Goal: Communication & Community: Answer question/provide support

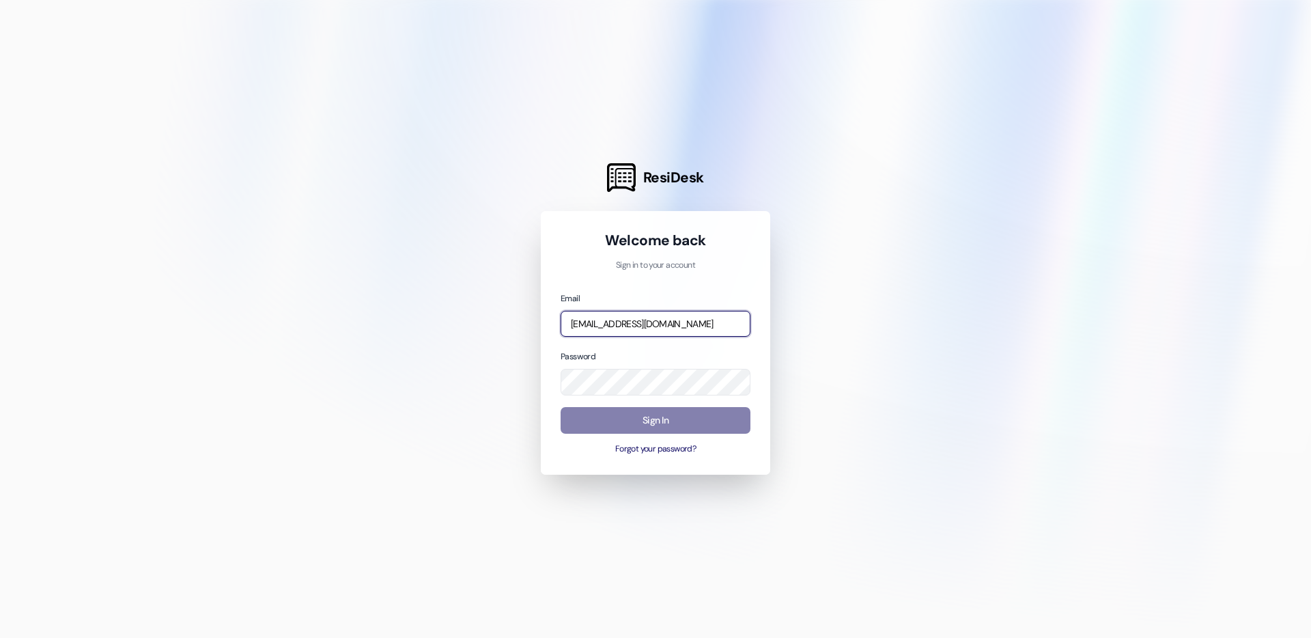
click at [681, 311] on input "jarnold@wayfareapartments.com" at bounding box center [655, 324] width 190 height 27
type input "thalya@wayfareapartments.com"
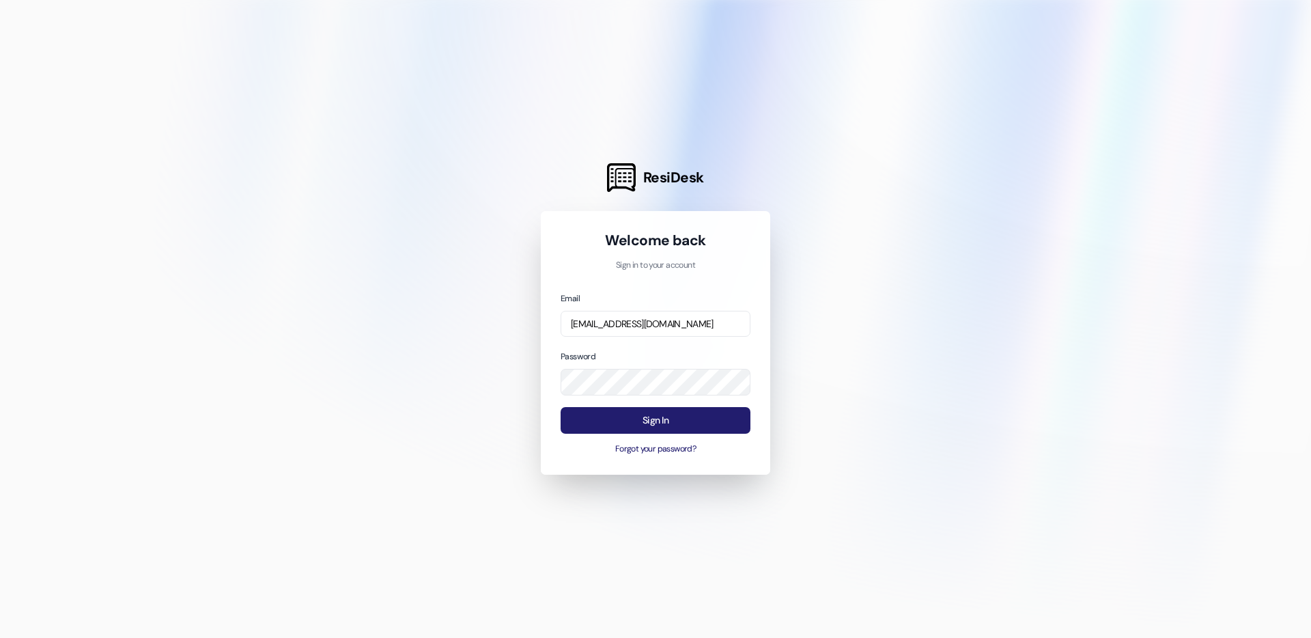
click at [673, 417] on button "Sign In" at bounding box center [655, 420] width 190 height 27
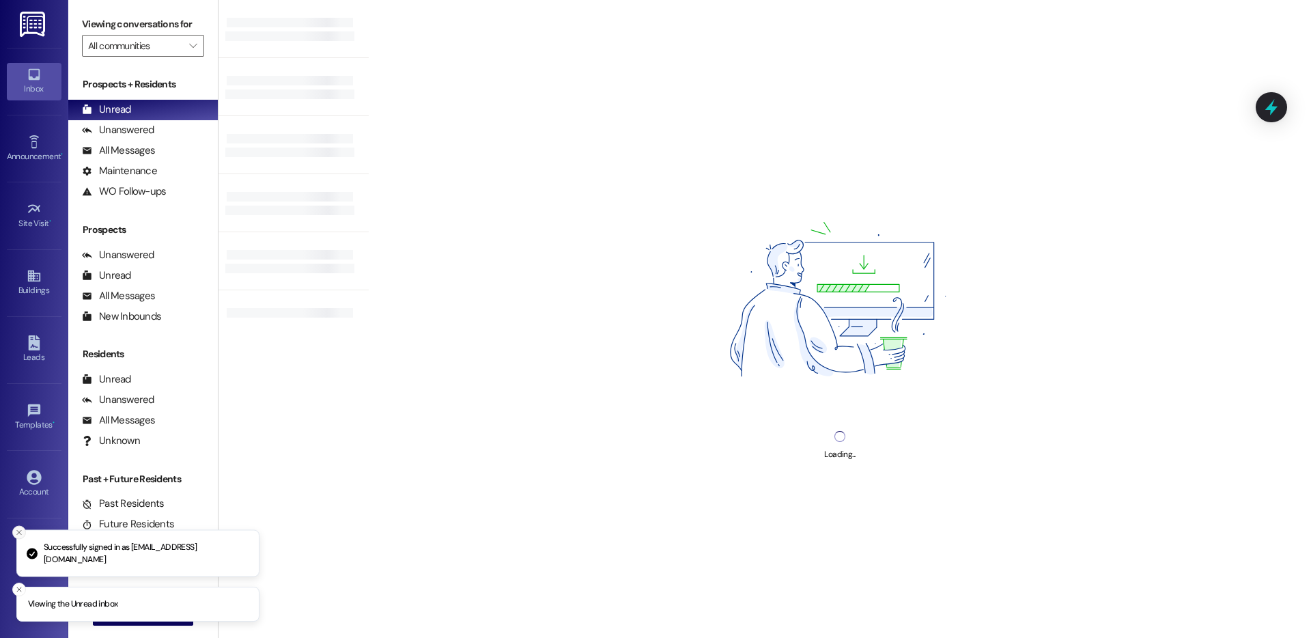
click at [19, 533] on icon "Close toast" at bounding box center [19, 532] width 8 height 8
click at [22, 586] on icon "Close toast" at bounding box center [19, 589] width 8 height 8
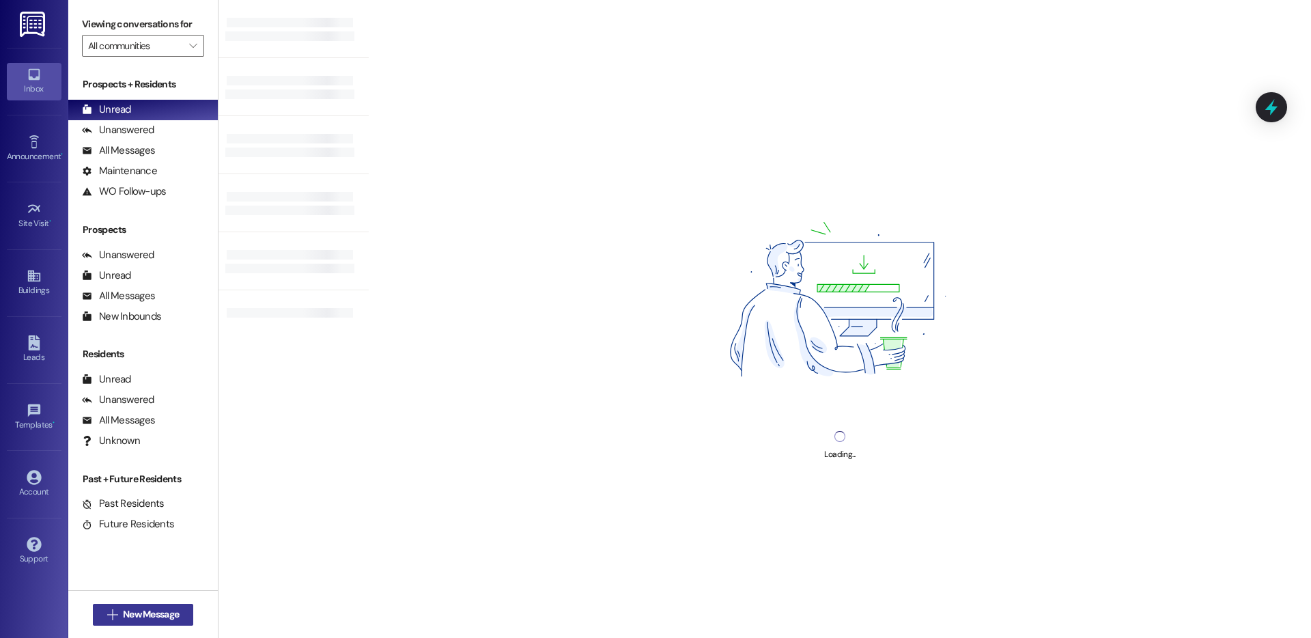
click at [161, 618] on span "New Message" at bounding box center [151, 614] width 56 height 14
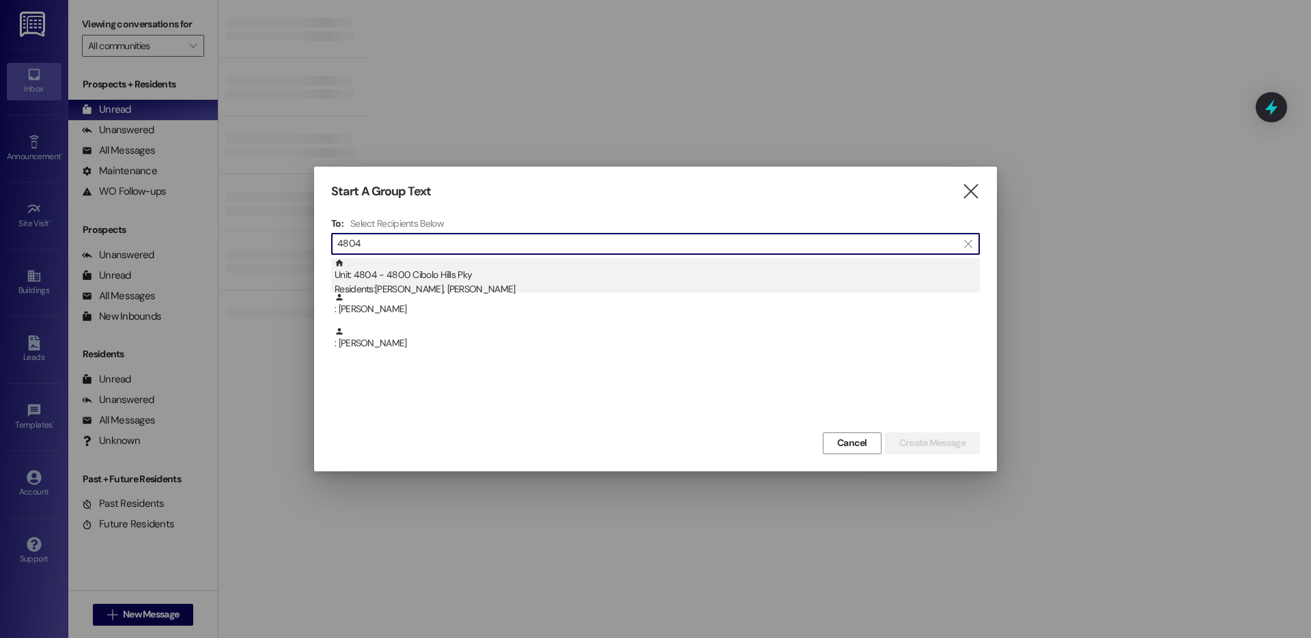
type input "4804"
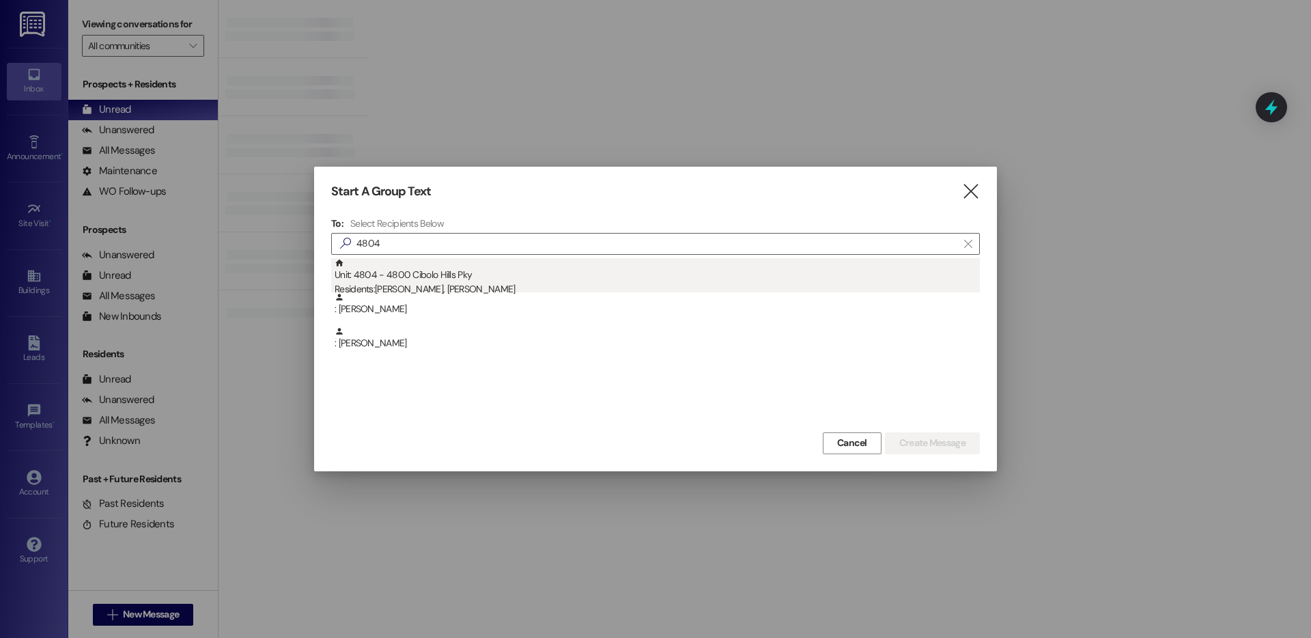
click at [498, 270] on div "Unit: 4804 - 4800 Cibolo Hills Pky Residents: Tashae Lockett, Gary Lockett" at bounding box center [656, 277] width 645 height 39
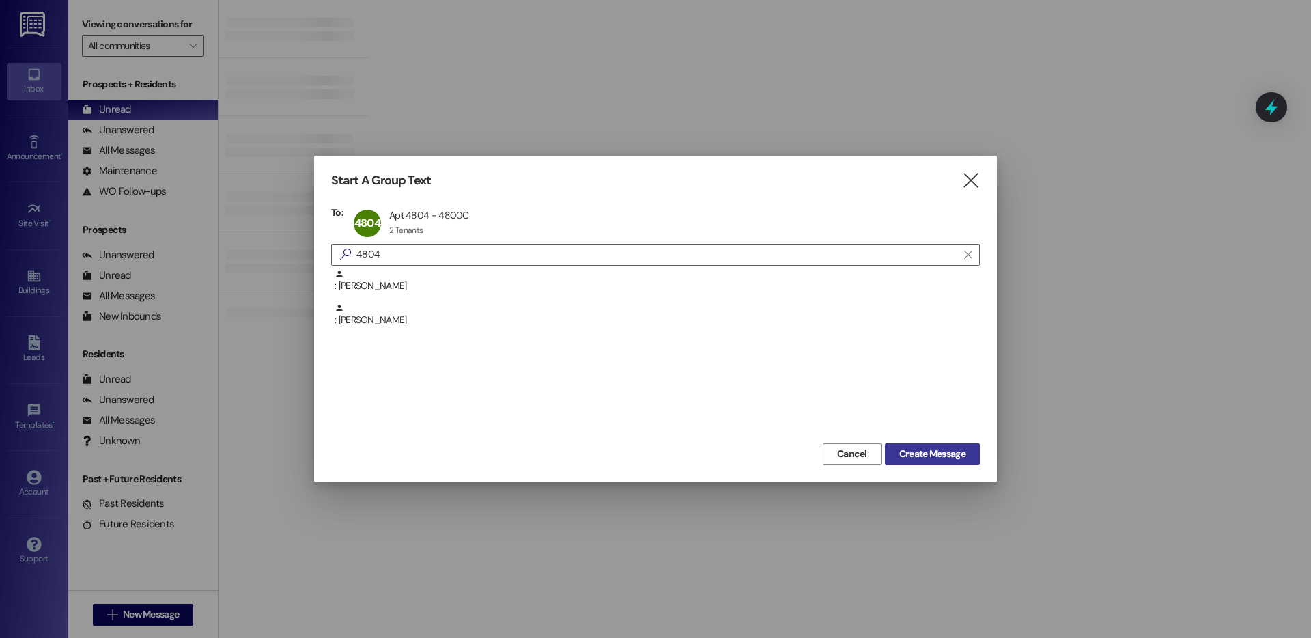
click at [911, 460] on span "Create Message" at bounding box center [932, 453] width 66 height 14
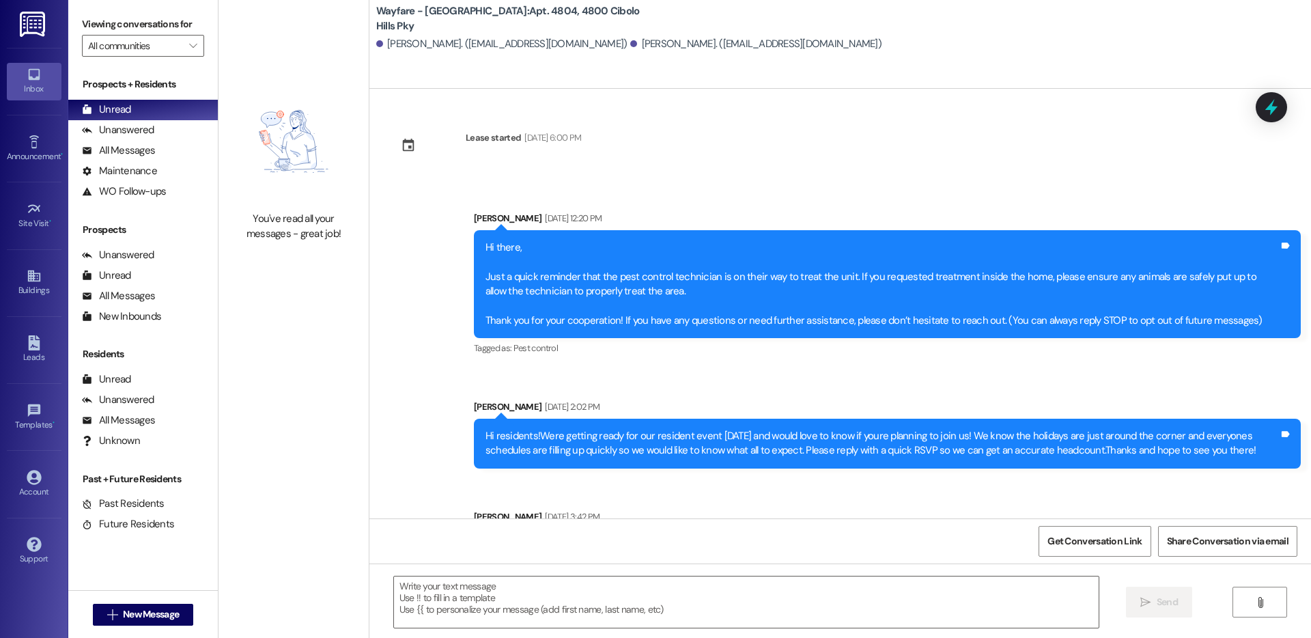
scroll to position [13333, 0]
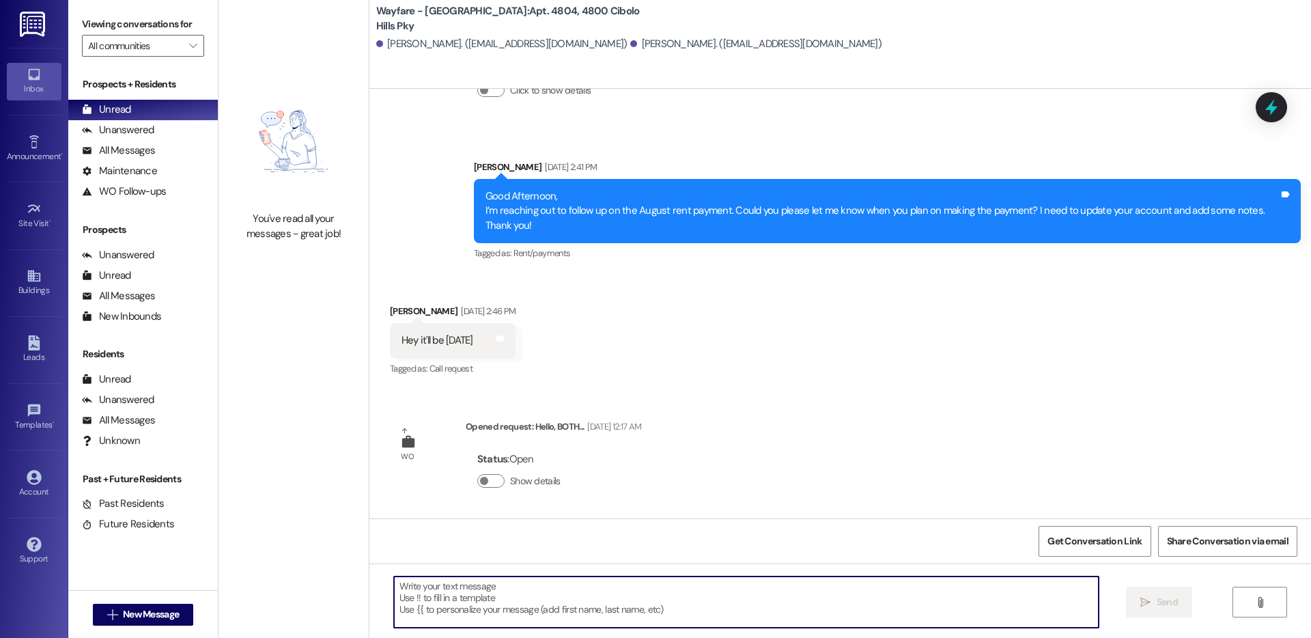
click at [678, 612] on textarea at bounding box center [746, 601] width 704 height 51
type textarea "Hi there! Maintenance is on the way to complete your most recent work order."
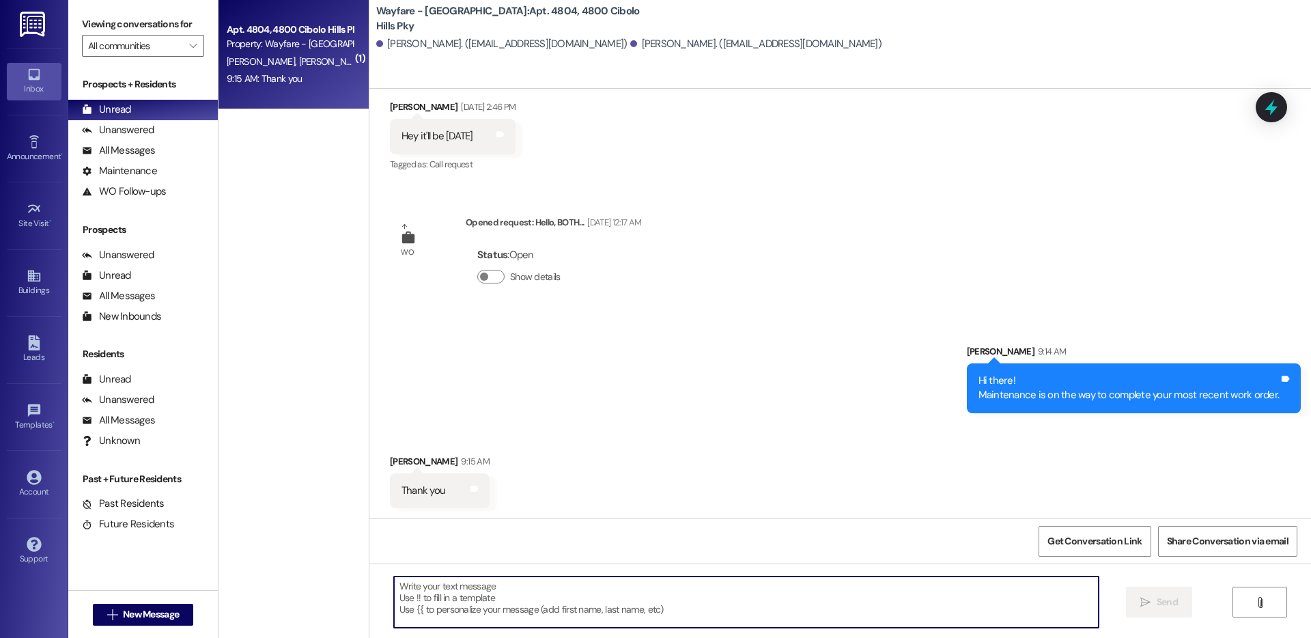
scroll to position [13537, 0]
click at [132, 612] on span "New Message" at bounding box center [151, 614] width 56 height 14
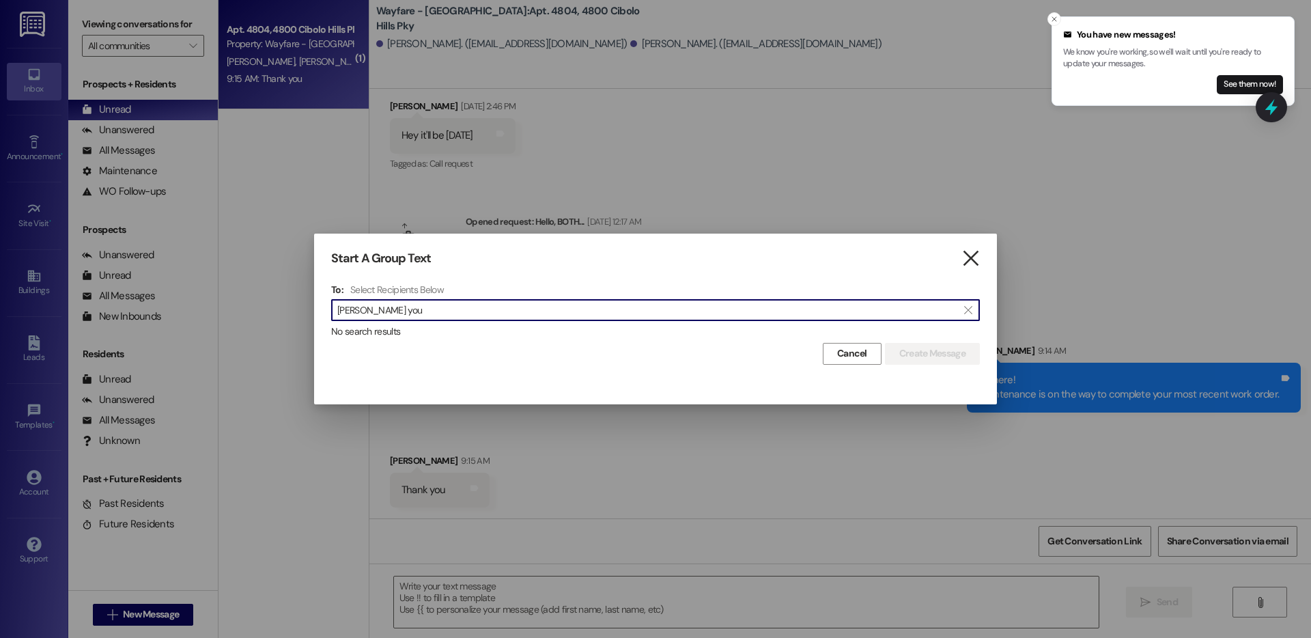
type input "denis you"
click at [967, 253] on icon "" at bounding box center [970, 258] width 18 height 14
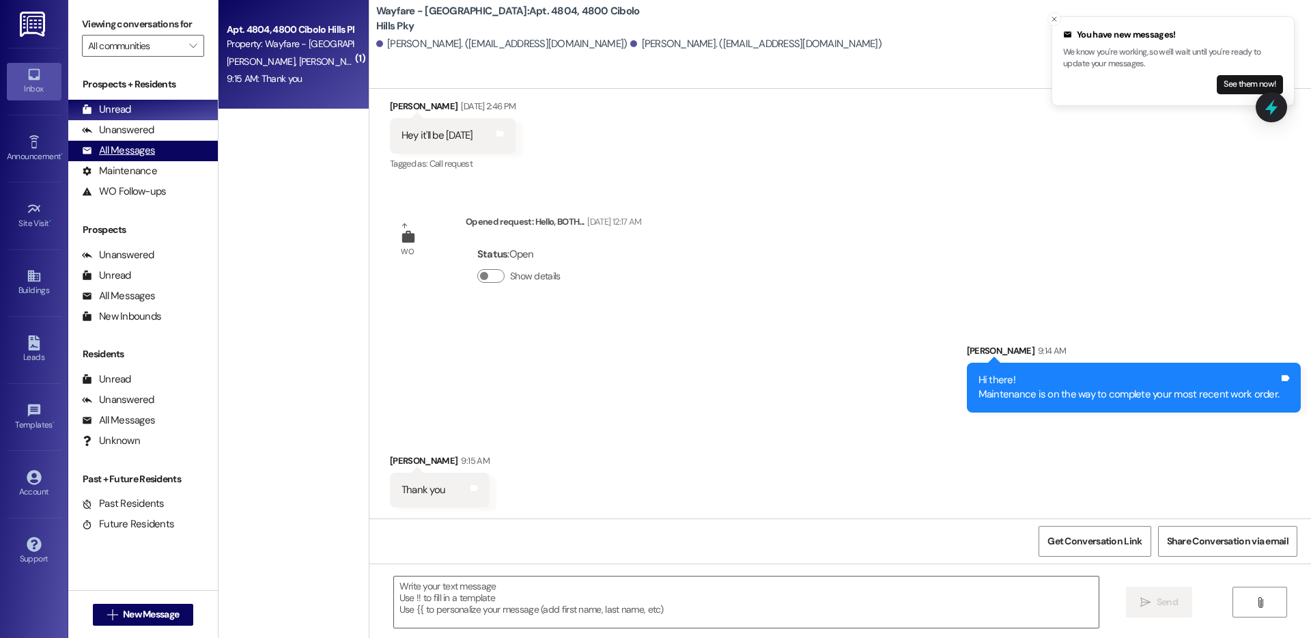
click at [148, 158] on div "All Messages (undefined)" at bounding box center [142, 151] width 149 height 20
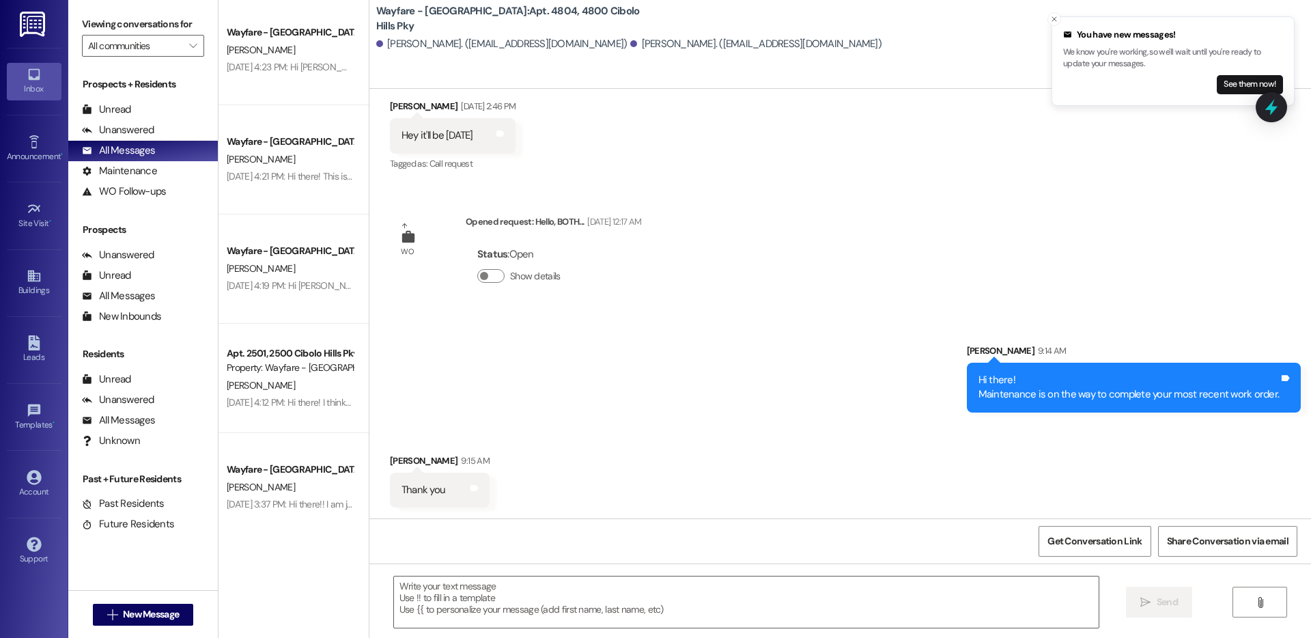
scroll to position [5029, 0]
click at [42, 340] on link "Leads" at bounding box center [34, 349] width 55 height 37
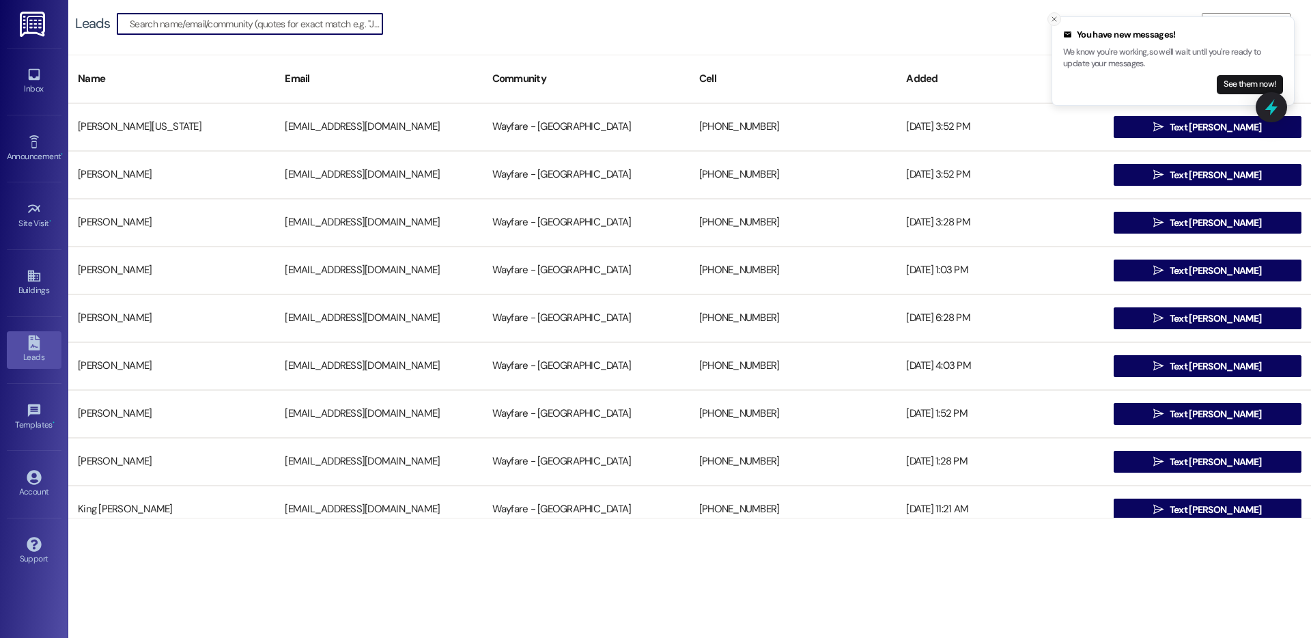
click at [1057, 18] on icon "Close toast" at bounding box center [1054, 19] width 8 height 8
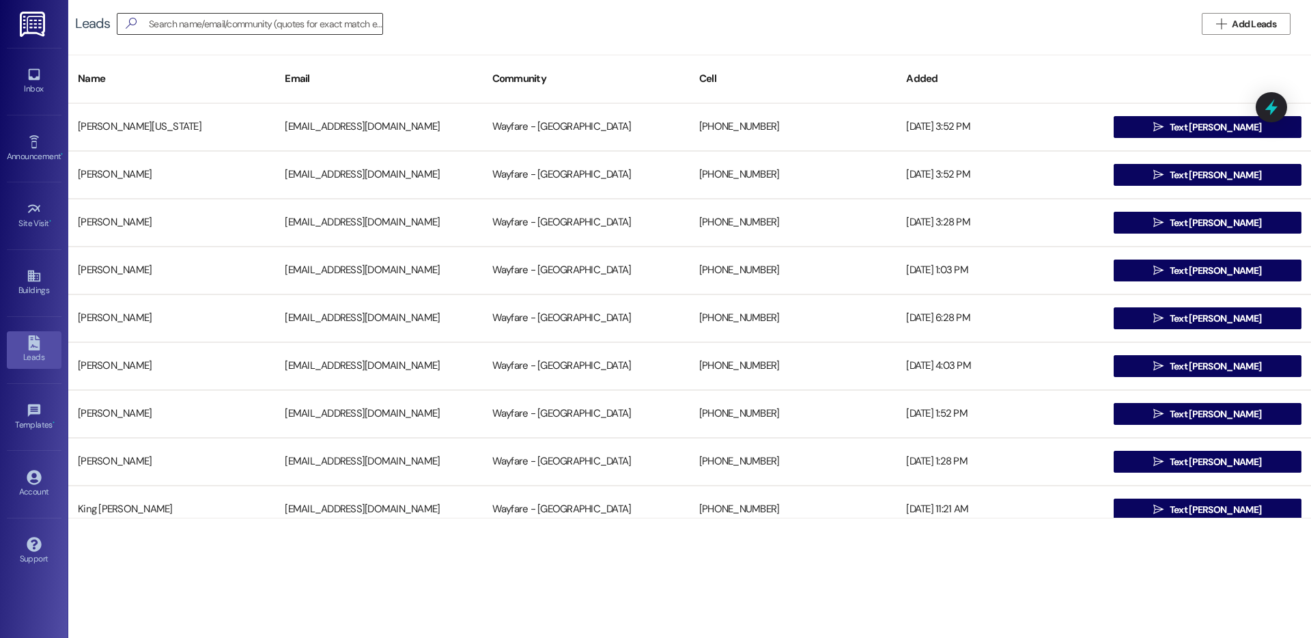
click at [192, 25] on input at bounding box center [265, 23] width 233 height 19
type input "dennis"
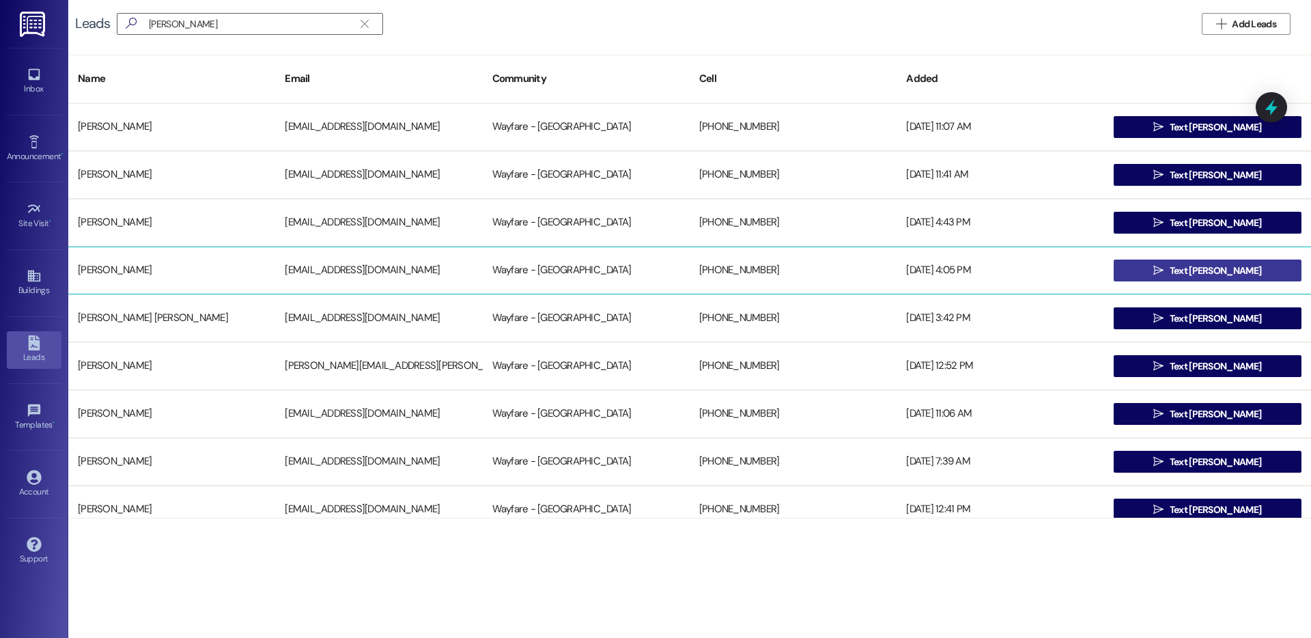
click at [1168, 274] on span " Text Dennis" at bounding box center [1206, 270] width 113 height 20
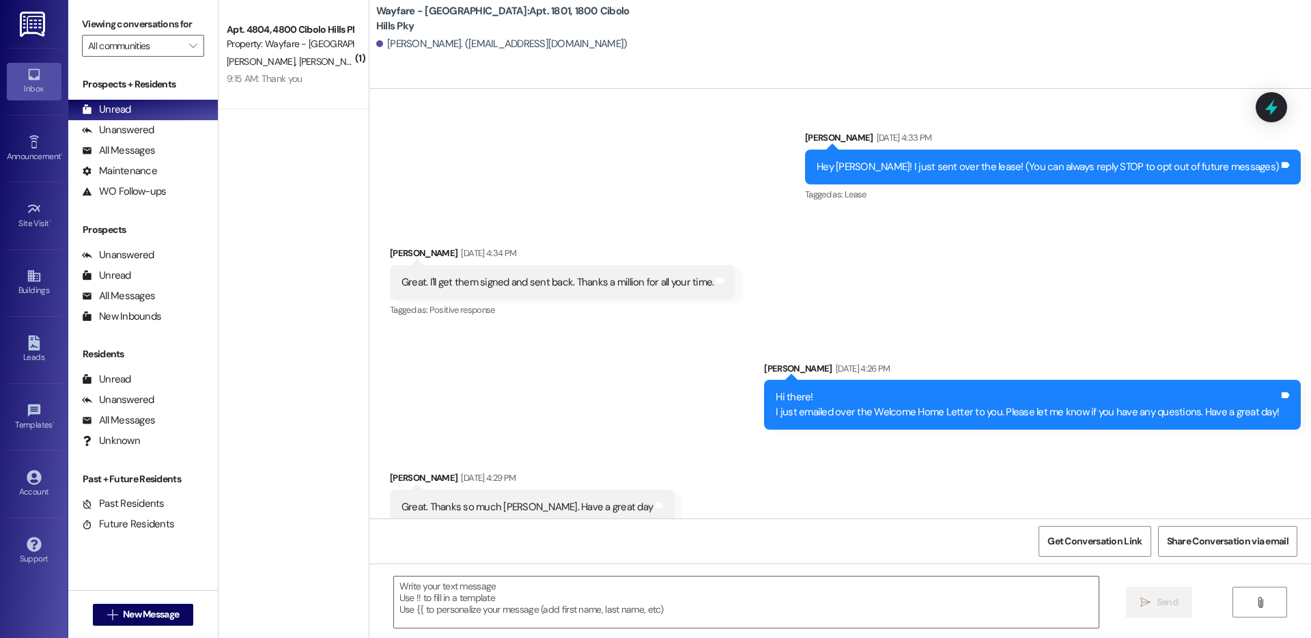
click at [40, 171] on div "Announcement • Send A Text Announcement" at bounding box center [34, 148] width 55 height 67
click at [34, 347] on icon at bounding box center [34, 342] width 12 height 15
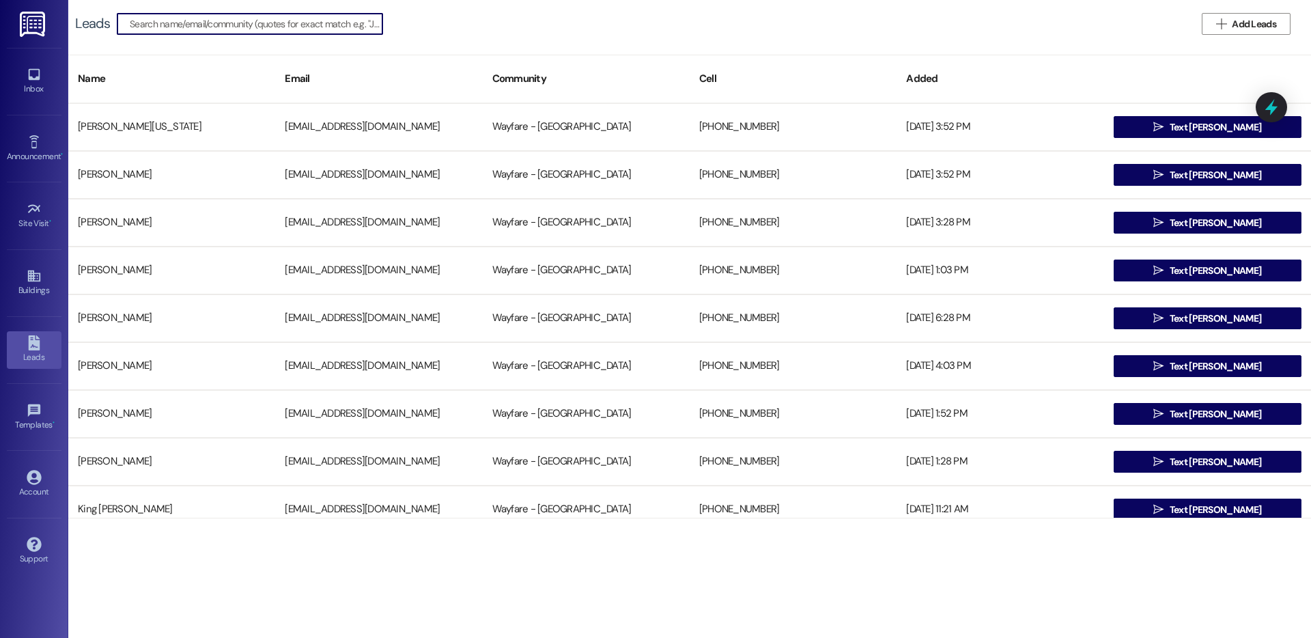
click at [171, 28] on input at bounding box center [256, 23] width 253 height 19
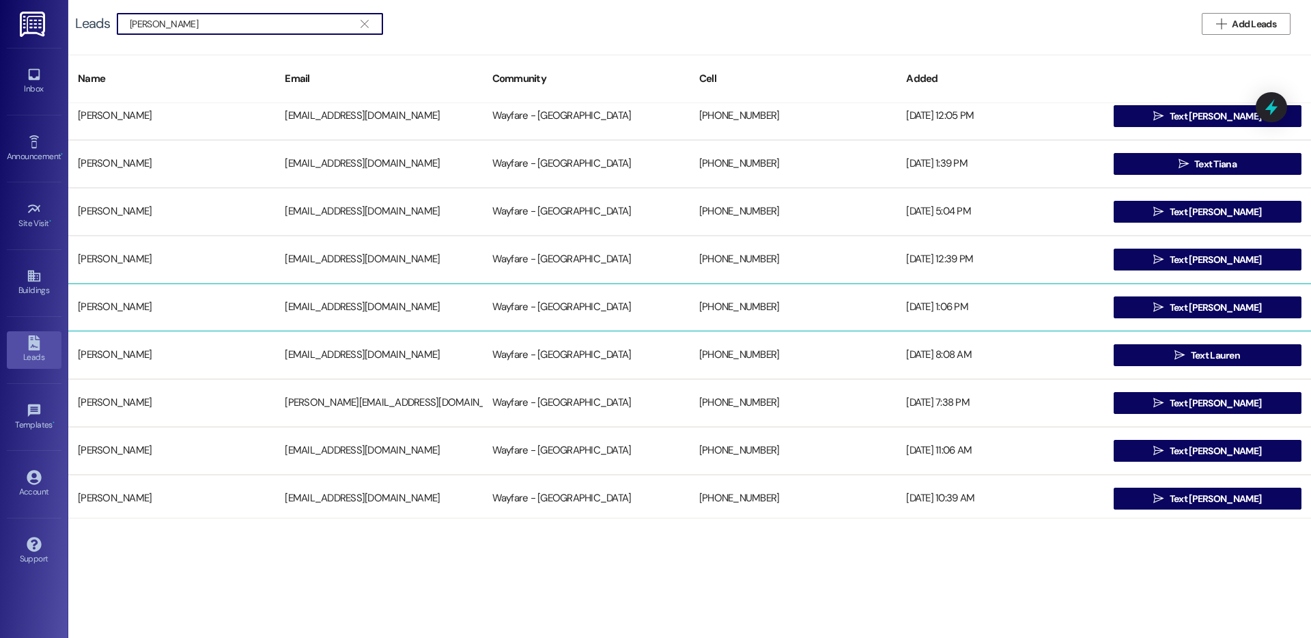
scroll to position [1975, 0]
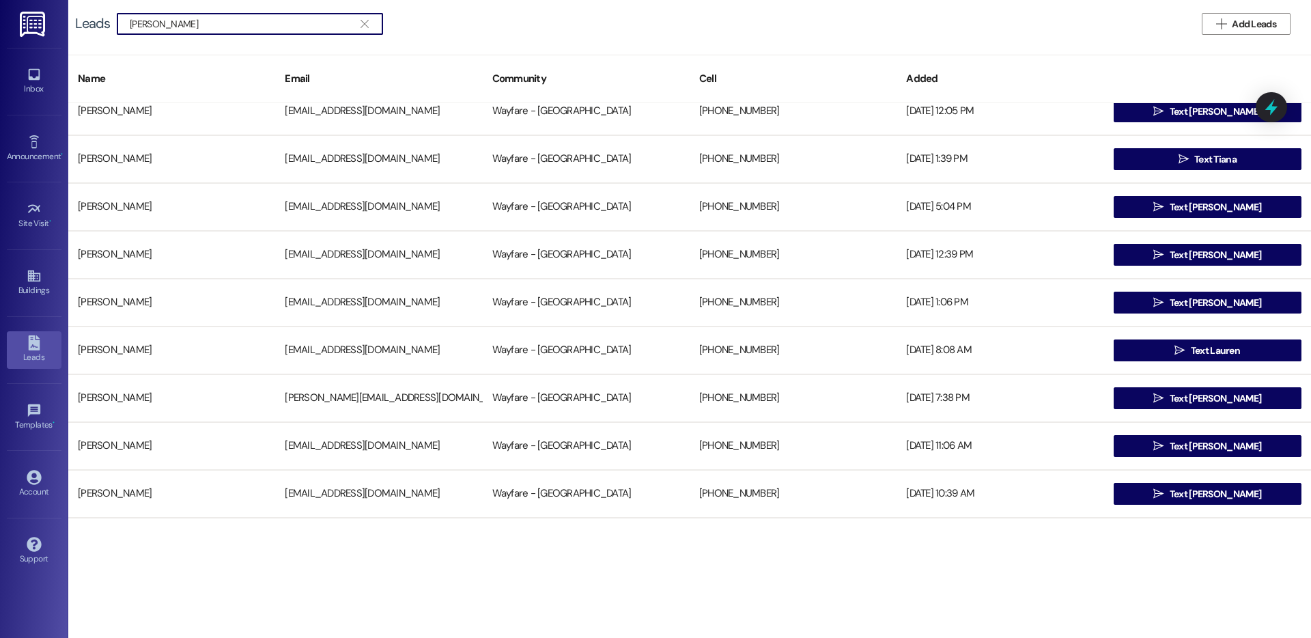
type input "dennis young"
click at [194, 34] on div " dennis young " at bounding box center [250, 24] width 266 height 22
click at [194, 30] on input "dennis young" at bounding box center [242, 23] width 224 height 19
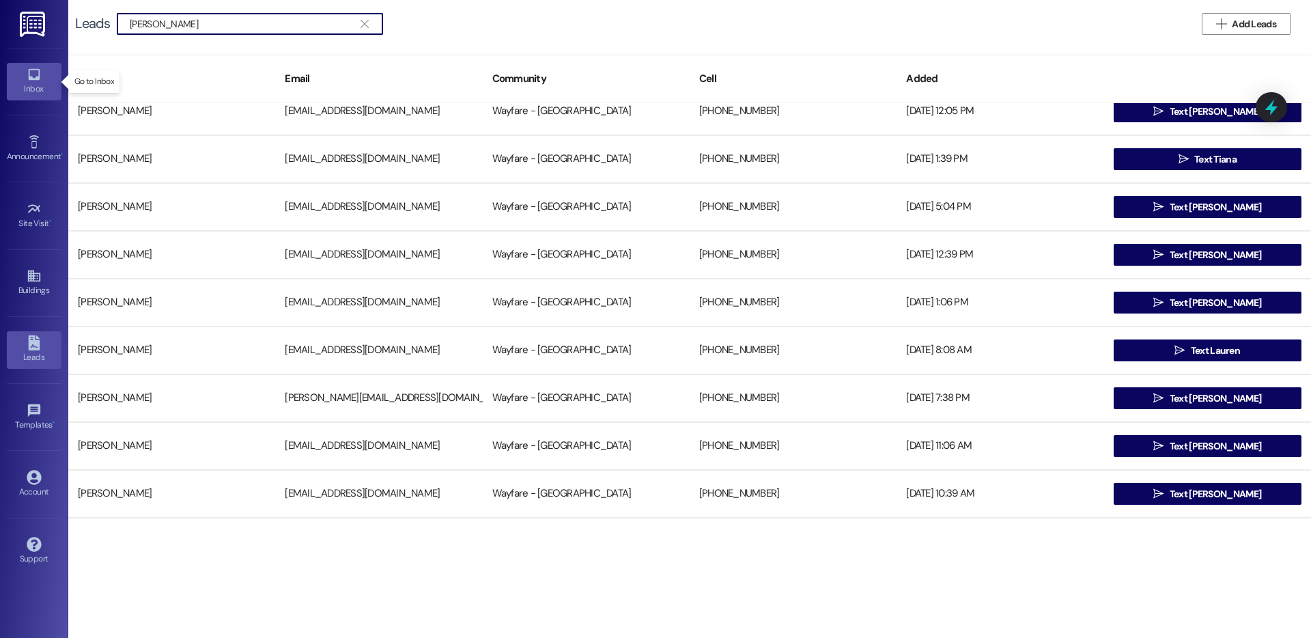
click at [31, 83] on div "Inbox" at bounding box center [34, 89] width 68 height 14
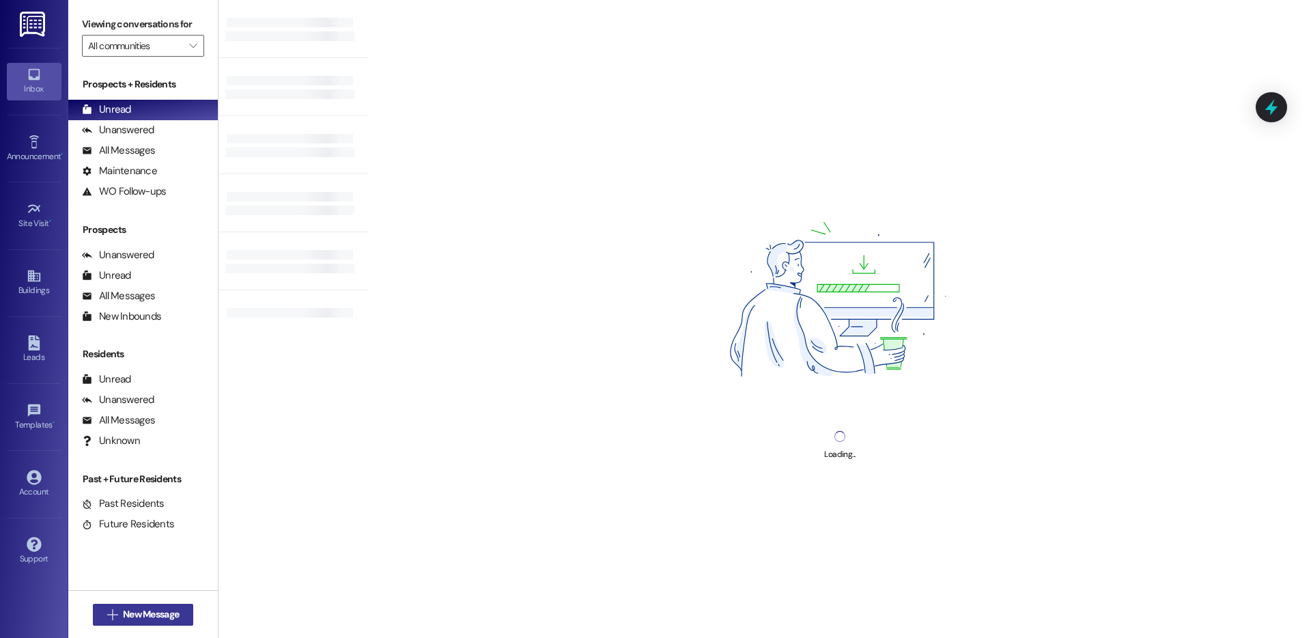
click at [162, 618] on span "New Message" at bounding box center [151, 614] width 56 height 14
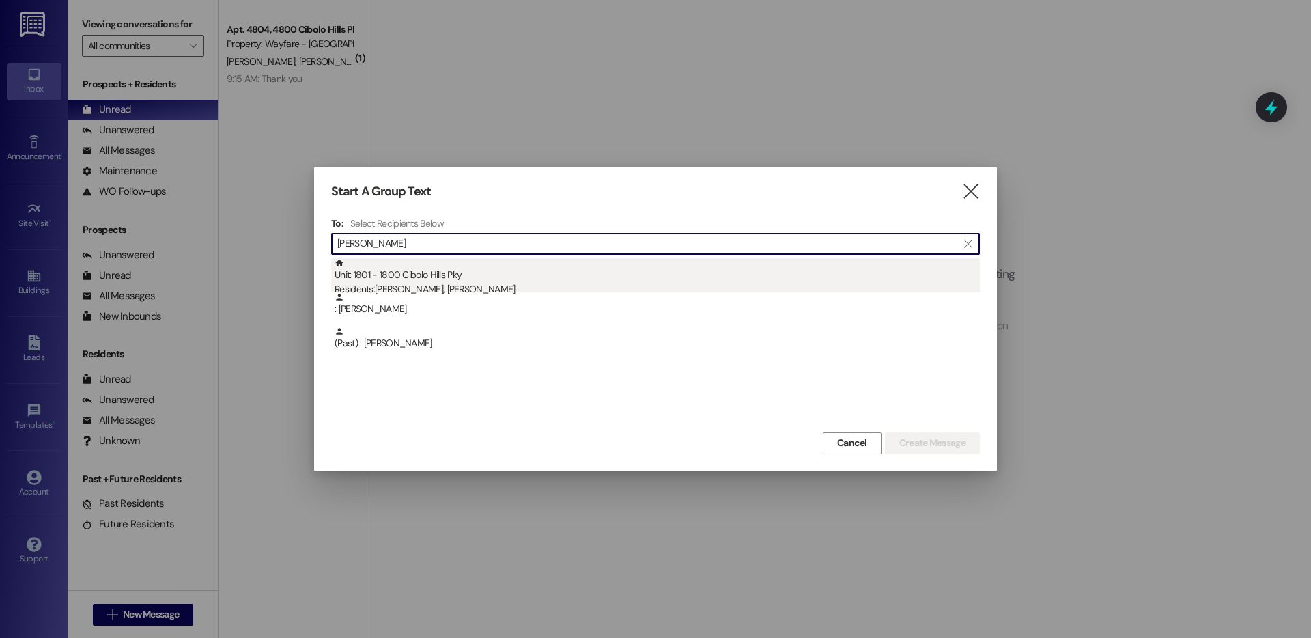
type input "nancy"
click at [613, 268] on div "Unit: 1801 - 1800 Cibolo Hills Pky Residents: Dennis Young, Nancy Young" at bounding box center [656, 277] width 645 height 39
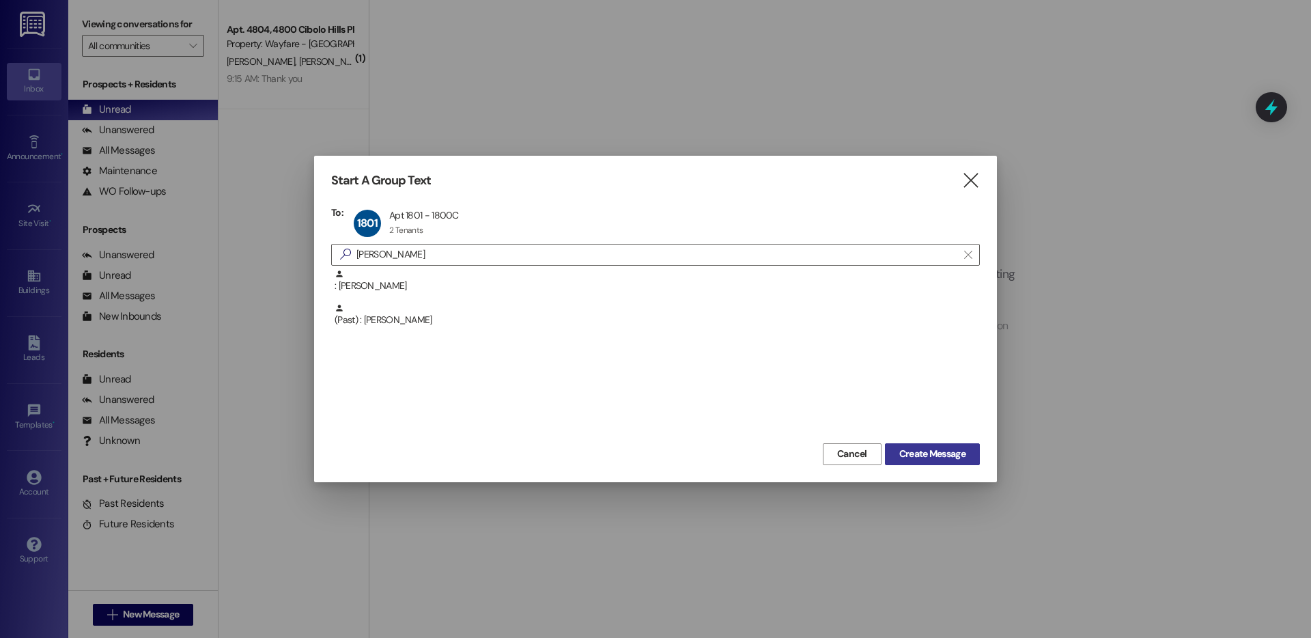
click at [961, 448] on span "Create Message" at bounding box center [932, 453] width 66 height 14
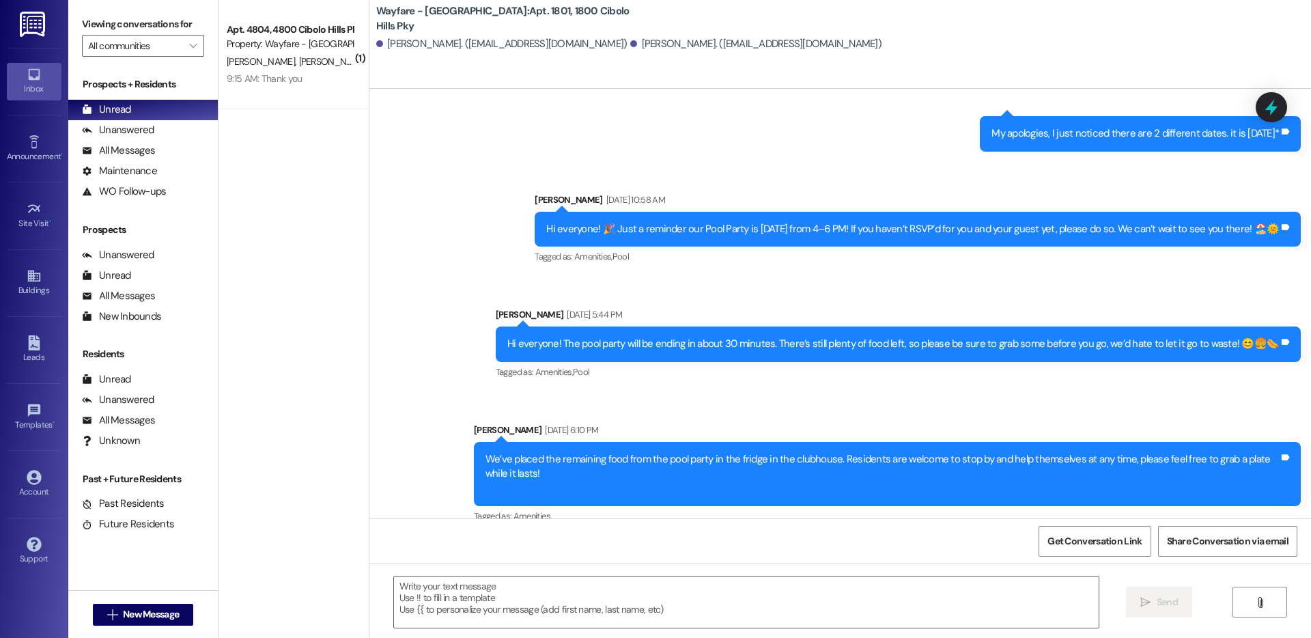
scroll to position [15124, 0]
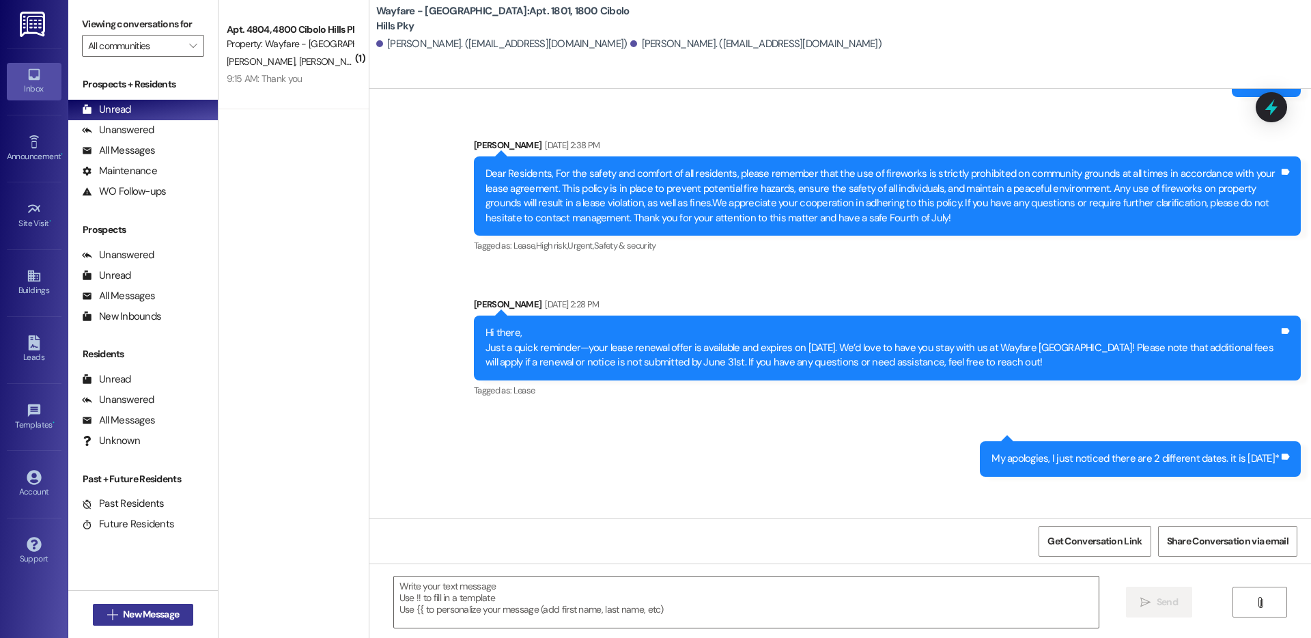
click at [135, 617] on span "New Message" at bounding box center [151, 614] width 56 height 14
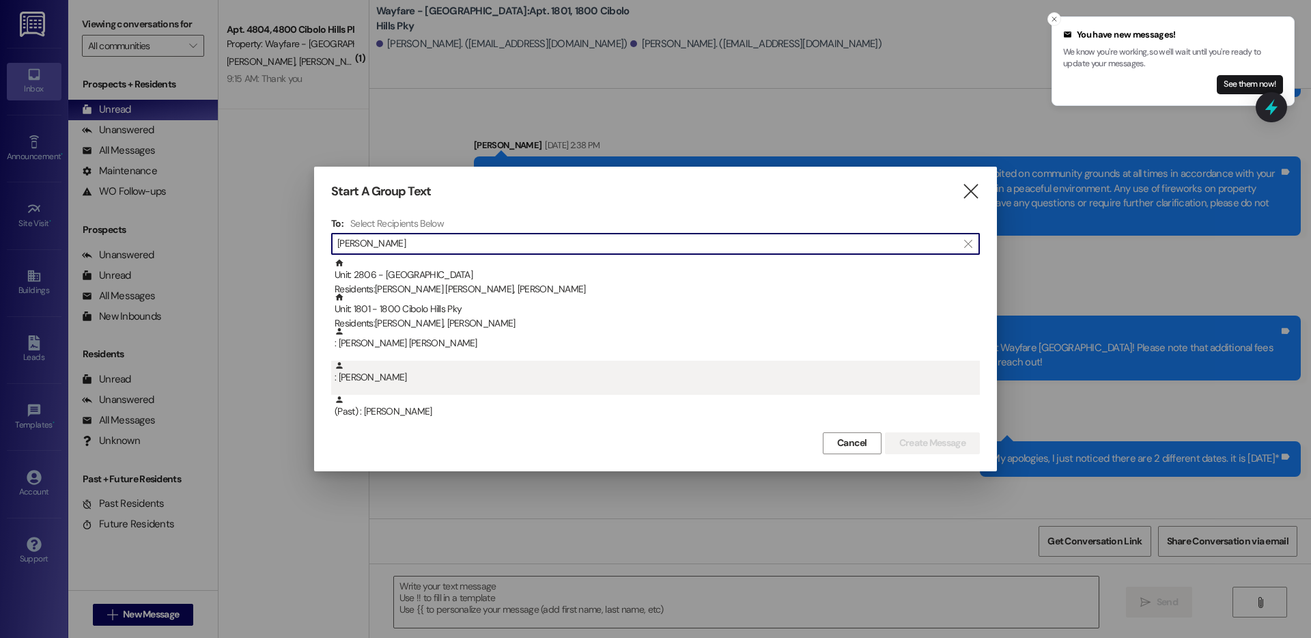
type input "dennis"
click at [461, 382] on div ": Dennis Young" at bounding box center [656, 372] width 645 height 24
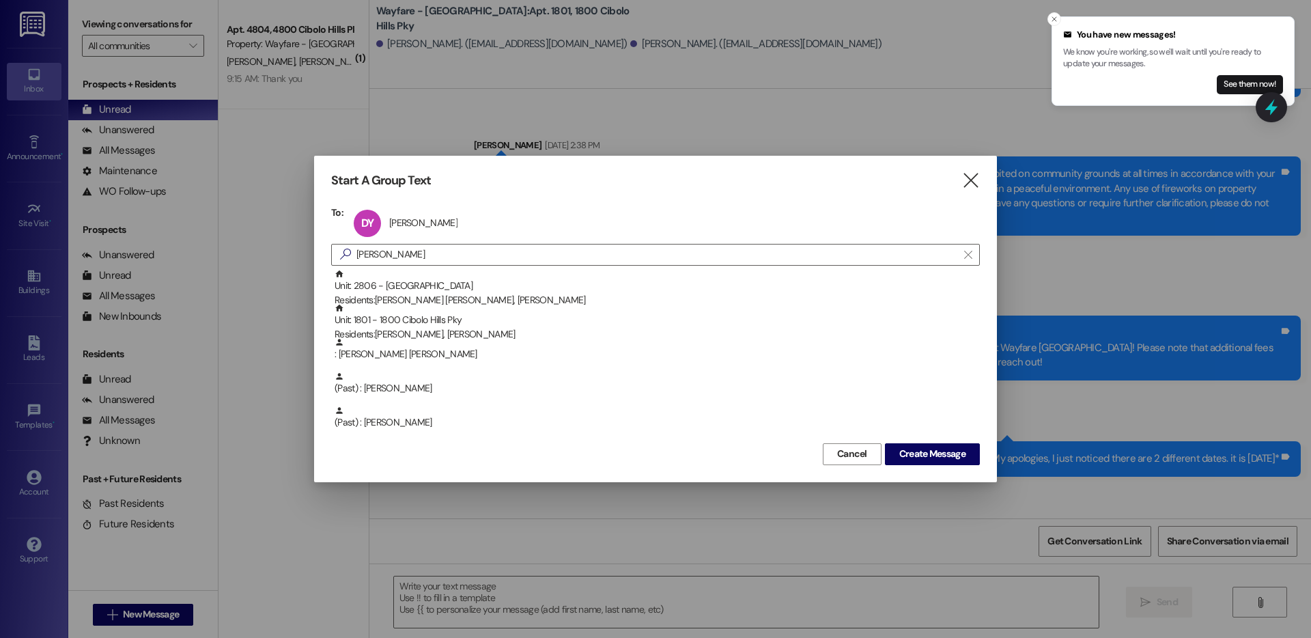
click at [922, 465] on div "Start A Group Text  To: DY Dennis Young Dennis Young click to remove  dennis …" at bounding box center [655, 319] width 683 height 326
click at [922, 458] on span "Create Message" at bounding box center [932, 453] width 66 height 14
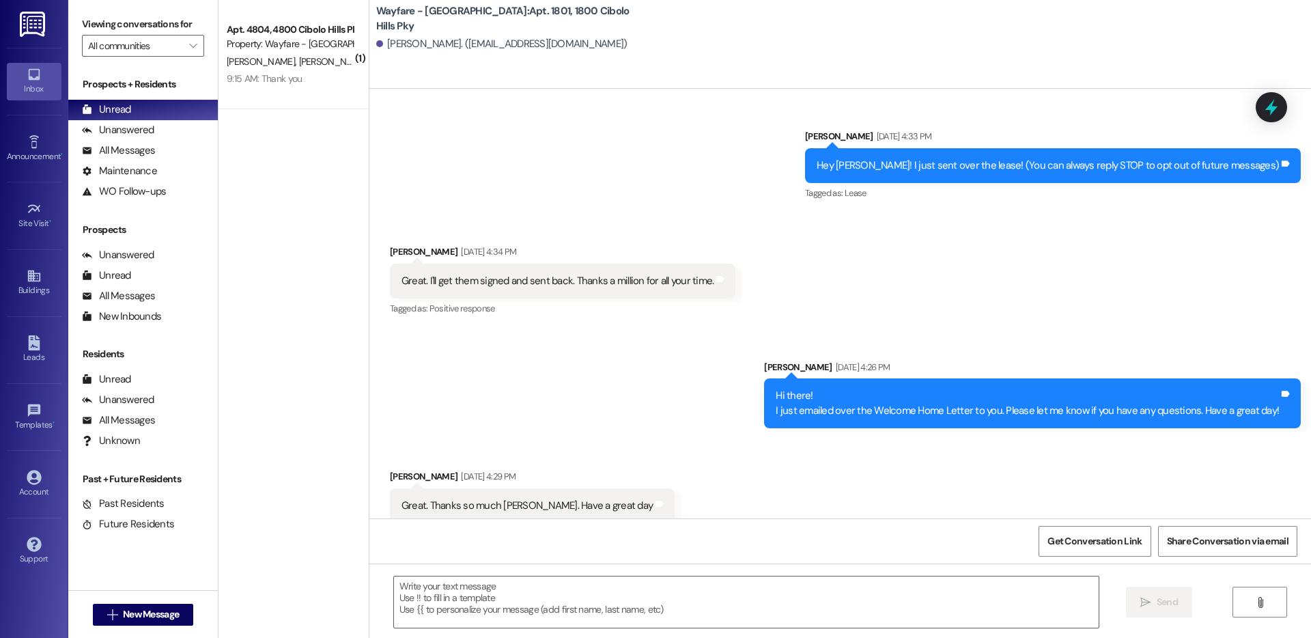
scroll to position [366, 0]
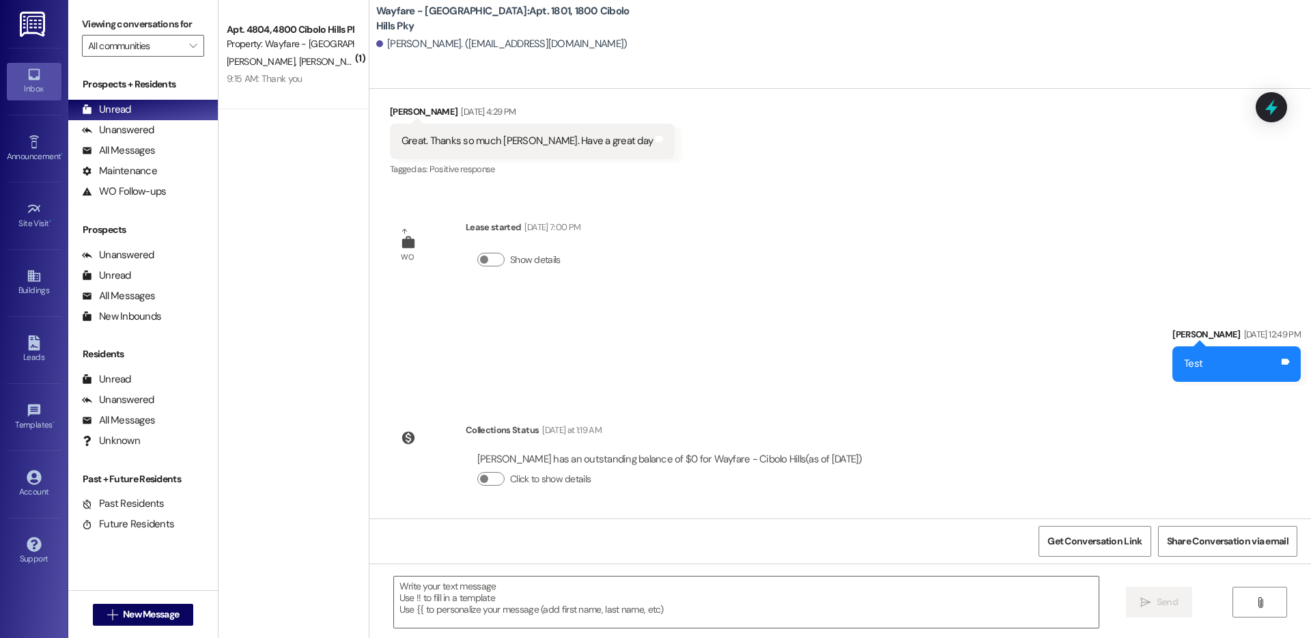
click at [455, 345] on div "Sent via SMS Thalya Hendrie Aug 04, 2025 at 12:49 PM Test Tags and notes" at bounding box center [839, 343] width 941 height 95
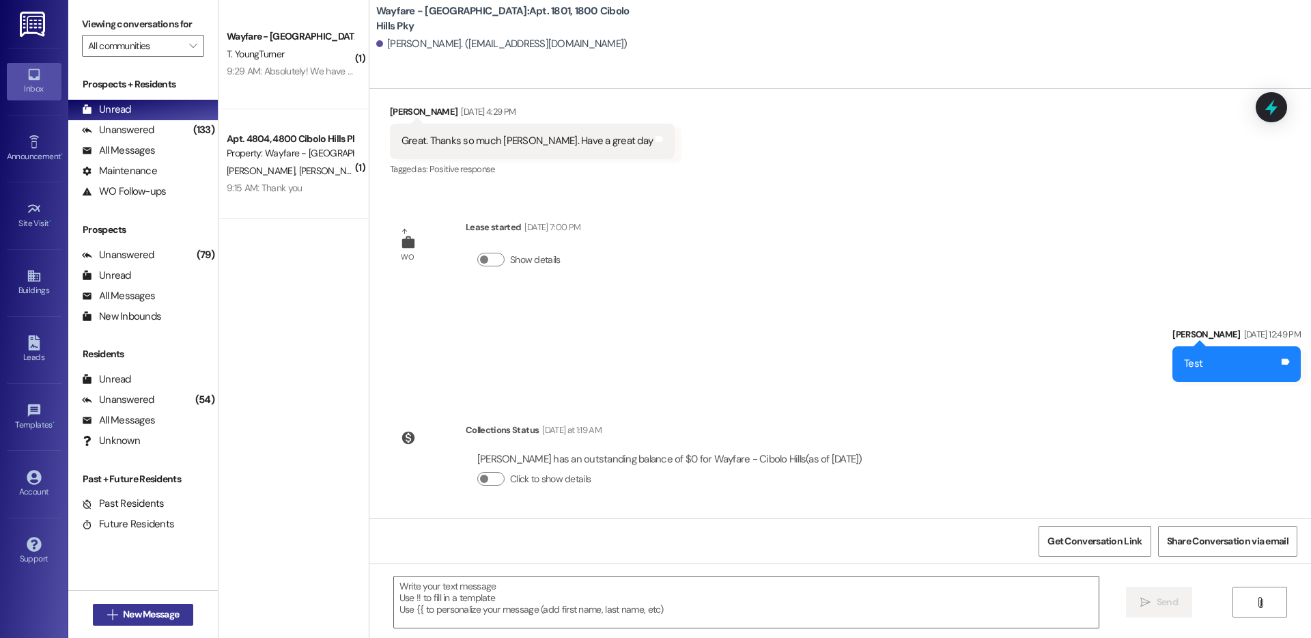
click at [135, 612] on span "New Message" at bounding box center [151, 614] width 56 height 14
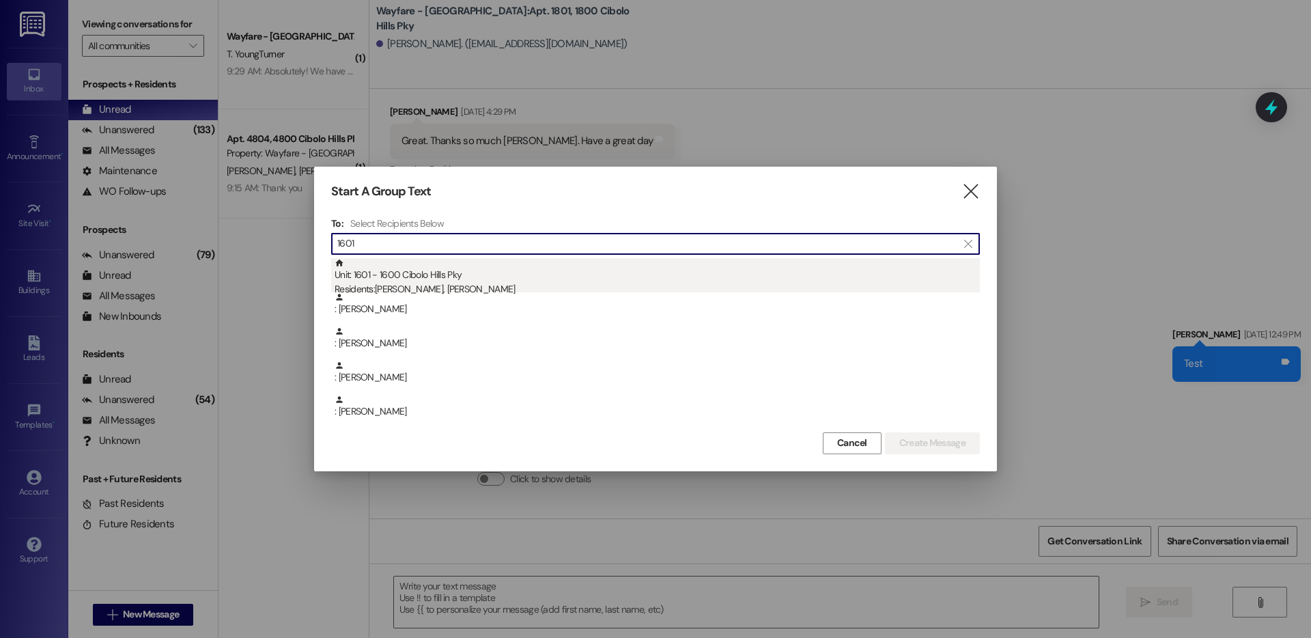
type input "1601"
click at [489, 272] on div "Unit: 1601 - 1600 Cibolo Hills Pky Residents: Brittany Wesley, Ralphelle Johnson" at bounding box center [656, 277] width 645 height 39
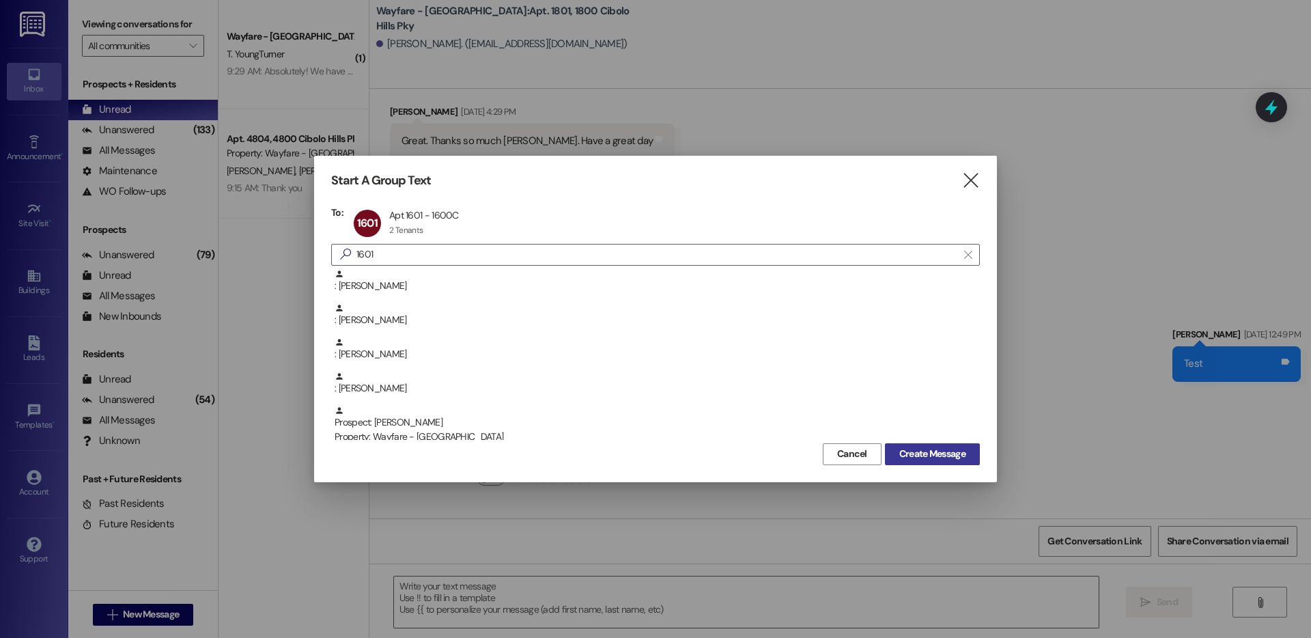
click at [913, 448] on span "Create Message" at bounding box center [932, 453] width 66 height 14
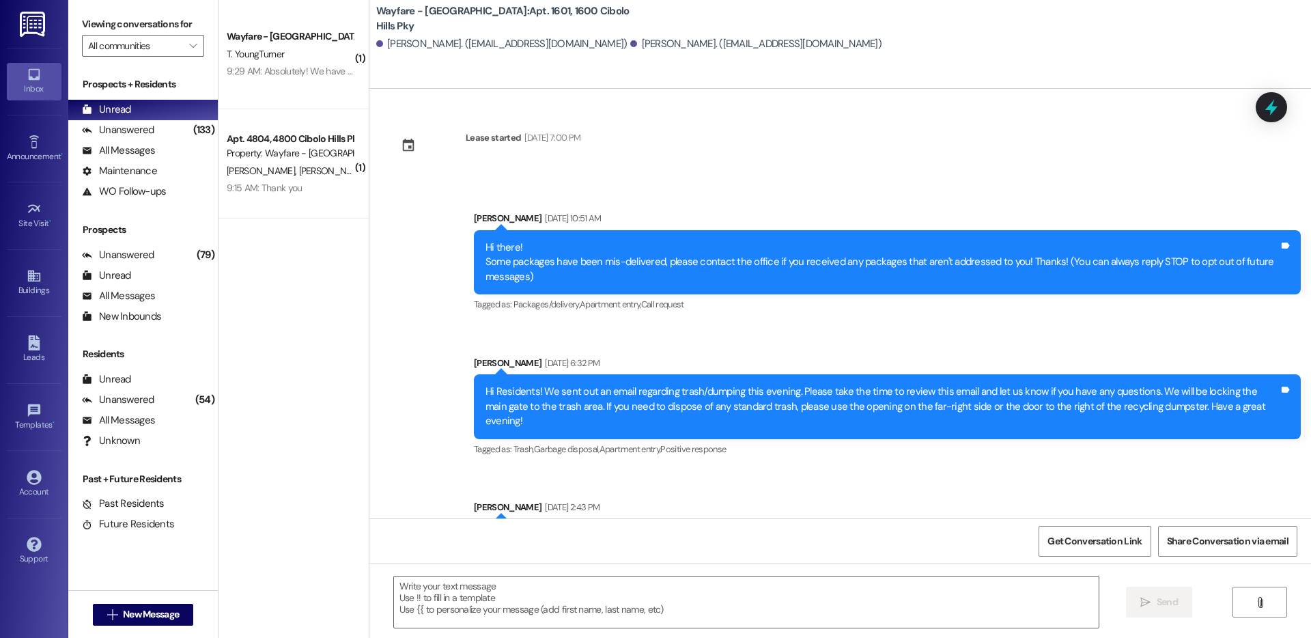
scroll to position [20561, 0]
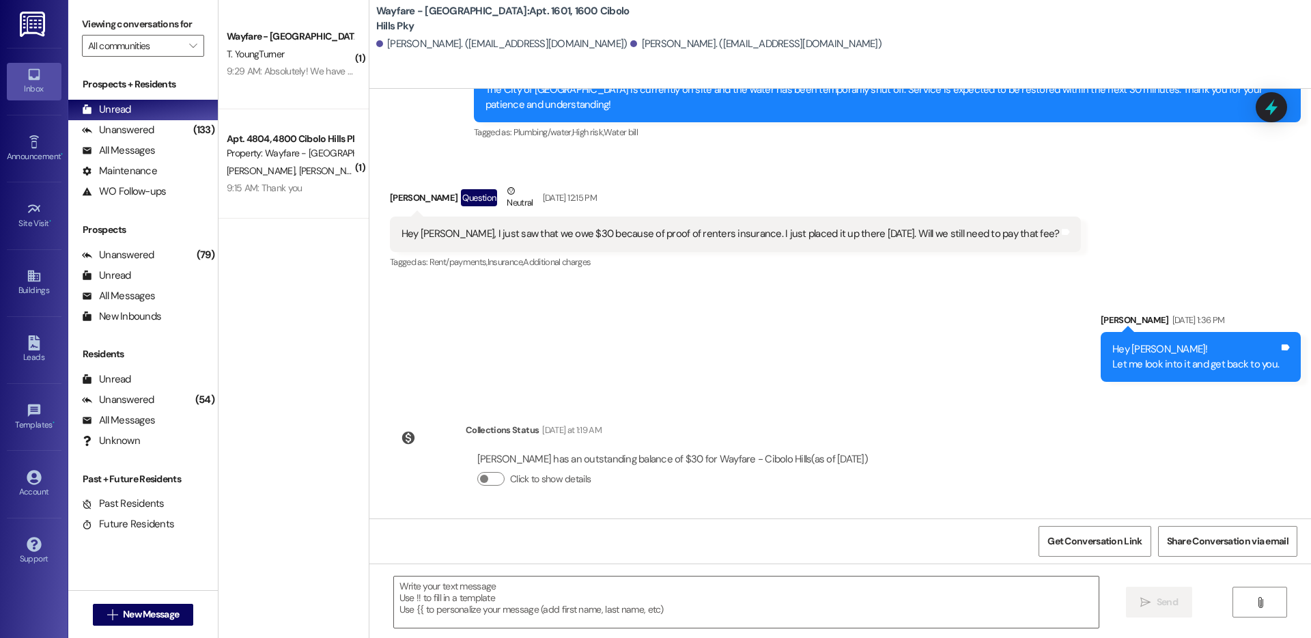
click at [764, 629] on div " Send " at bounding box center [839, 614] width 941 height 102
click at [770, 595] on textarea at bounding box center [746, 601] width 704 height 51
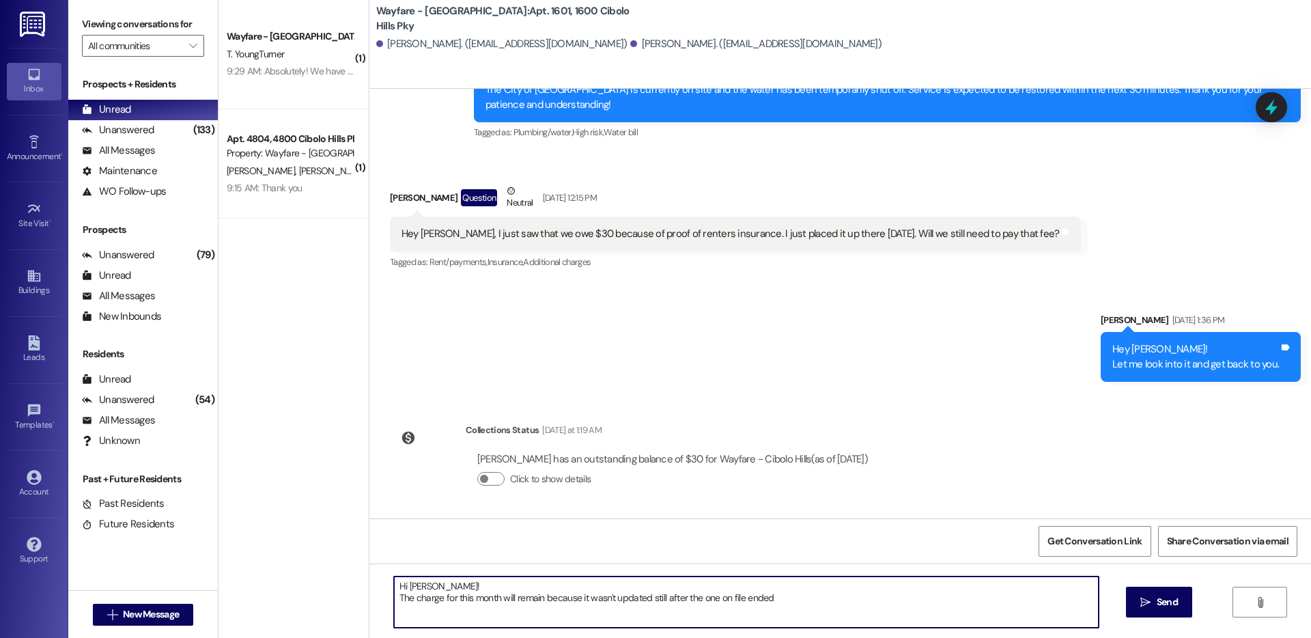
click at [657, 599] on textarea "Hi Brittany! The charge for this month will remain because it wasn't updated st…" at bounding box center [746, 601] width 704 height 51
click at [808, 601] on textarea "Hi Brittany! The charge for this month will remain because it wasn't updated un…" at bounding box center [746, 601] width 704 height 51
drag, startPoint x: 848, startPoint y: 608, endPoint x: 350, endPoint y: 576, distance: 498.7
click at [350, 576] on div "( 1 ) Wayfare - Cibolo Hills Prospect T. YoungTurner 9:29 AM: Absolutely! We ha…" at bounding box center [764, 319] width 1092 height 638
click at [823, 586] on textarea "Hi Brittany! The charge for this month will remain because it wasn't updated un…" at bounding box center [746, 601] width 704 height 51
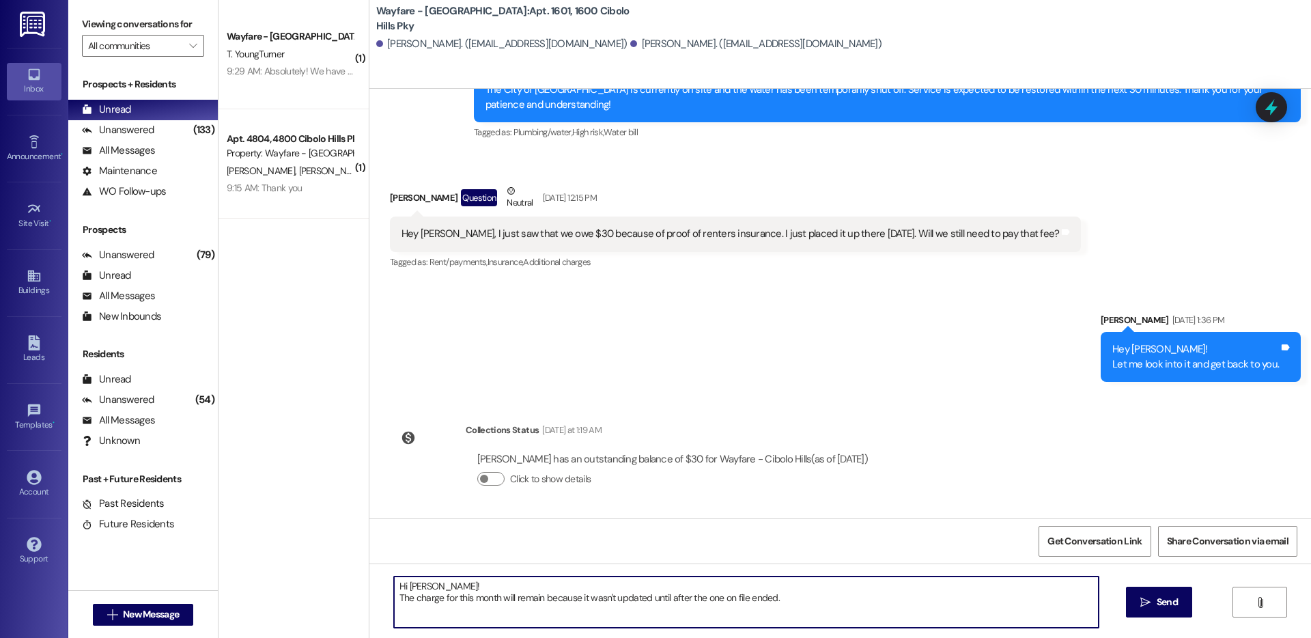
click at [824, 603] on textarea "Hi Brittany! The charge for this month will remain because it wasn't updated un…" at bounding box center [746, 601] width 704 height 51
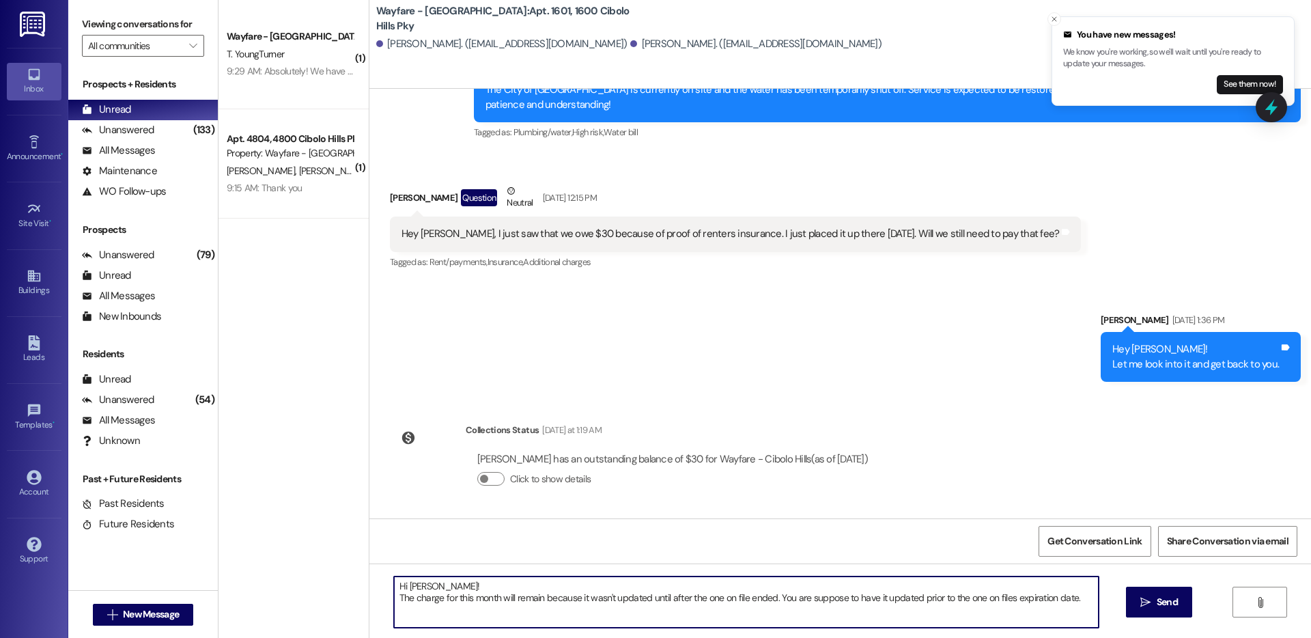
type textarea "Hi Brittany! The charge for this month will remain because it wasn't updated un…"
drag, startPoint x: 388, startPoint y: 578, endPoint x: 416, endPoint y: 608, distance: 41.0
click at [416, 608] on textarea "Hi Brittany! The charge for this month will remain because it wasn't updated un…" at bounding box center [746, 601] width 704 height 51
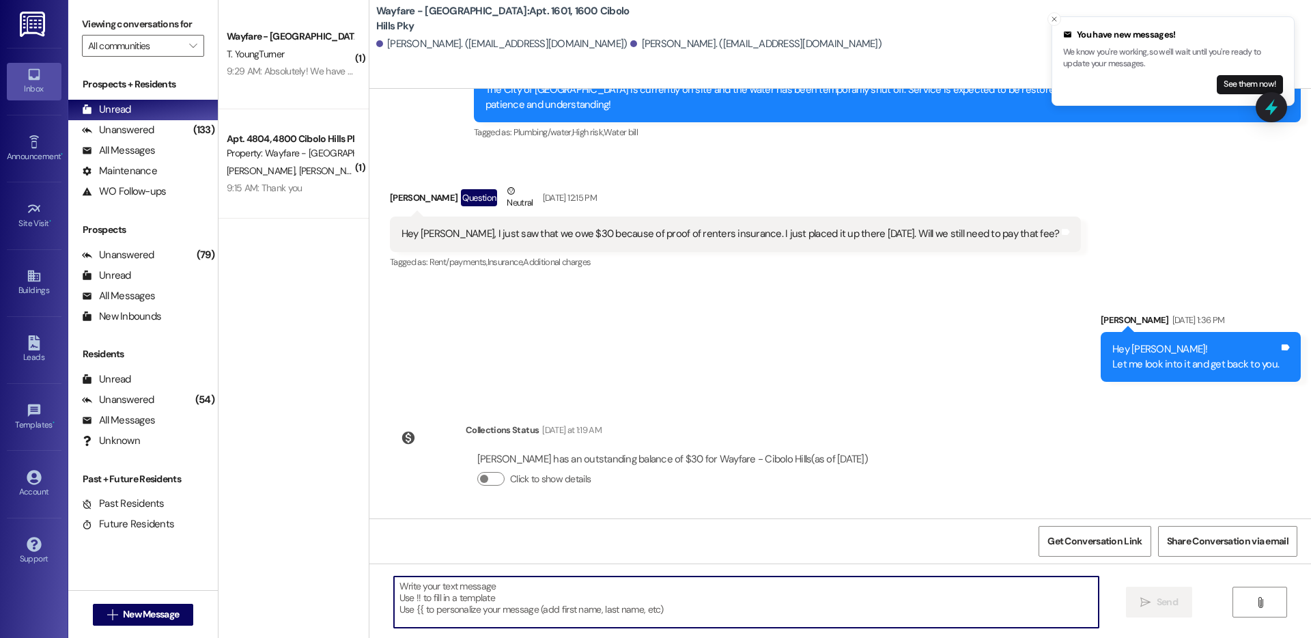
click at [431, 599] on textarea at bounding box center [746, 601] width 704 height 51
paste textarea "Hi Brittany, The charge for this month will remain as it was not updated until …"
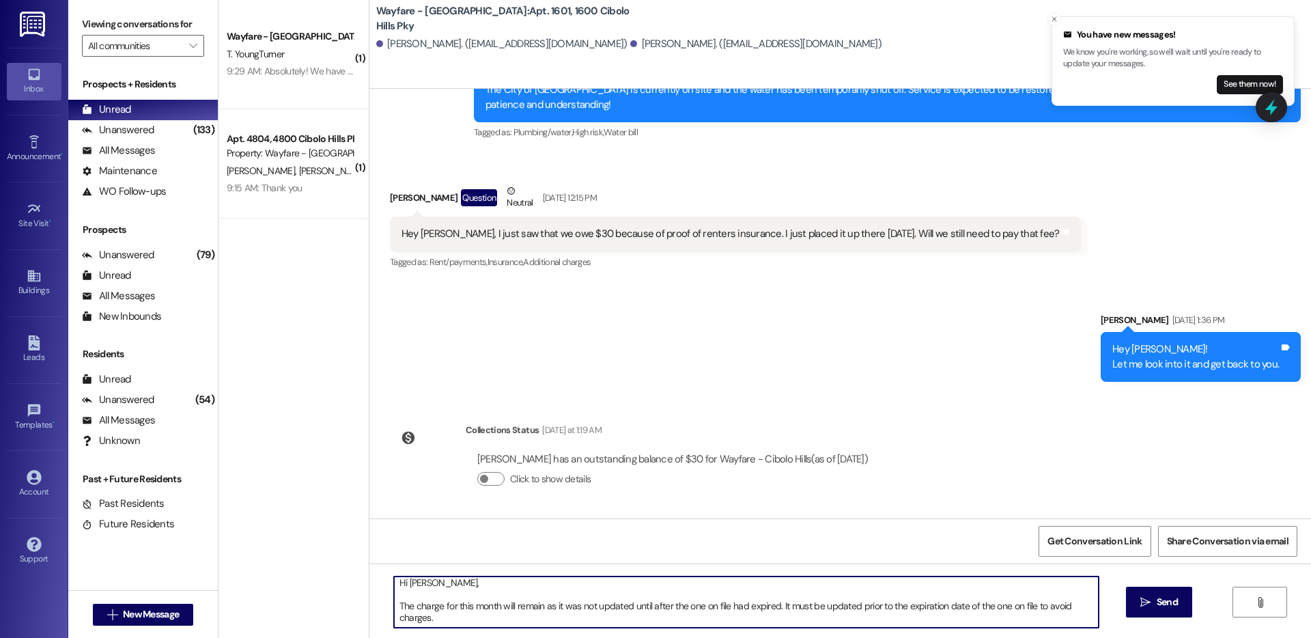
scroll to position [0, 0]
click at [438, 586] on textarea "Hi Brittany, The charge for this month will remain as it was not updated until …" at bounding box center [746, 601] width 704 height 51
drag, startPoint x: 767, startPoint y: 603, endPoint x: 738, endPoint y: 603, distance: 29.4
click at [738, 603] on textarea "Hi Brittany! The charge for this month will remain as it was not updated until …" at bounding box center [746, 601] width 704 height 51
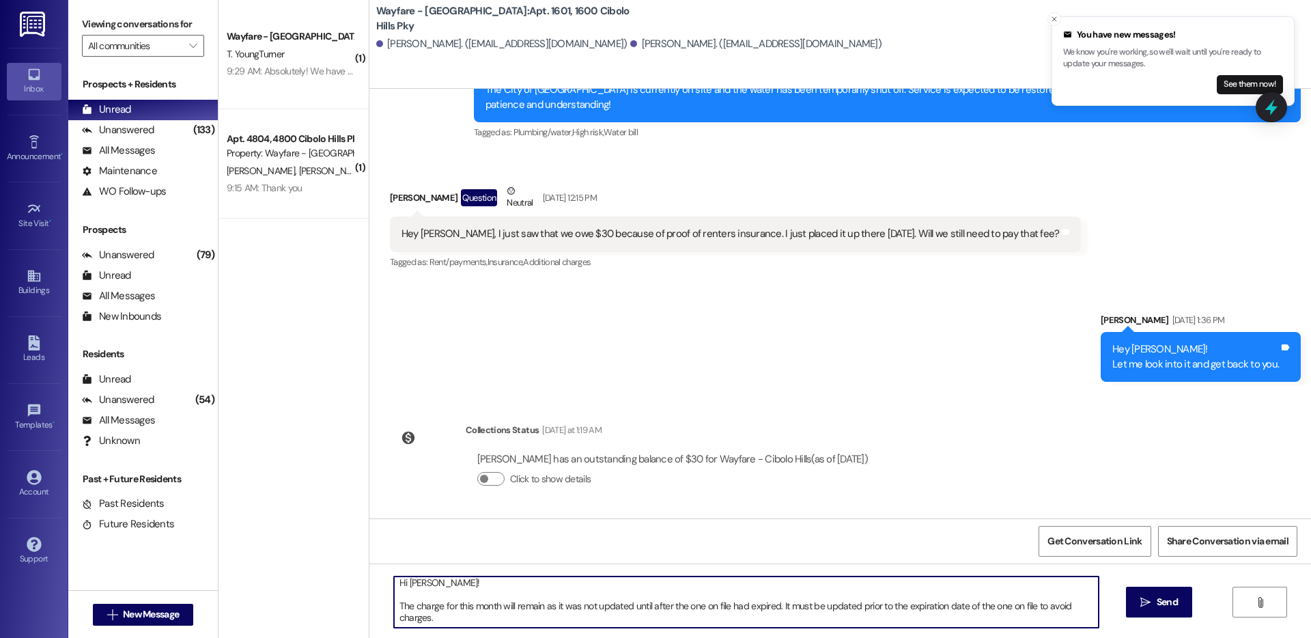
click at [749, 622] on textarea "Hi Brittany! The charge for this month will remain as it was not updated until …" at bounding box center [746, 601] width 704 height 51
click at [426, 612] on textarea "Hi Brittany! The charge for this month will remain as it was not updated until …" at bounding box center [746, 601] width 704 height 51
drag, startPoint x: 436, startPoint y: 616, endPoint x: 374, endPoint y: 560, distance: 83.6
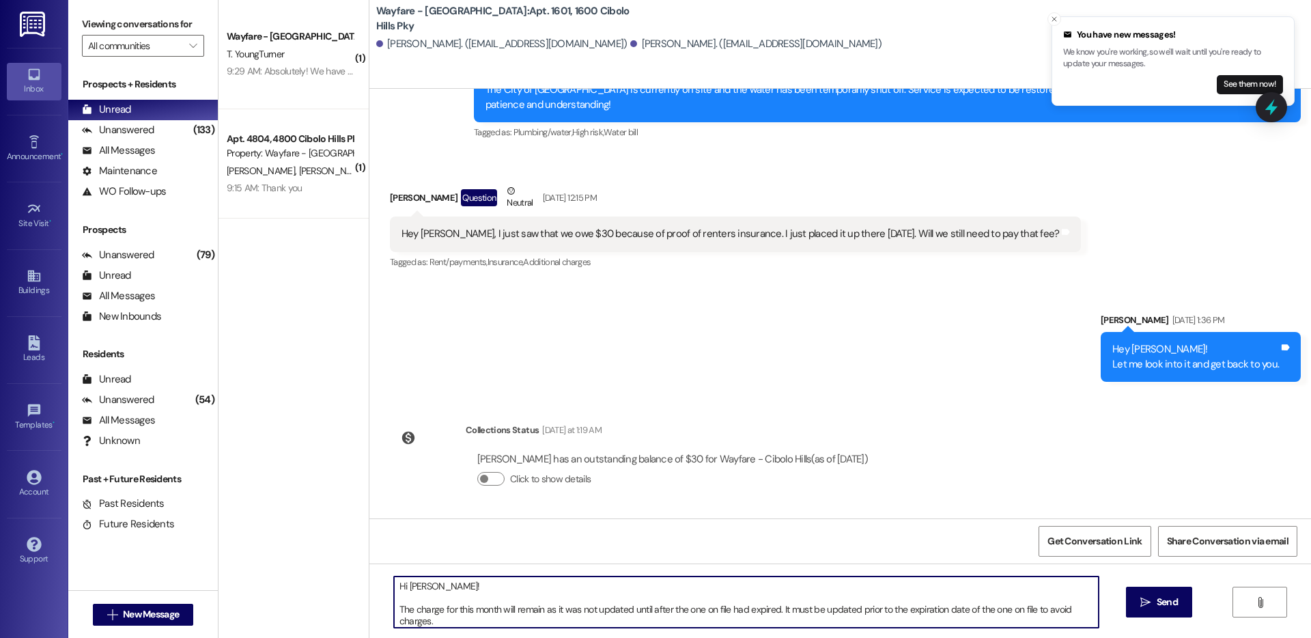
click at [374, 560] on div "Lease started Jul 31, 2024 at 7:00 PM Announcement, sent via SMS Thalya Hendrie…" at bounding box center [839, 408] width 941 height 638
type textarea "Hi Brittany! The charge for this month will remain as it was not updated until …"
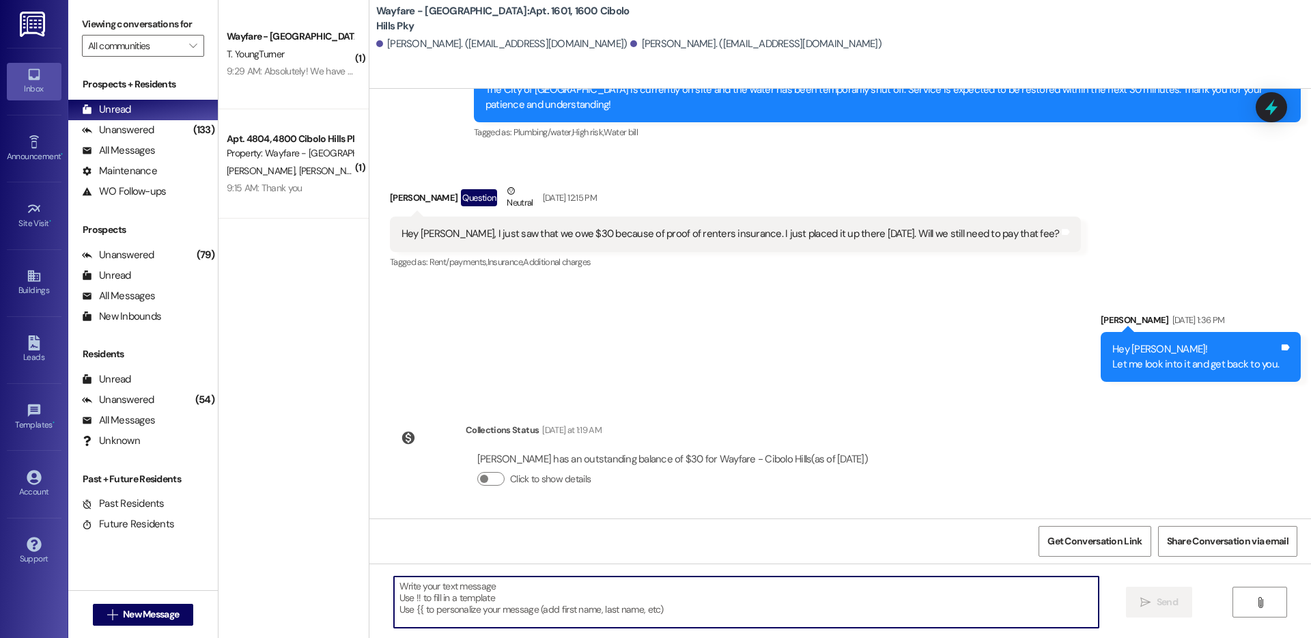
paste textarea "Hi Brittany, The charge for this month will remain because the update was not p…"
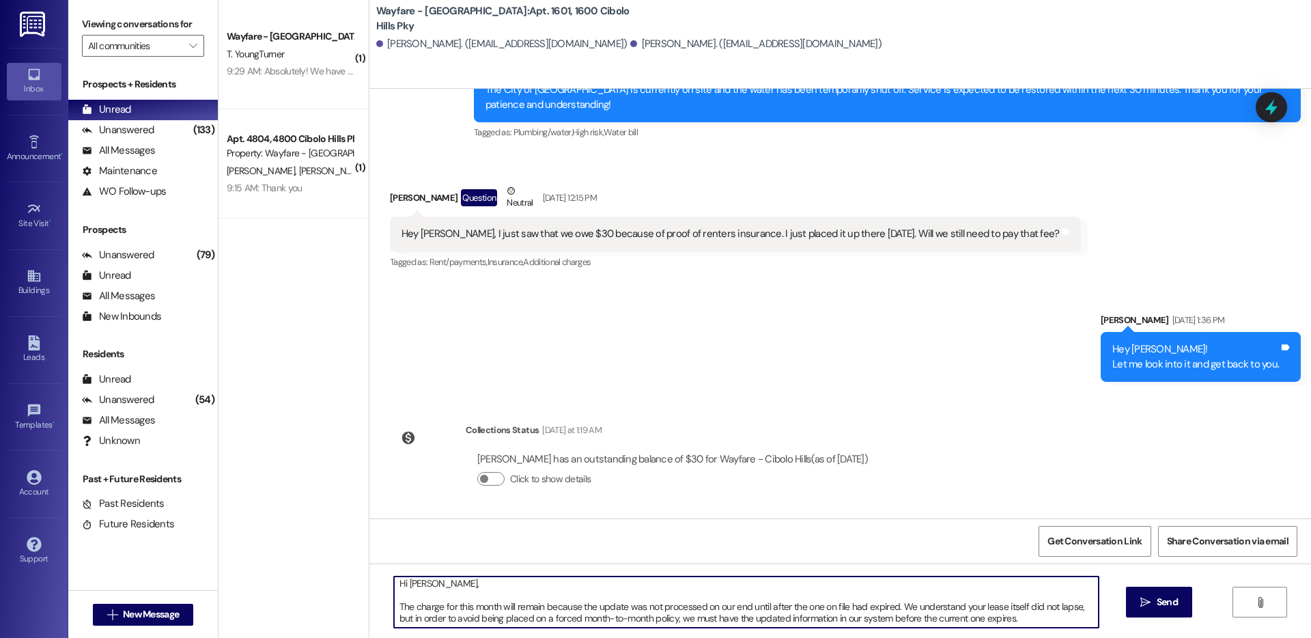
scroll to position [3, 0]
drag, startPoint x: 993, startPoint y: 608, endPoint x: 971, endPoint y: 607, distance: 21.9
click at [971, 607] on textarea "Hi Brittany, The charge for this month will remain because the update was not p…" at bounding box center [746, 601] width 704 height 51
click at [970, 607] on textarea "Hi Brittany, The charge for this month will remain because the update was not p…" at bounding box center [746, 601] width 704 height 51
click at [1042, 620] on textarea "Hi Brittany, The charge for this month will remain because the update was not p…" at bounding box center [746, 601] width 704 height 51
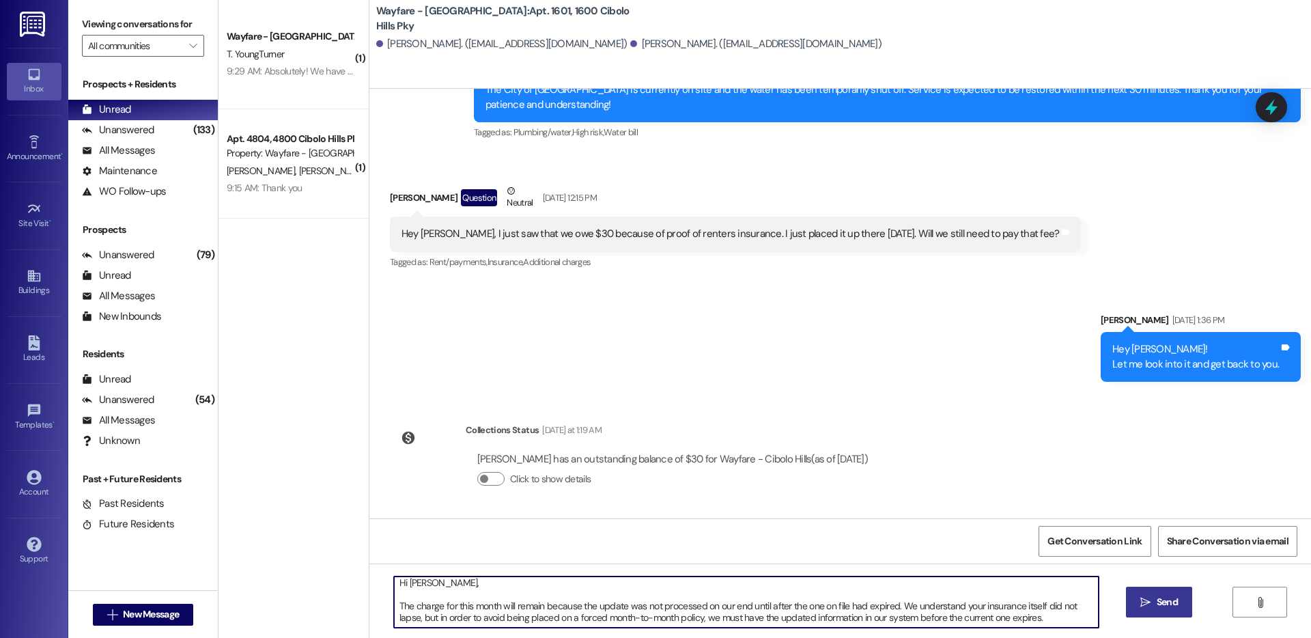
type textarea "Hi Brittany, The charge for this month will remain because the update was not p…"
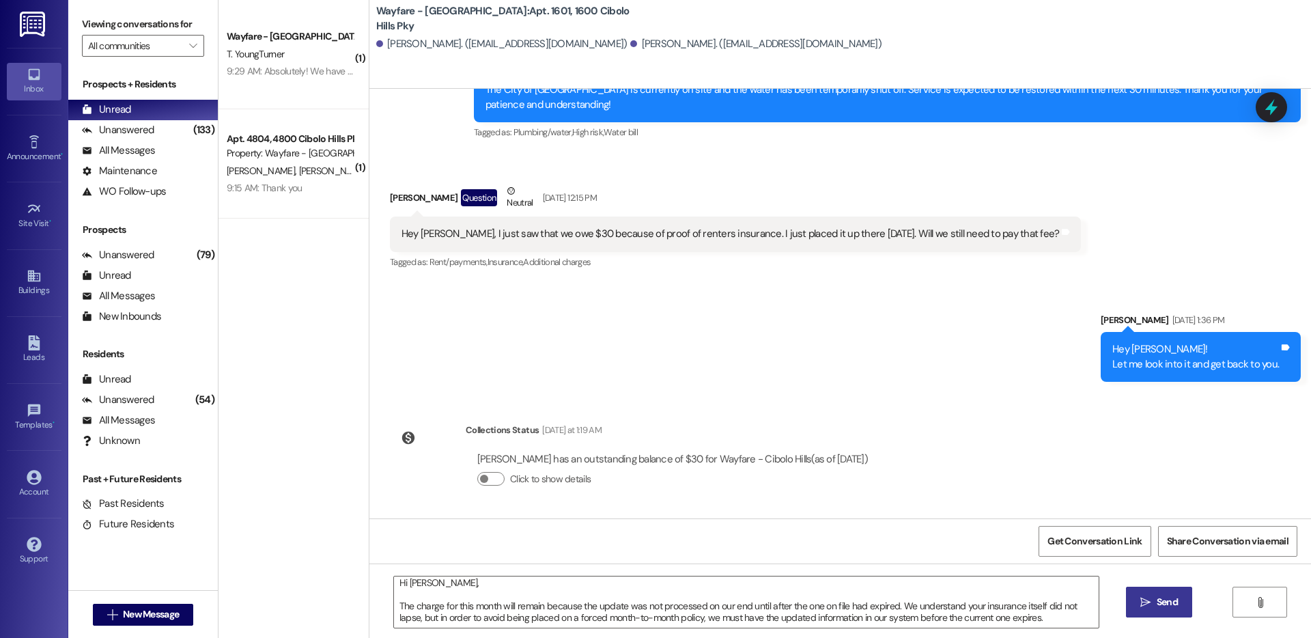
click at [1135, 610] on button " Send" at bounding box center [1159, 601] width 66 height 31
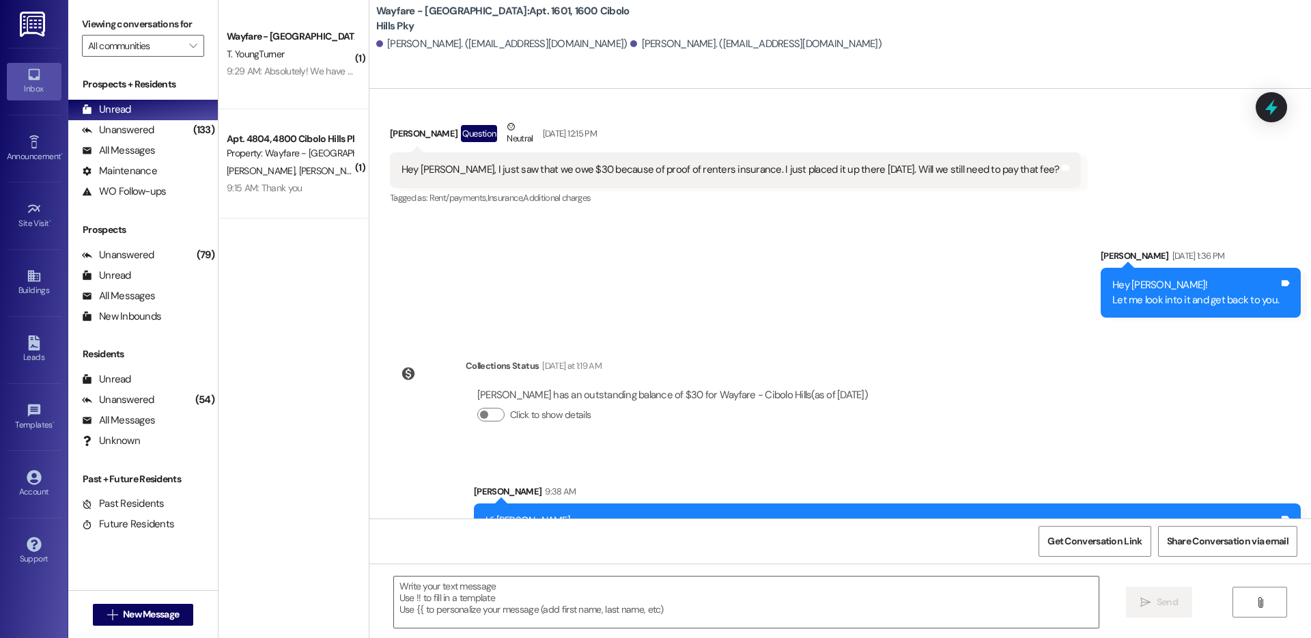
scroll to position [20699, 0]
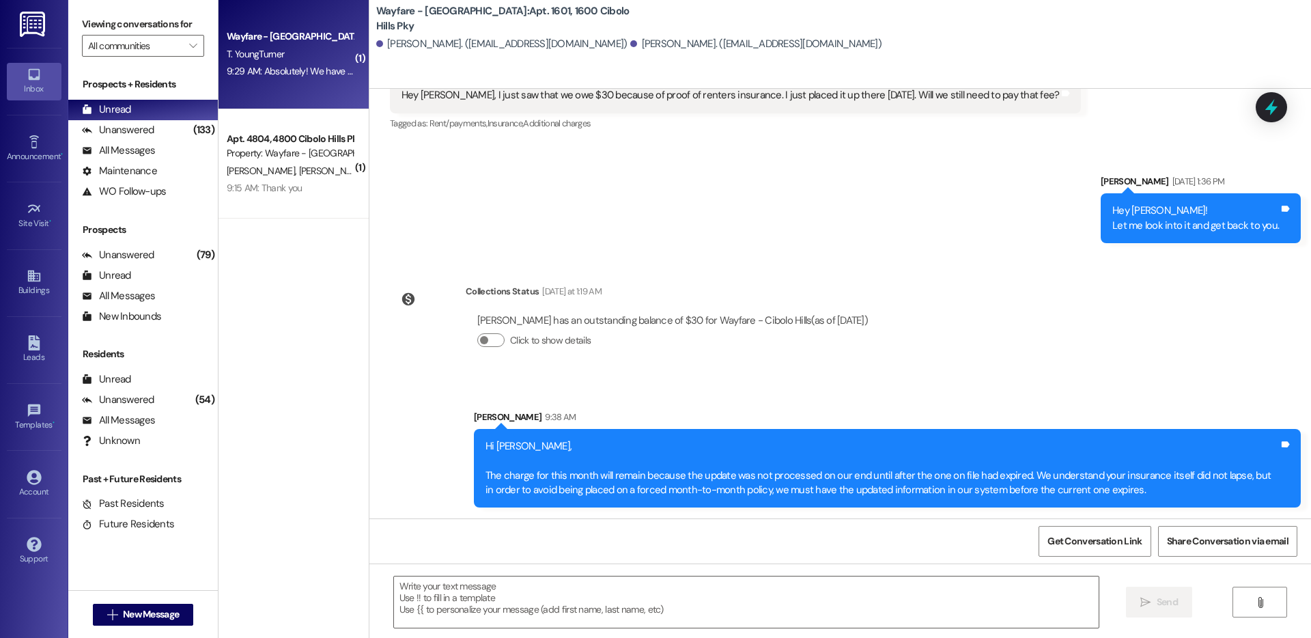
click at [274, 87] on div "Wayfare - Cibolo Hills Prospect T. YoungTurner 9:29 AM: Absolutely! We have 3 u…" at bounding box center [293, 54] width 150 height 109
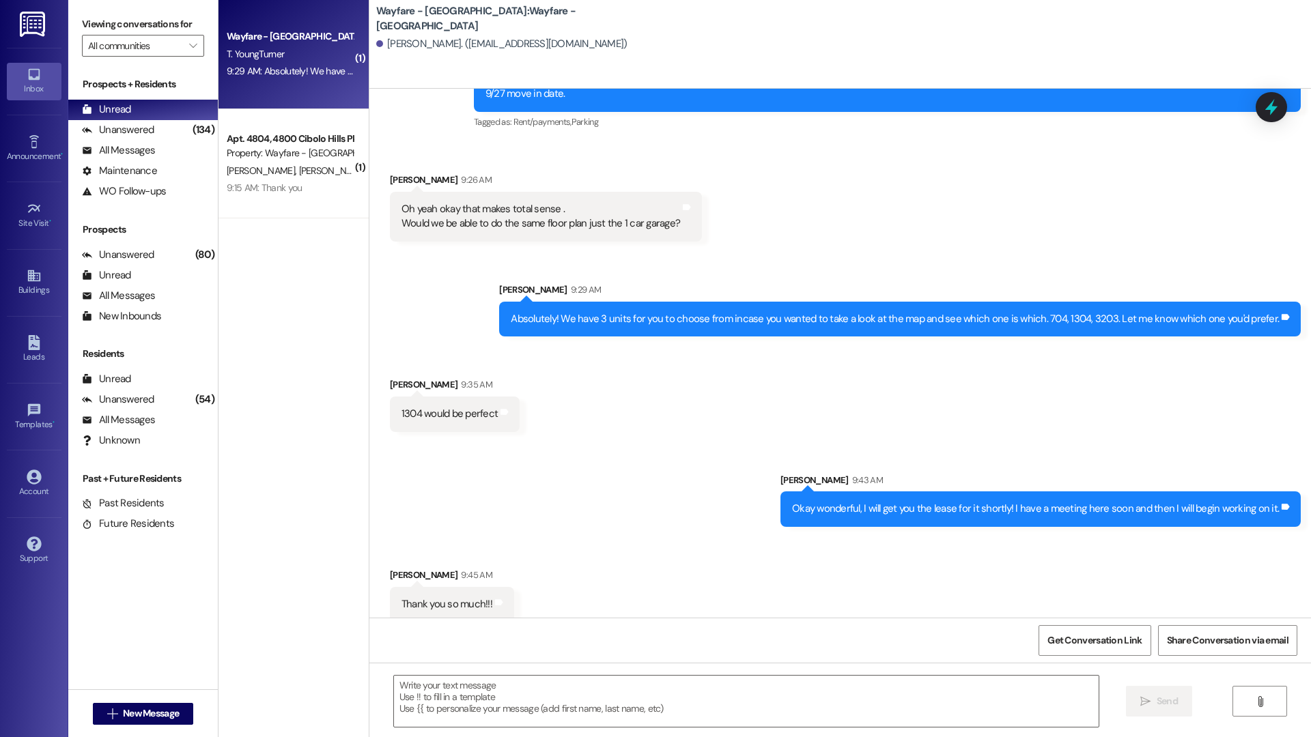
scroll to position [567, 0]
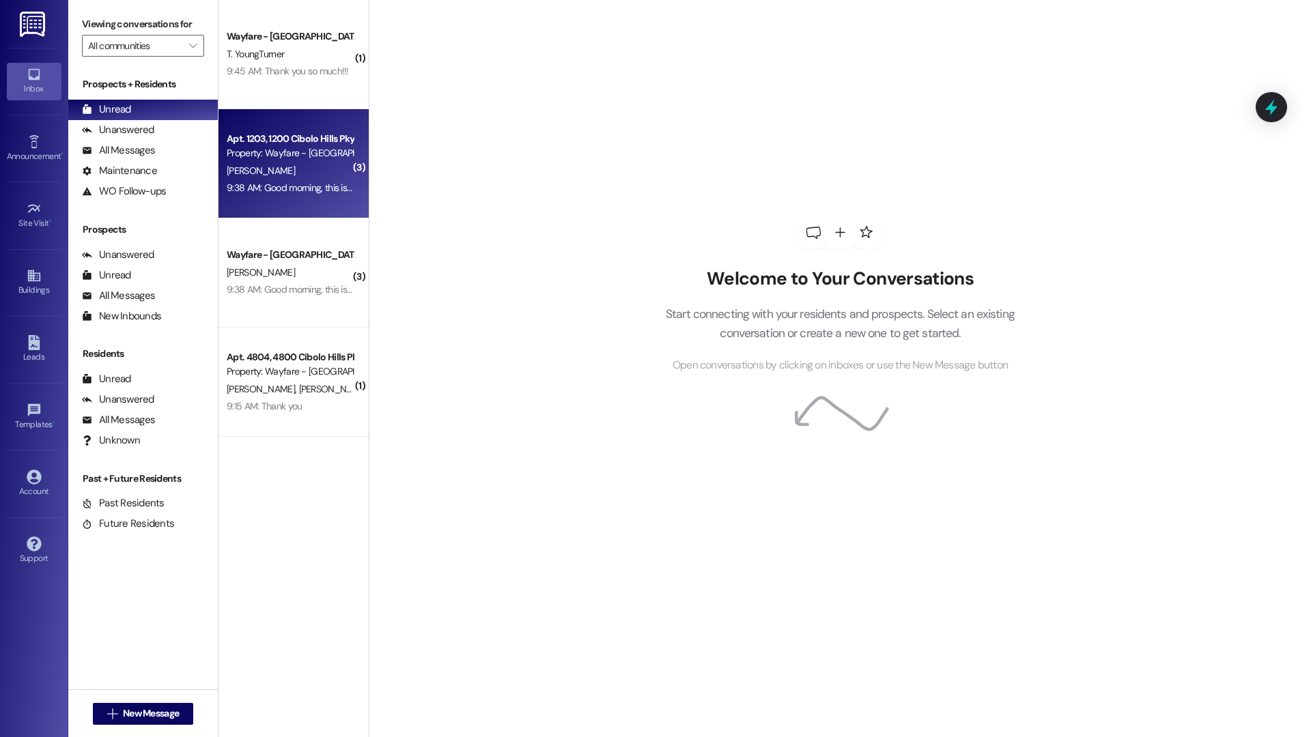
click at [312, 192] on div "9:38 AM: Good morning, this is [PERSON_NAME]. I completed my application for 13…" at bounding box center [526, 188] width 599 height 12
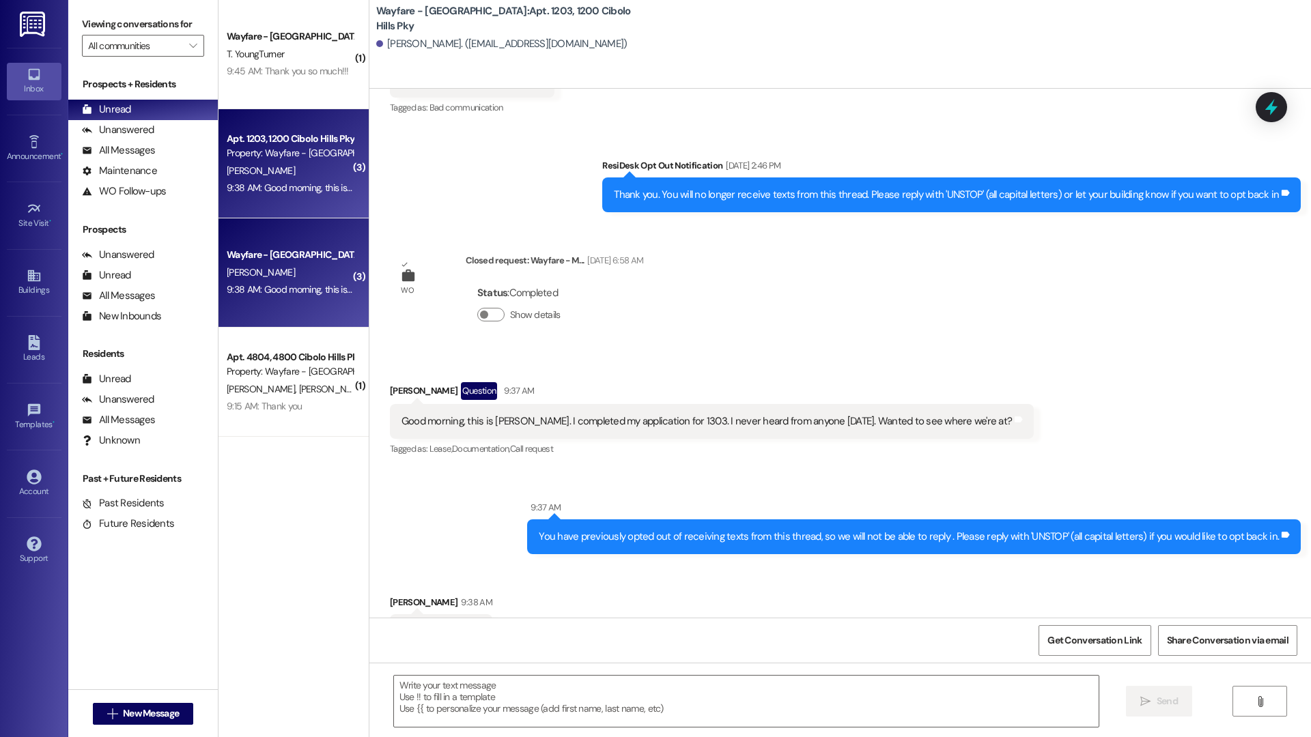
scroll to position [37619, 0]
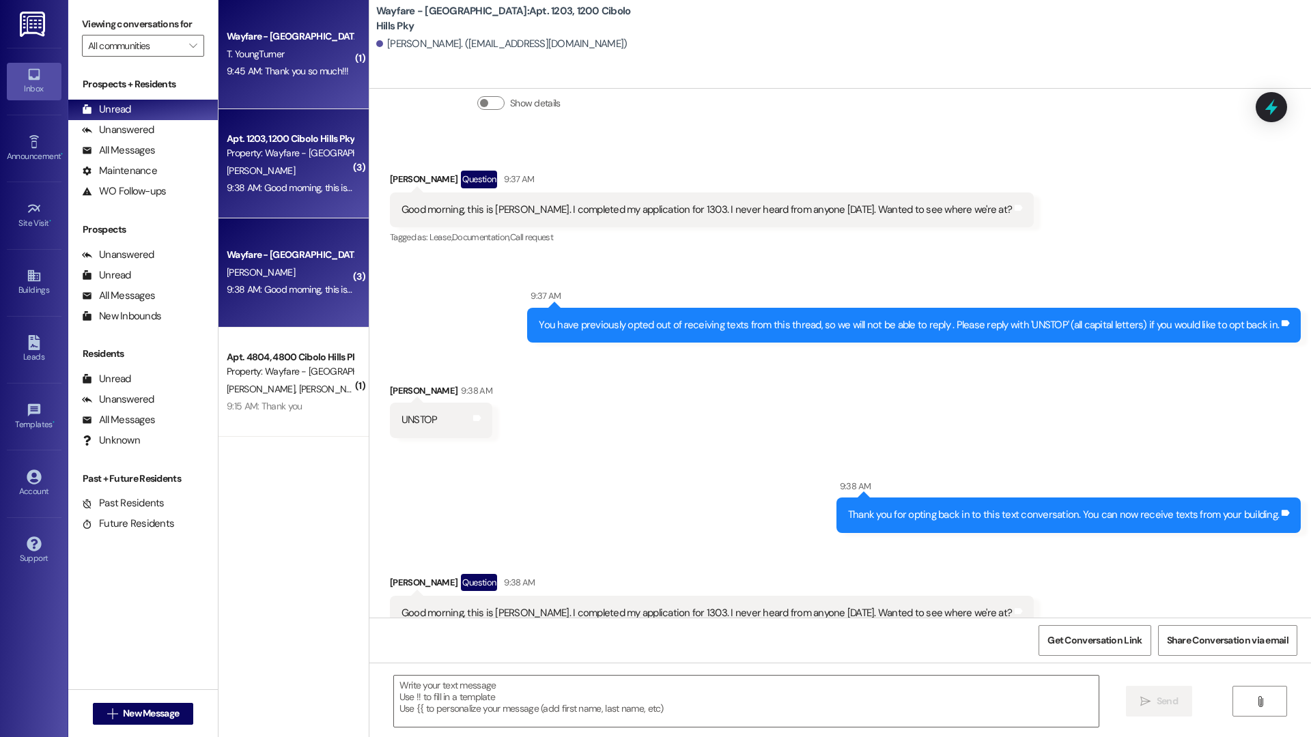
click at [233, 60] on div "T. YoungTurner" at bounding box center [289, 54] width 129 height 17
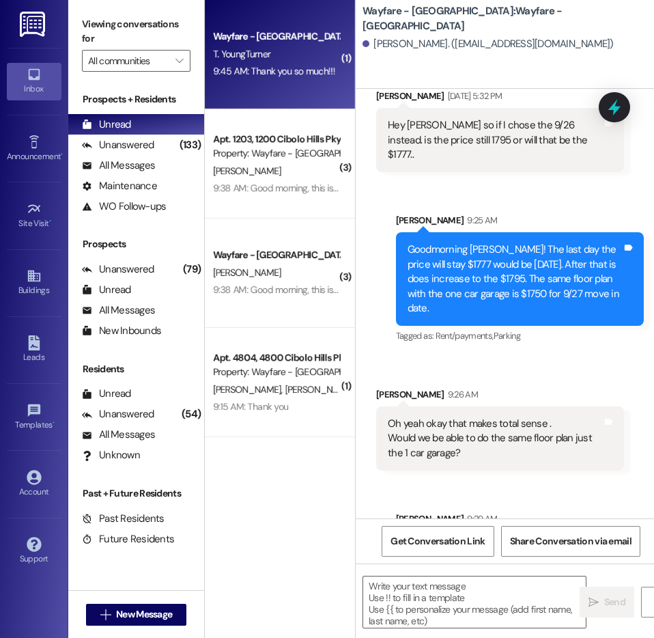
scroll to position [806, 0]
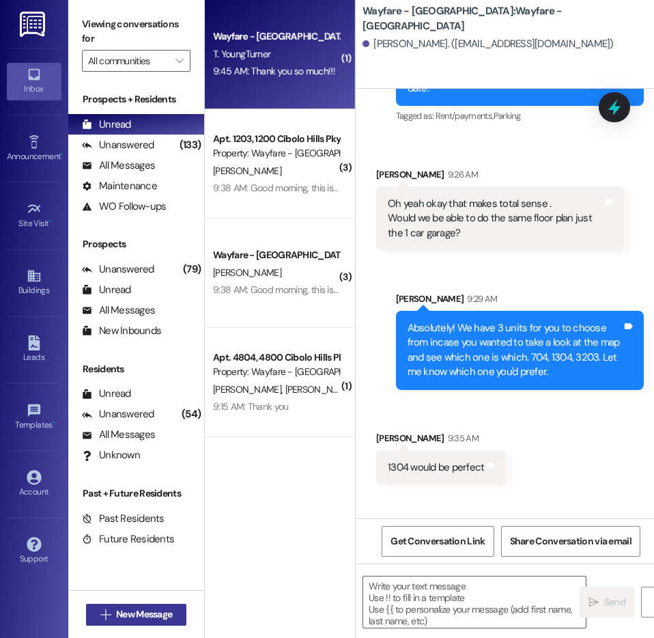
click at [175, 604] on button " New Message" at bounding box center [136, 614] width 101 height 22
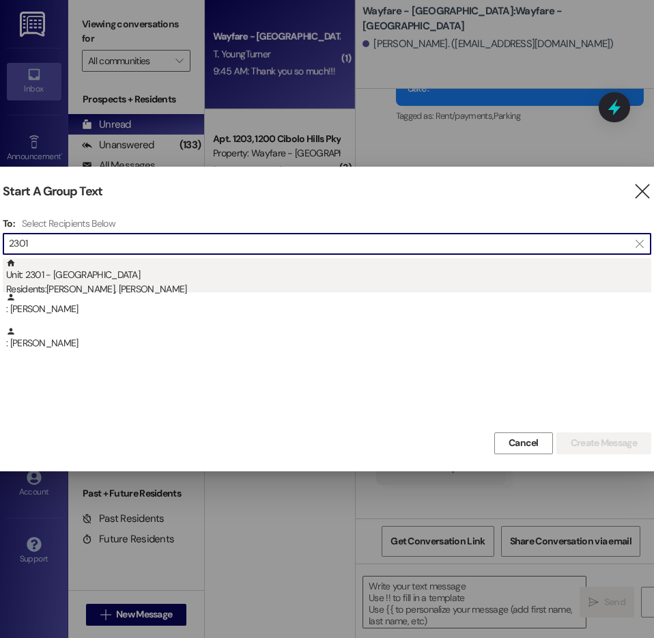
type input "2301"
click at [324, 268] on div "Unit: 2301 - 2300 Cibolo Hills Pky Residents: Daniel Sanchez, Savannah Sanchez" at bounding box center [328, 277] width 645 height 39
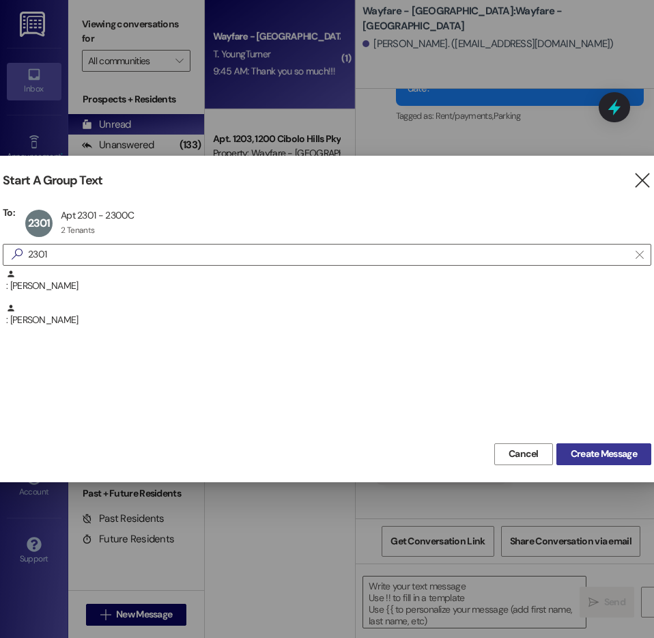
click at [603, 457] on span "Create Message" at bounding box center [604, 453] width 66 height 14
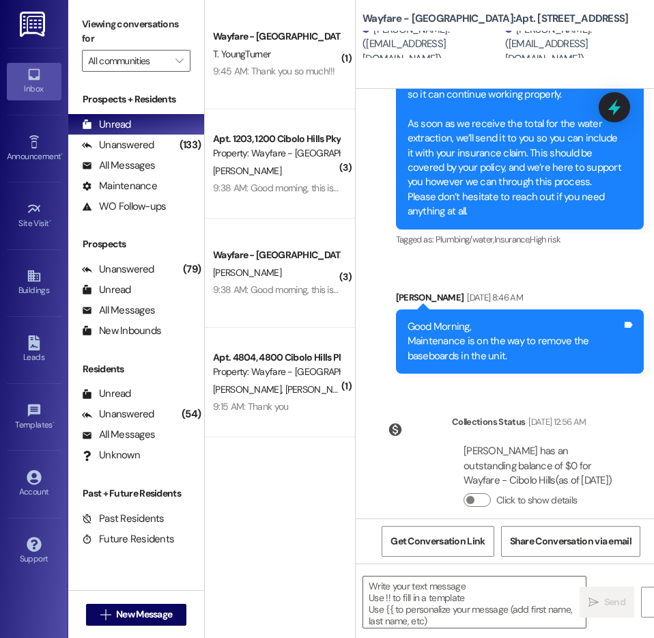
scroll to position [34677, 0]
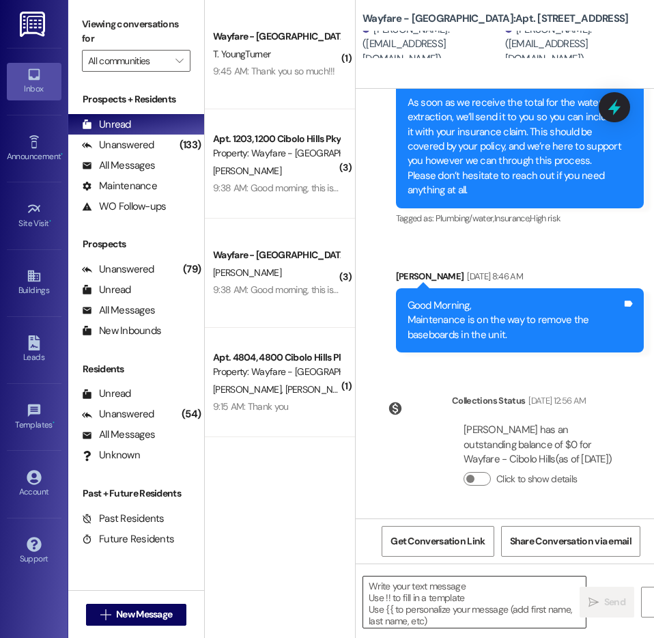
click at [474, 595] on textarea at bounding box center [474, 601] width 223 height 51
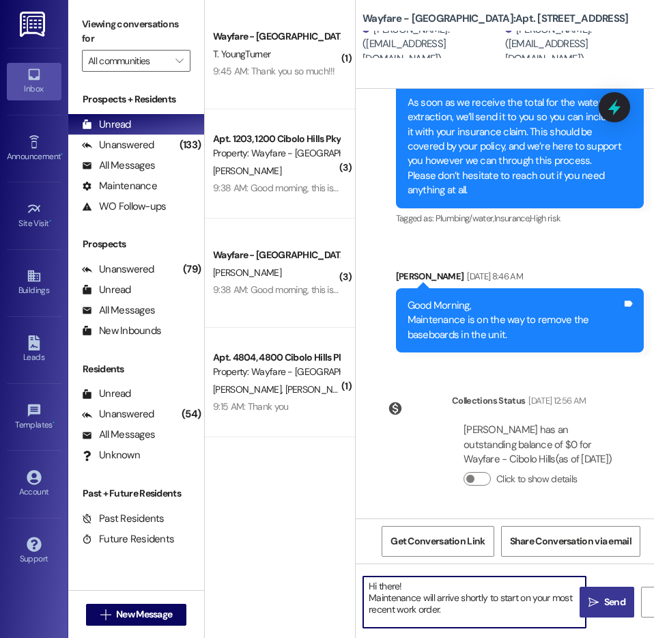
type textarea "Hi there! Maintenance will arrive shortly to start on your most recent work ord…"
click at [598, 615] on button " Send" at bounding box center [607, 601] width 55 height 31
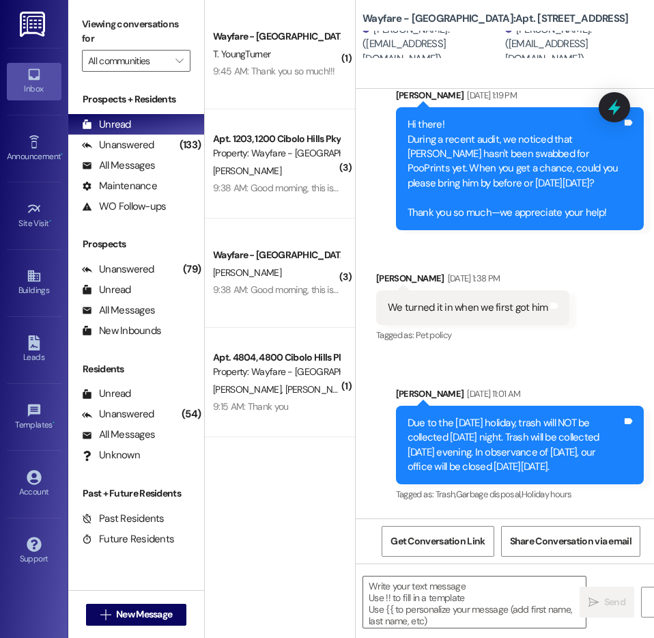
scroll to position [29591, 0]
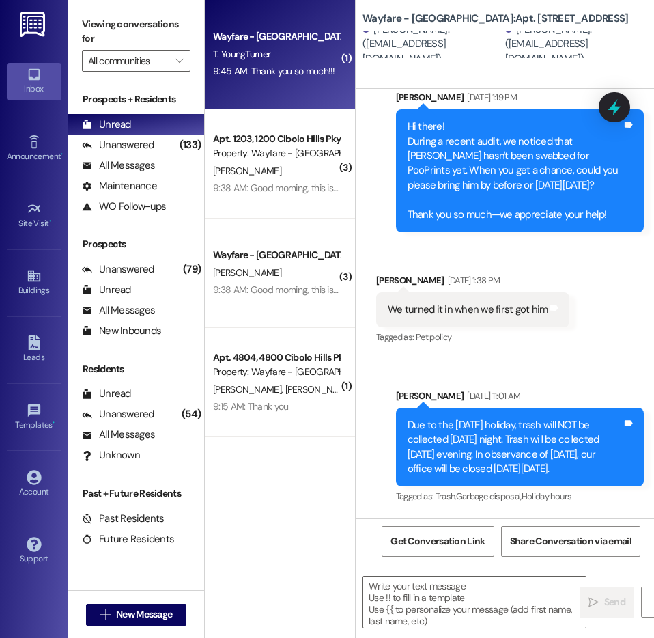
click at [272, 49] on div "T. YoungTurner" at bounding box center [276, 54] width 129 height 17
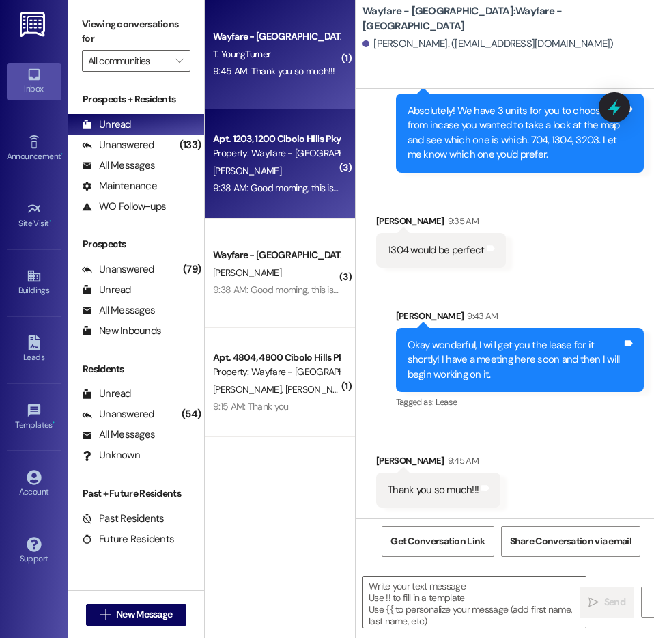
scroll to position [994, 0]
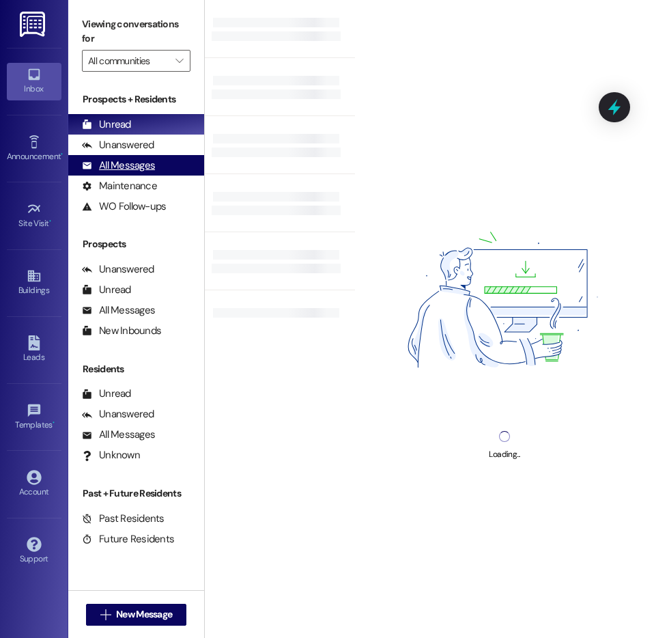
click at [110, 169] on div "All Messages" at bounding box center [118, 165] width 73 height 14
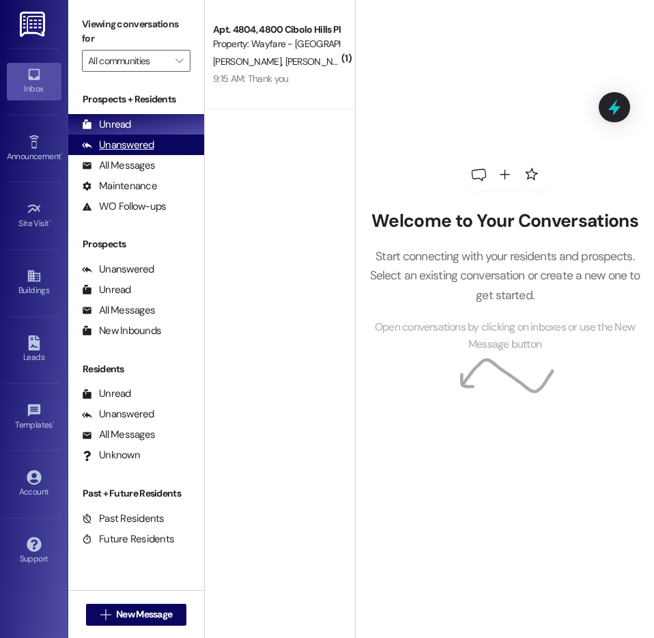
click at [101, 139] on div "Unanswered" at bounding box center [118, 145] width 72 height 14
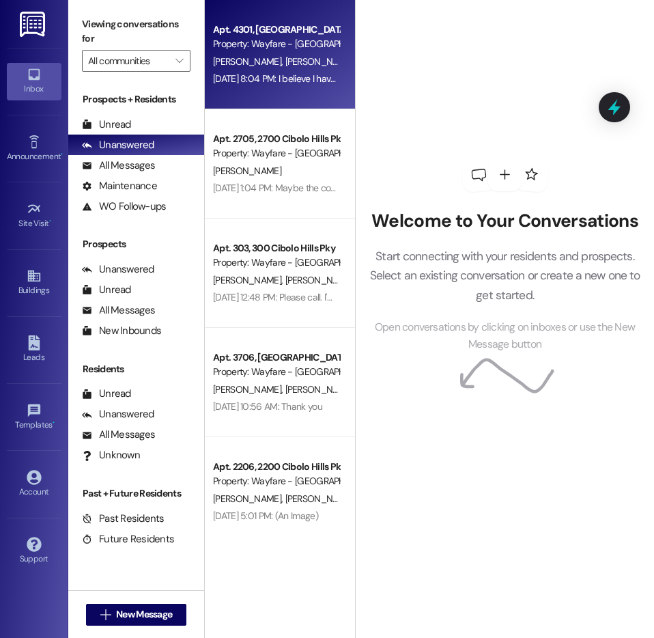
click at [309, 51] on div "Property: Wayfare - [GEOGRAPHIC_DATA]" at bounding box center [276, 44] width 126 height 14
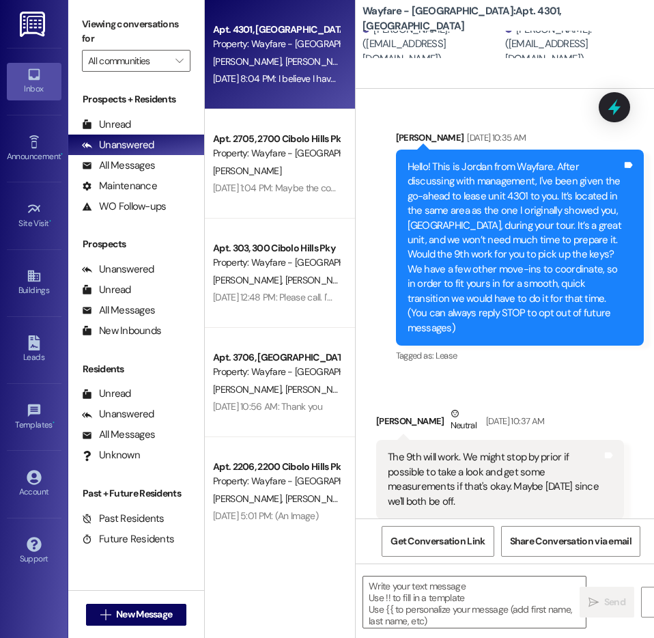
scroll to position [10466, 0]
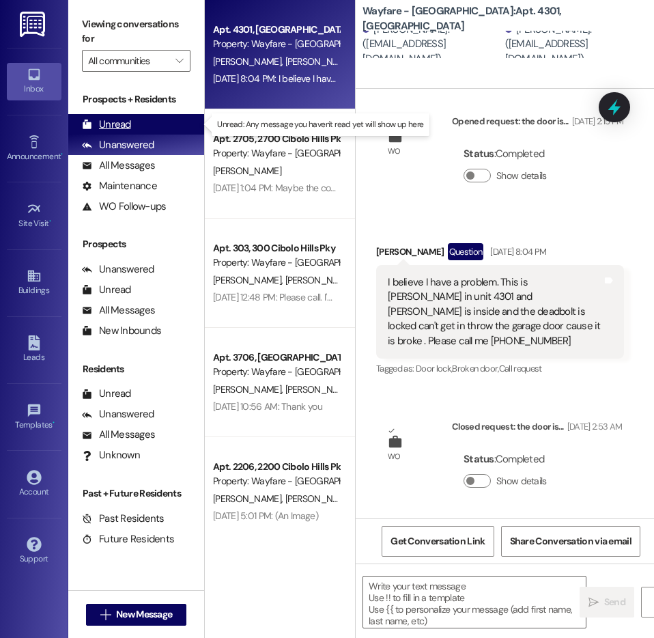
click at [180, 128] on div "Unread (0)" at bounding box center [136, 124] width 136 height 20
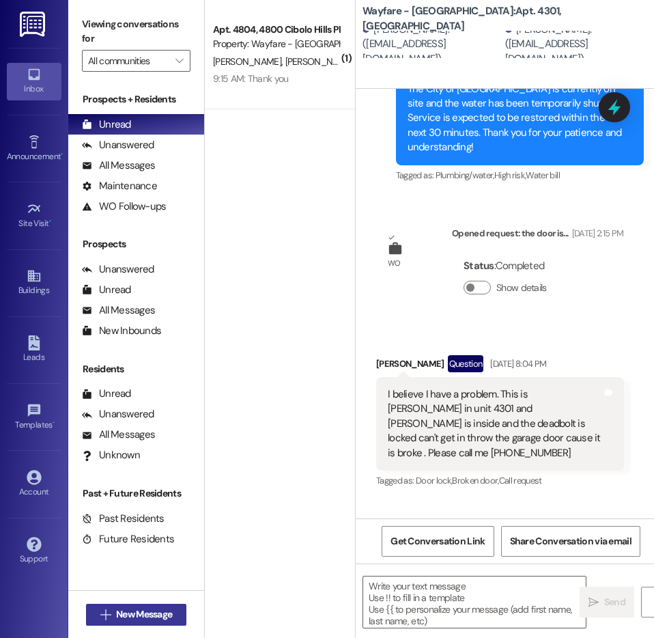
scroll to position [10322, 0]
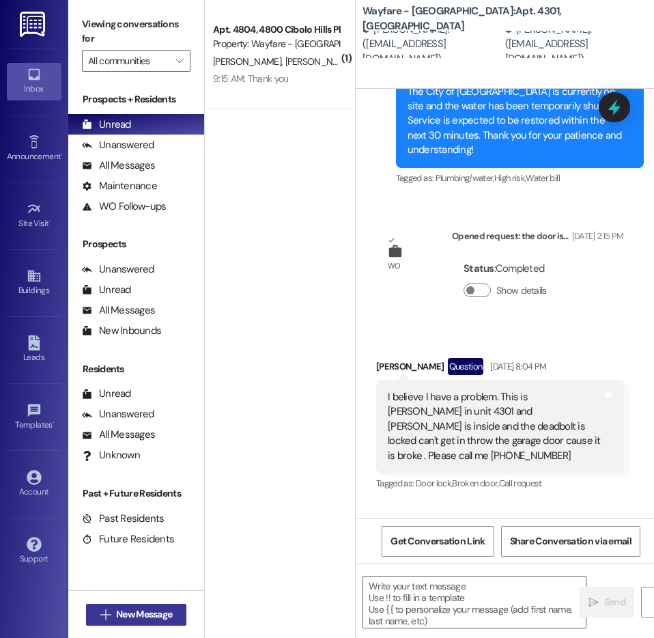
drag, startPoint x: 147, startPoint y: 598, endPoint x: 139, endPoint y: 611, distance: 15.0
click at [141, 606] on div " New Message" at bounding box center [136, 614] width 136 height 48
click at [141, 614] on span "New Message" at bounding box center [144, 614] width 56 height 14
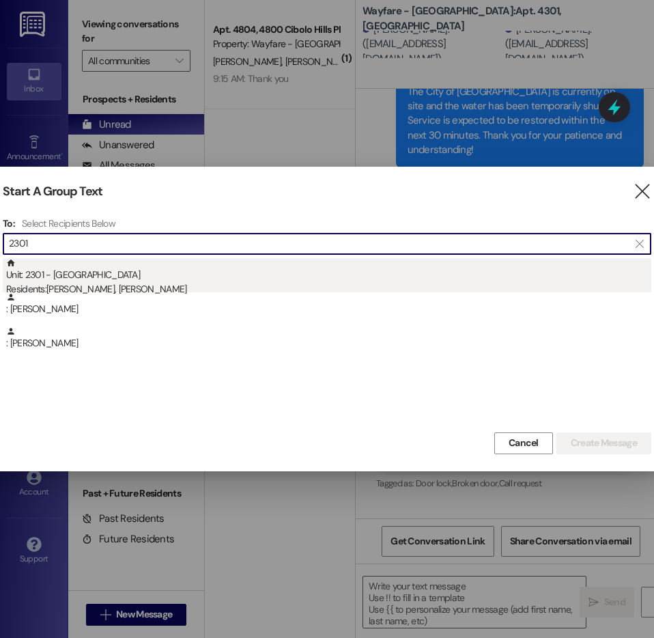
type input "2301"
click at [259, 286] on div "Residents: Daniel Sanchez, Savannah Sanchez" at bounding box center [328, 289] width 645 height 14
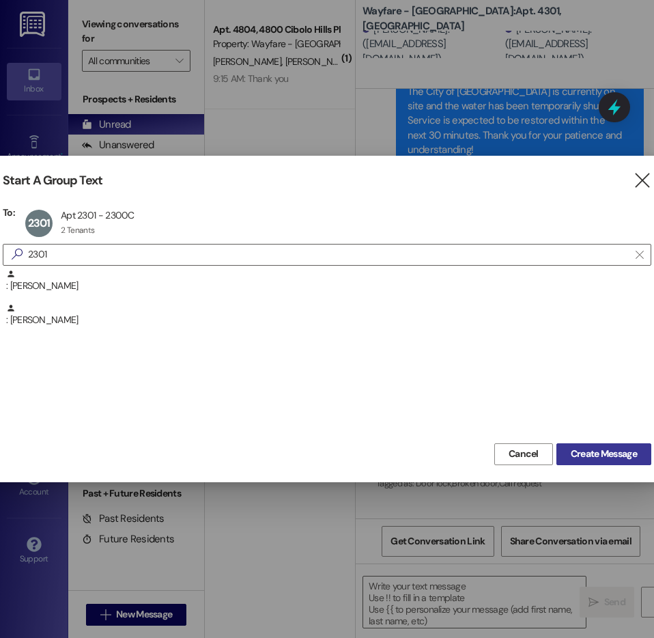
click at [627, 460] on span "Create Message" at bounding box center [604, 453] width 66 height 14
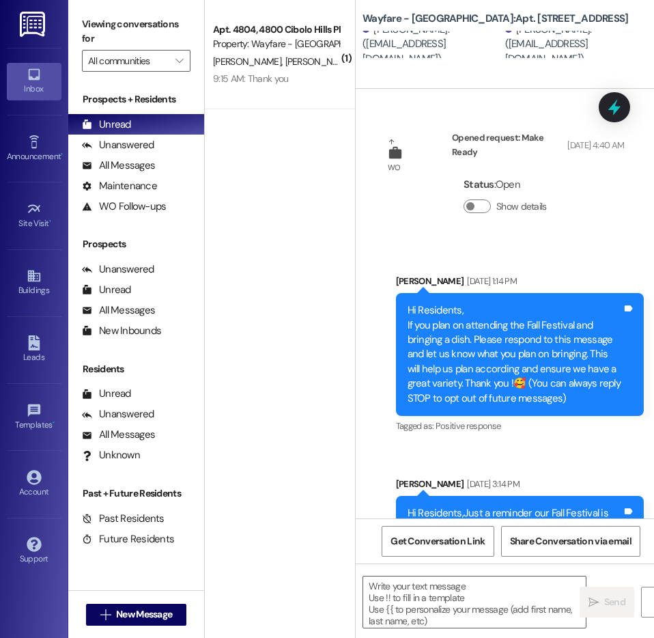
scroll to position [34822, 0]
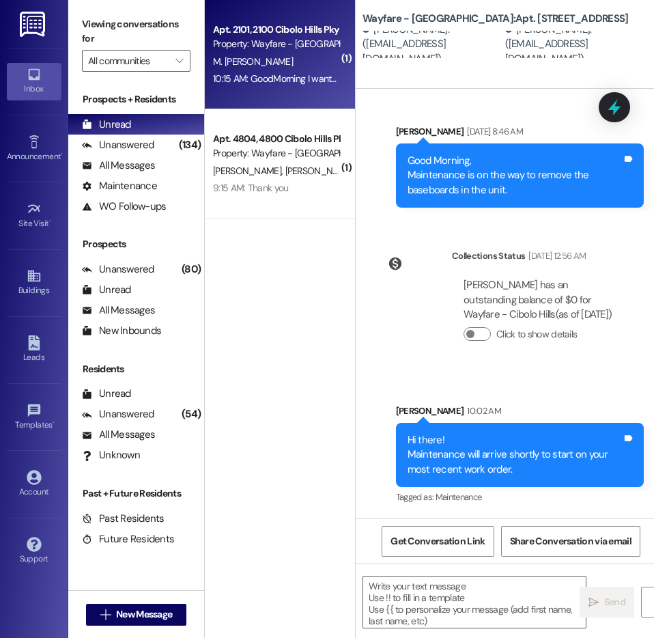
click at [285, 66] on span "M. Durante Garland" at bounding box center [253, 61] width 80 height 12
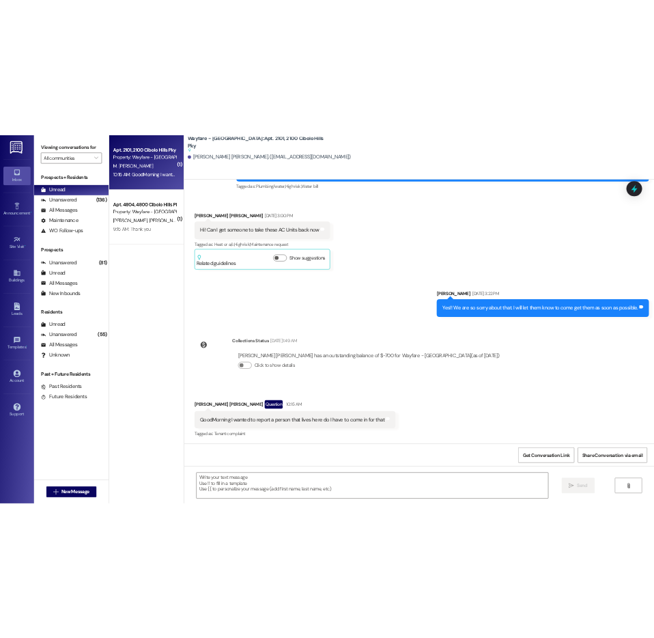
scroll to position [15173, 0]
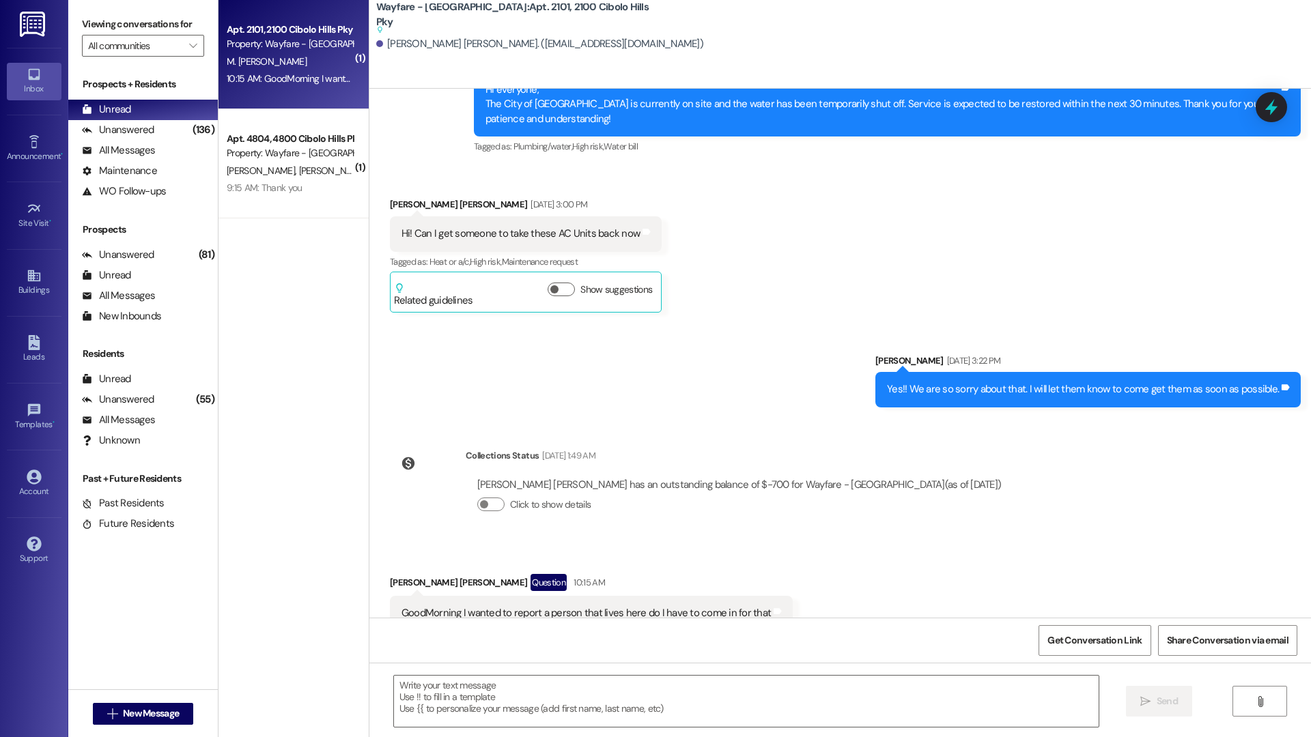
click at [281, 72] on div "10:15 AM: GoodMorning I wanted to report a person that lives here do I have to …" at bounding box center [414, 78] width 374 height 12
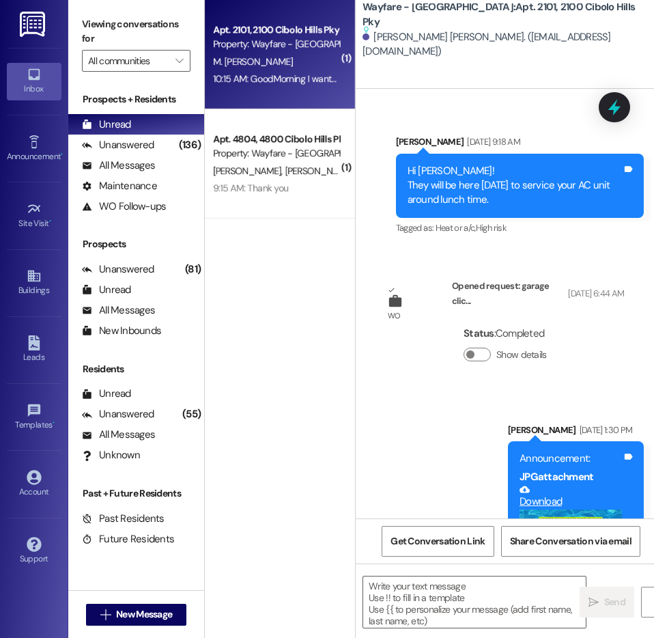
scroll to position [19955, 0]
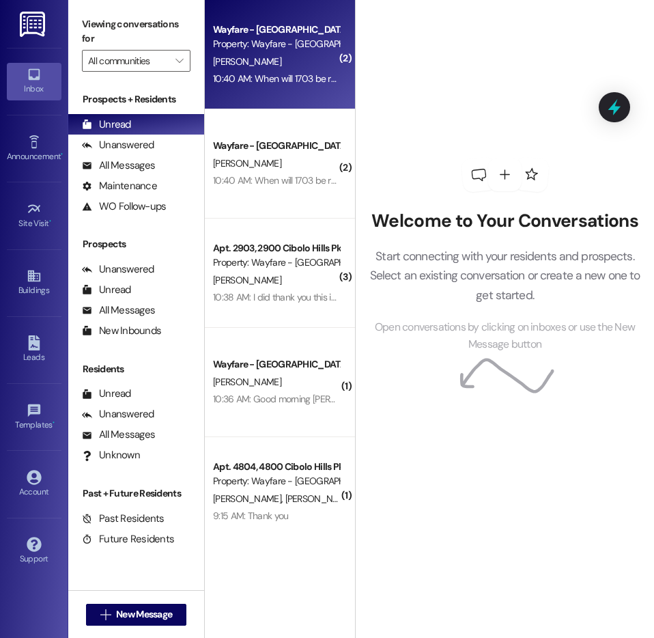
click at [285, 48] on div "Property: Wayfare - [GEOGRAPHIC_DATA]" at bounding box center [276, 44] width 126 height 14
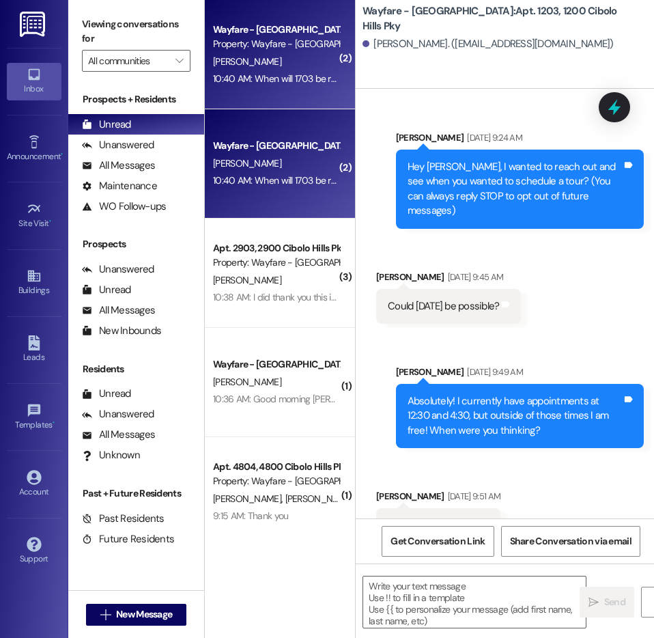
scroll to position [50879, 0]
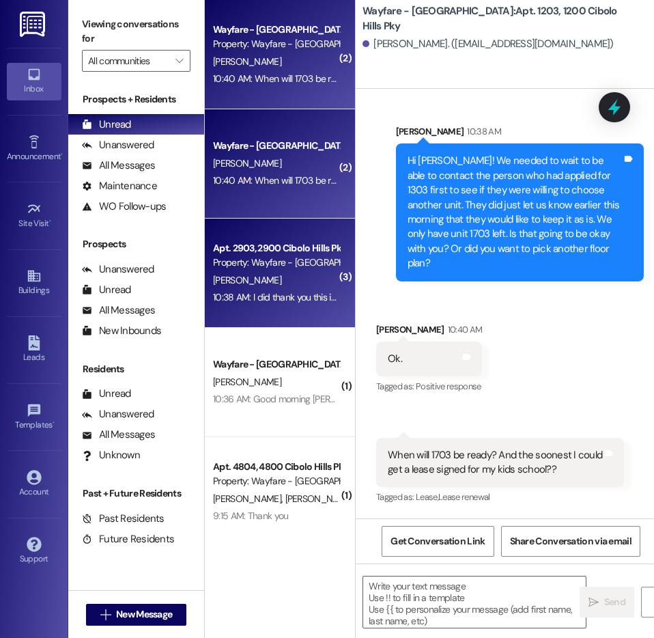
click at [298, 253] on div "Apt. 2903, 2900 Cibolo Hills Pky" at bounding box center [276, 248] width 126 height 14
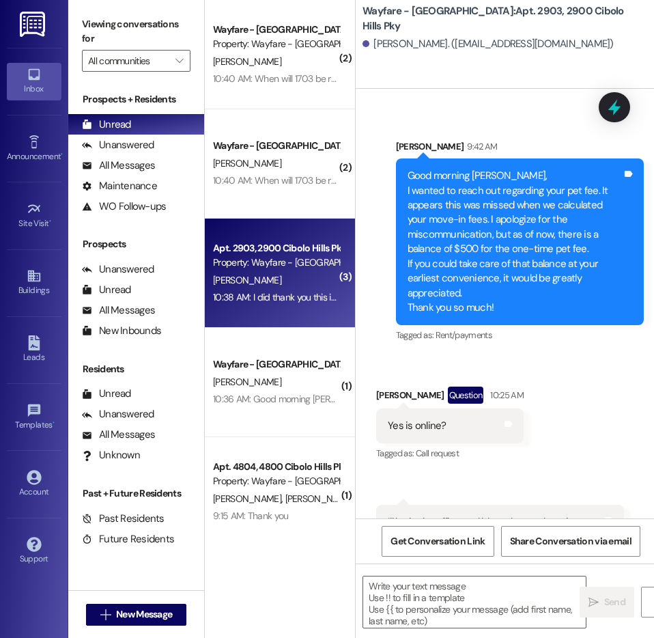
scroll to position [8634, 0]
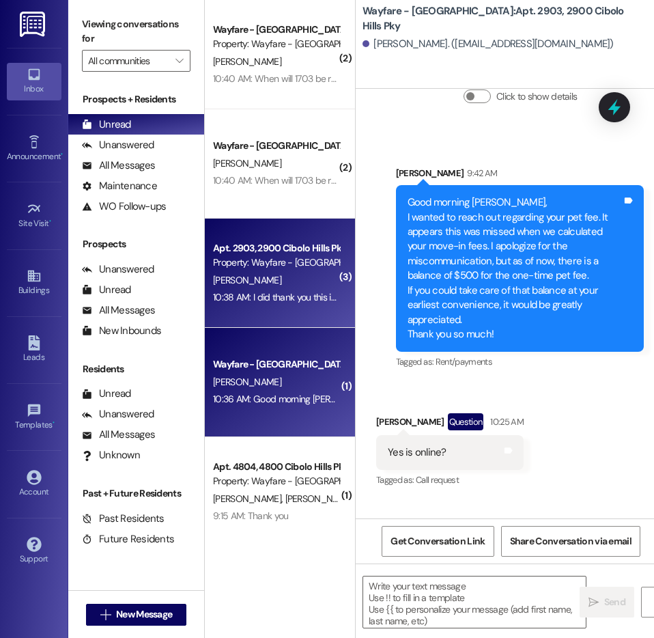
click at [259, 381] on span "[PERSON_NAME]" at bounding box center [247, 381] width 68 height 12
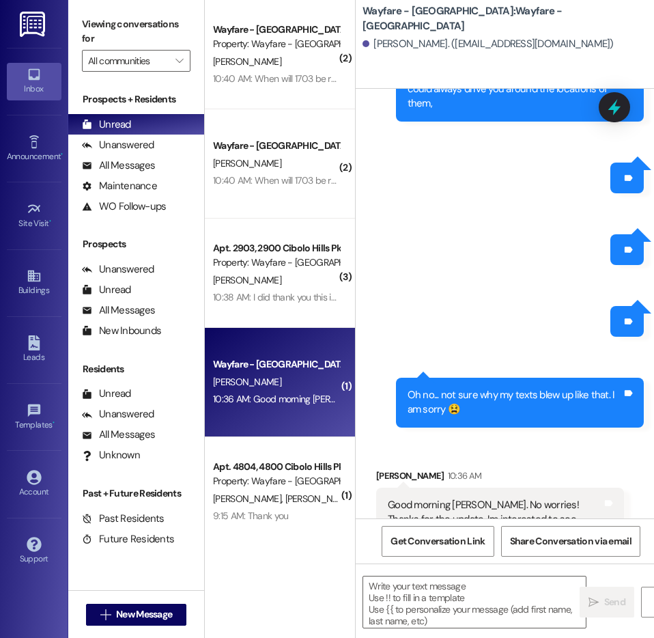
scroll to position [2606, 0]
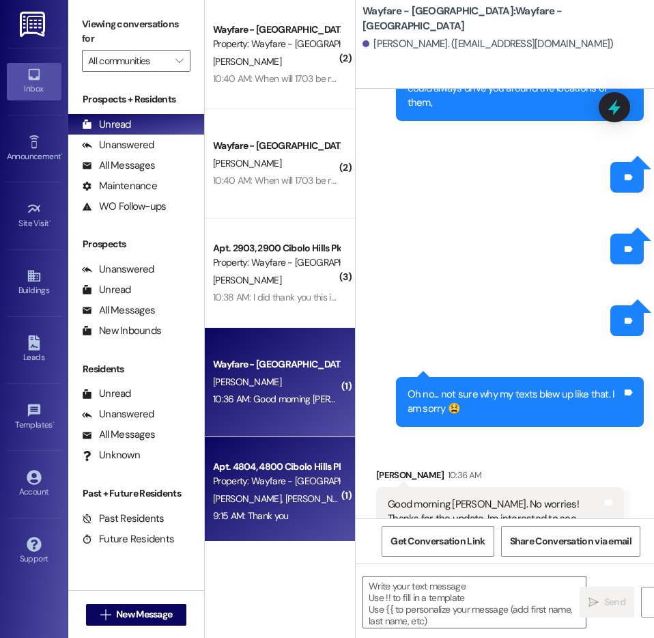
click at [240, 475] on div "Property: Wayfare - [GEOGRAPHIC_DATA]" at bounding box center [276, 481] width 126 height 14
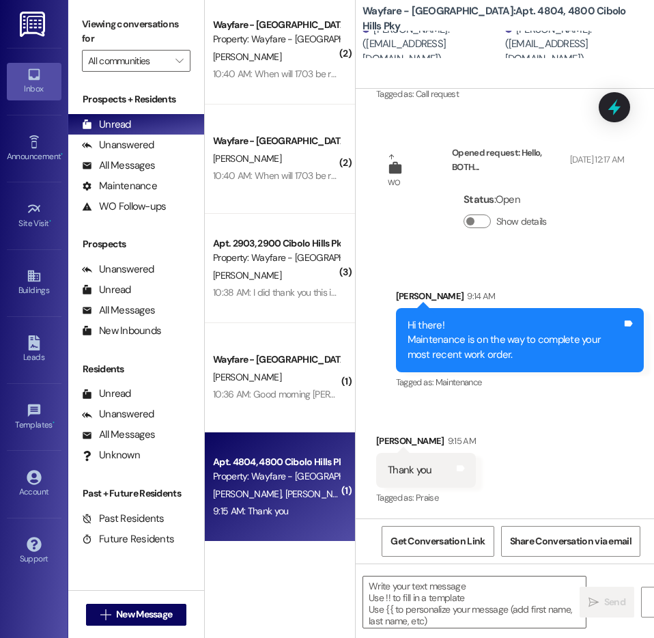
scroll to position [5, 0]
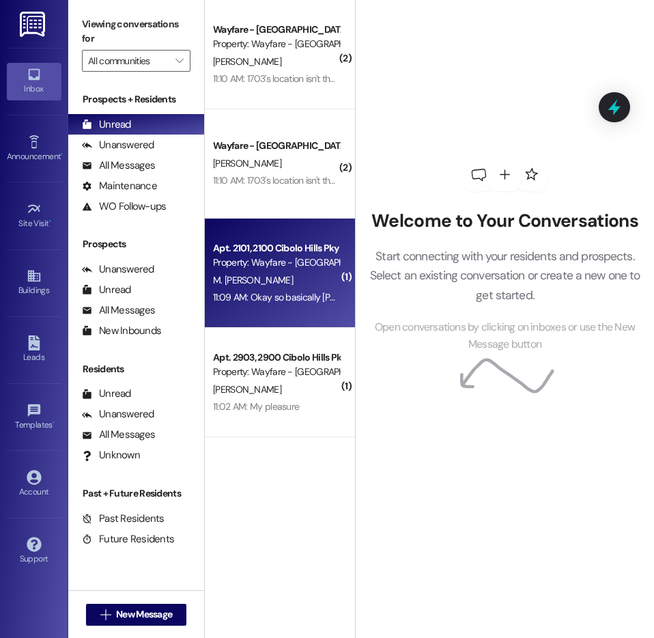
click at [342, 281] on div "Apt. 2101, 2100 Cibolo Hills Pky Property: Wayfare - Cibolo Hills M. Durante Ga…" at bounding box center [280, 272] width 150 height 109
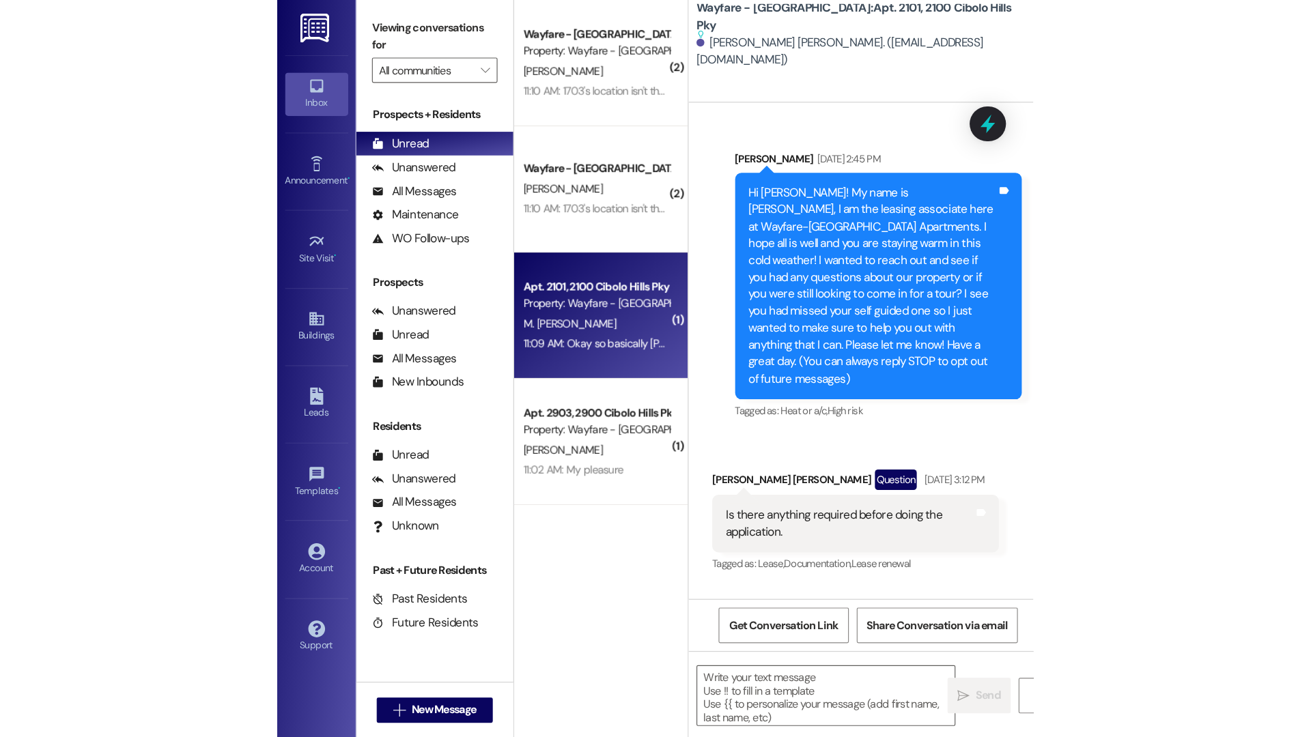
scroll to position [20616, 0]
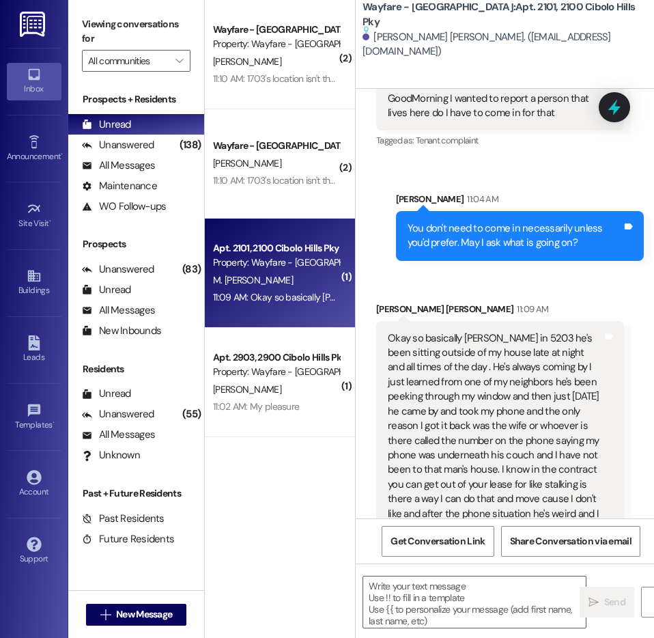
click at [453, 302] on div "Marissa Durante Garland 11:09 AM" at bounding box center [500, 311] width 248 height 19
drag, startPoint x: 389, startPoint y: 267, endPoint x: 571, endPoint y: 473, distance: 275.2
click at [571, 473] on div "Okay so basically [PERSON_NAME] in 5203 he's been sitting outside of my house l…" at bounding box center [495, 440] width 214 height 219
copy div "Okay so basically [PERSON_NAME] in 5203 he's been sitting outside of my house l…"
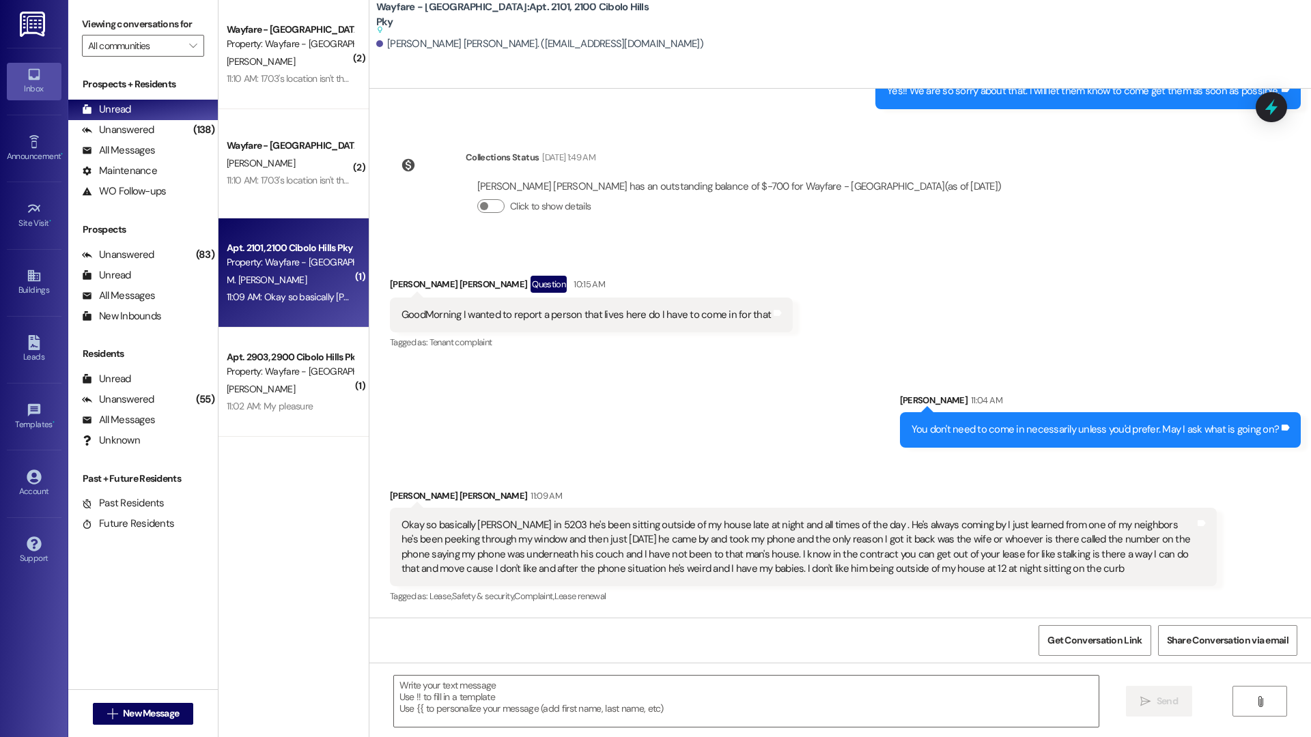
scroll to position [15428, 0]
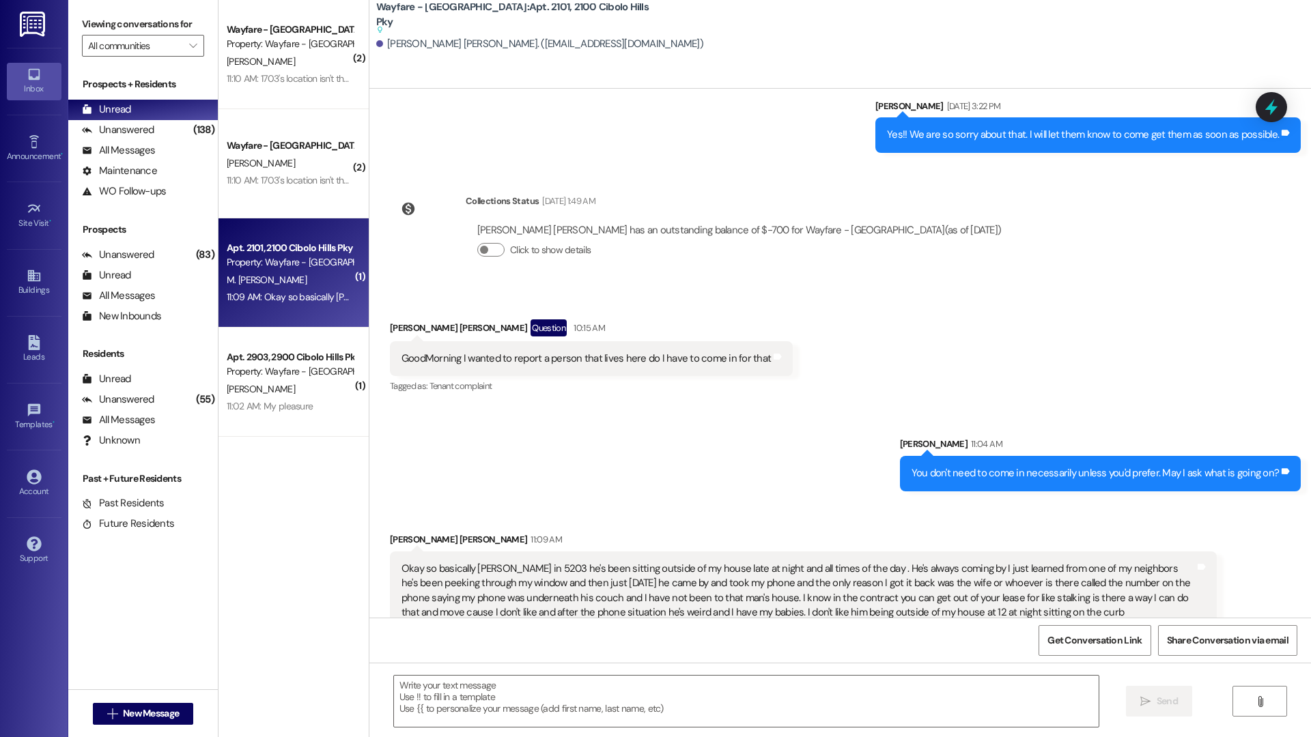
click at [596, 406] on div "Sent via SMS Jordan Arnold 11:04 AM You don't need to come in necessarily unles…" at bounding box center [839, 453] width 941 height 95
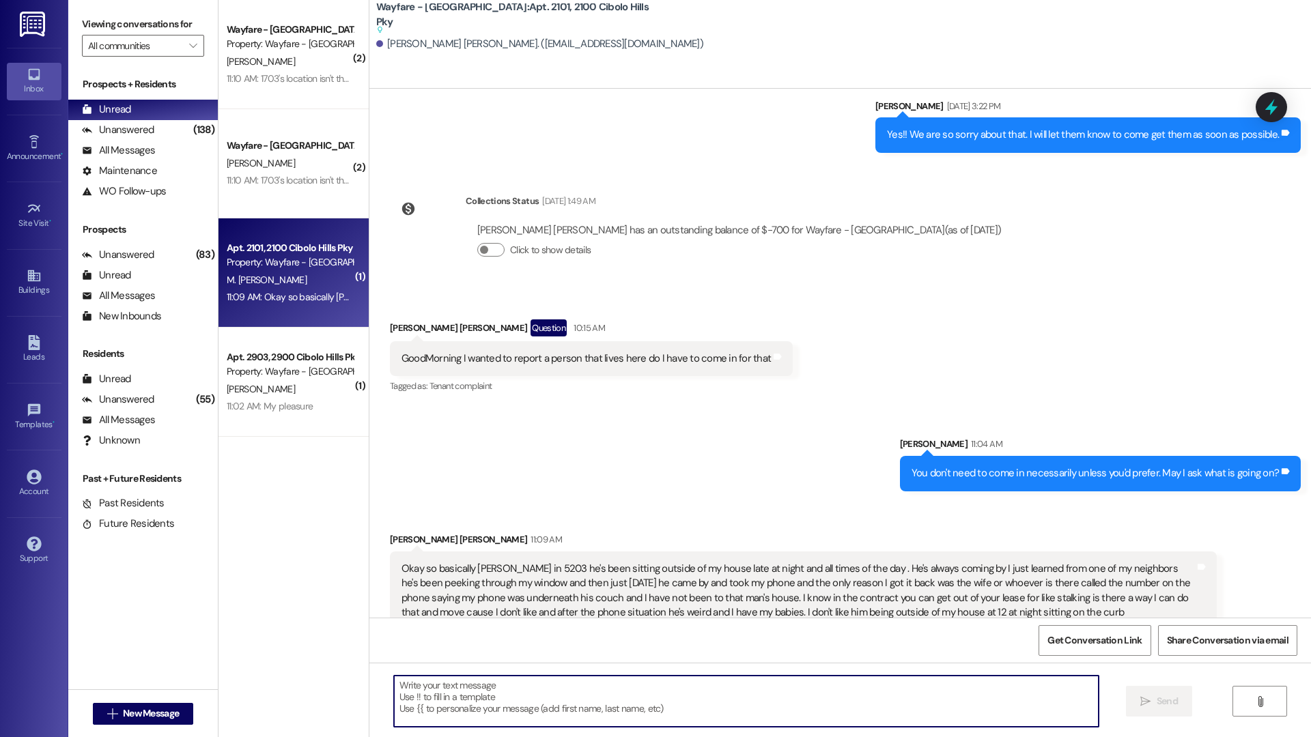
click at [560, 637] on textarea at bounding box center [746, 701] width 704 height 51
paste textarea "I’m very sorry to hear about this situation and understand your concern for you…"
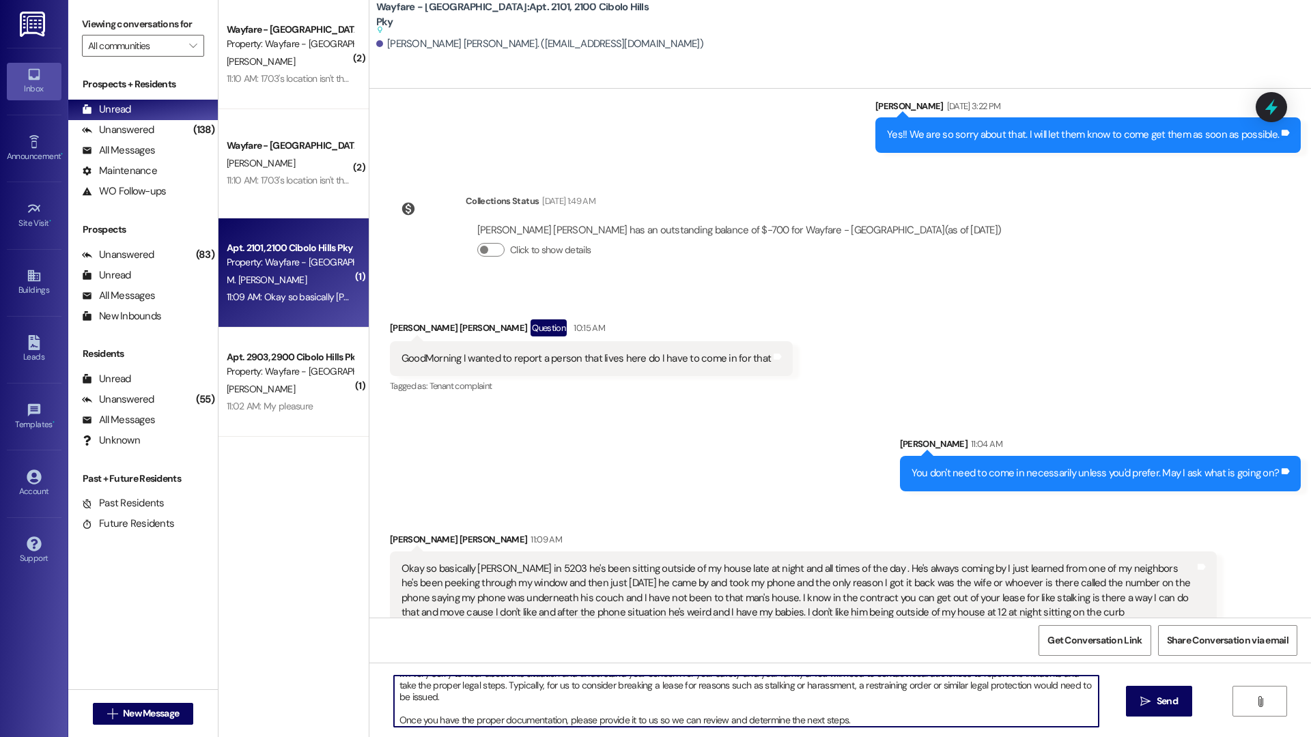
scroll to position [0, 0]
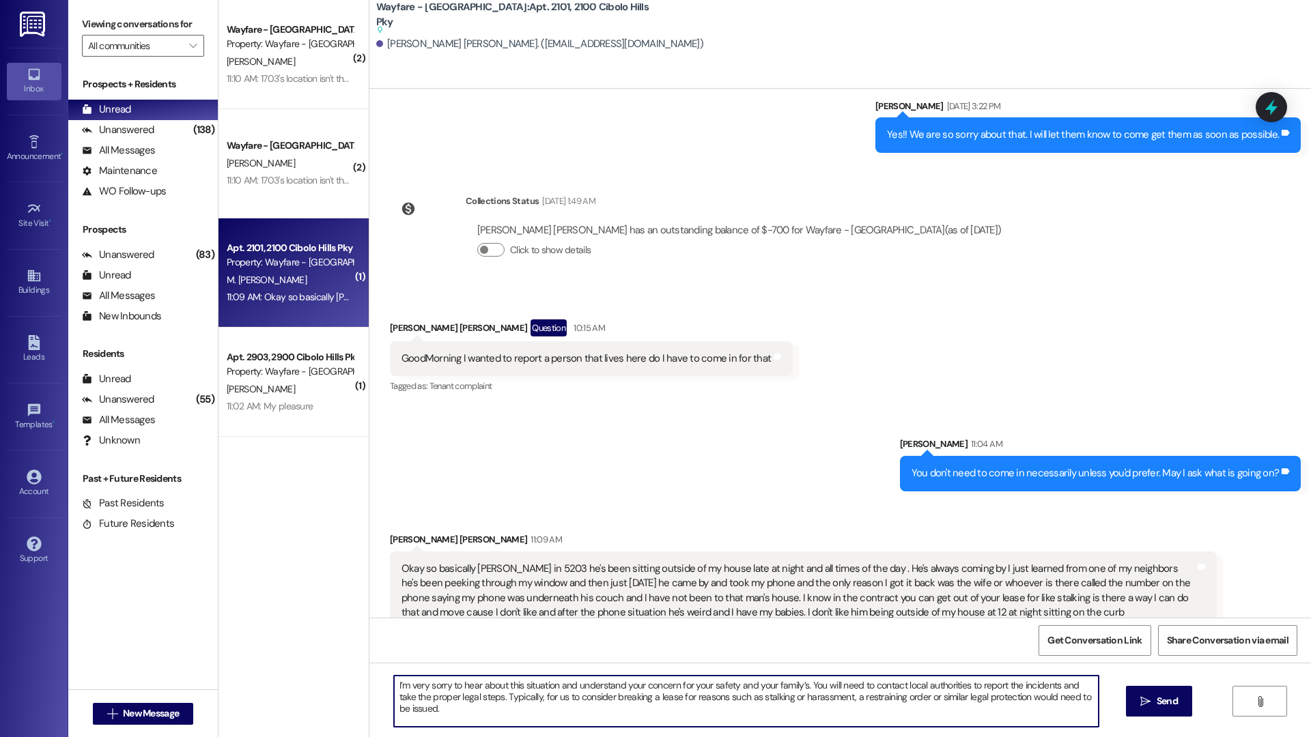
click at [394, 637] on textarea "I’m very sorry to hear about this situation and understand your concern for you…" at bounding box center [746, 701] width 704 height 51
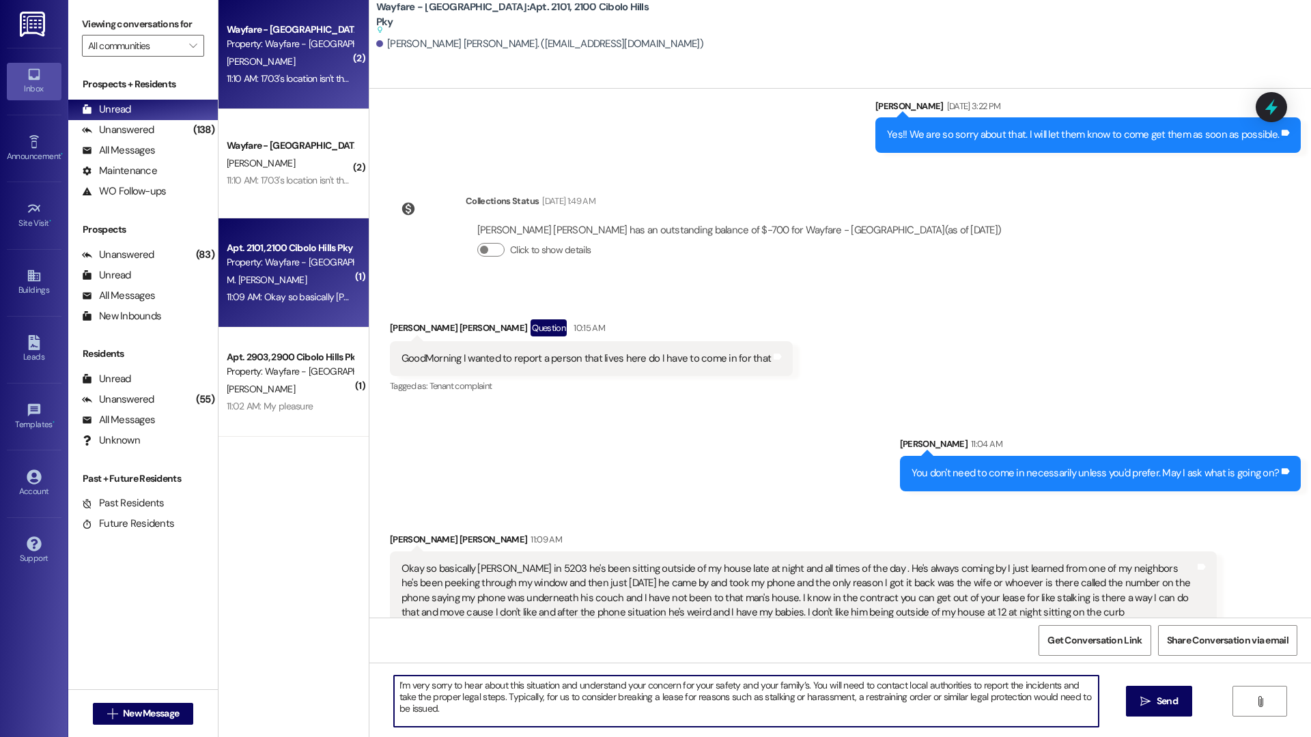
type textarea "I’m very sorry to hear about this situation and understand your concern for you…"
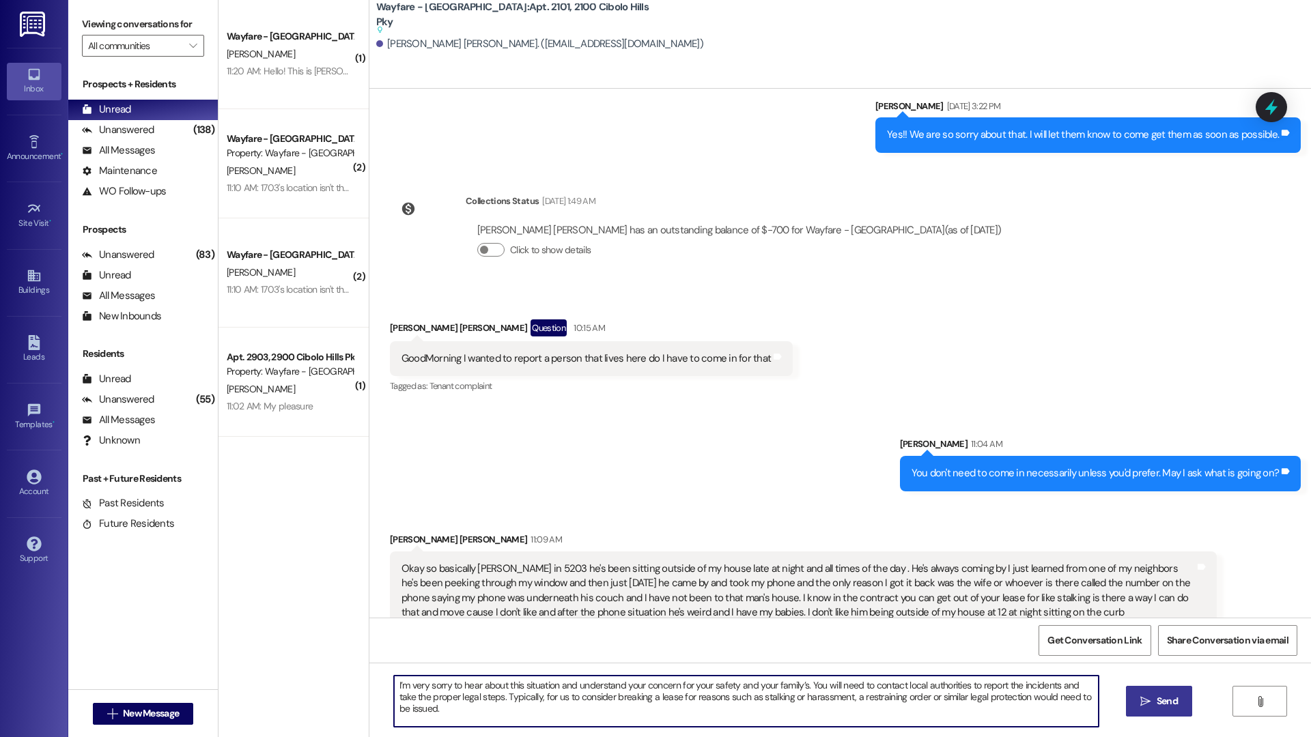
click at [653, 637] on span " Send" at bounding box center [1158, 701] width 43 height 14
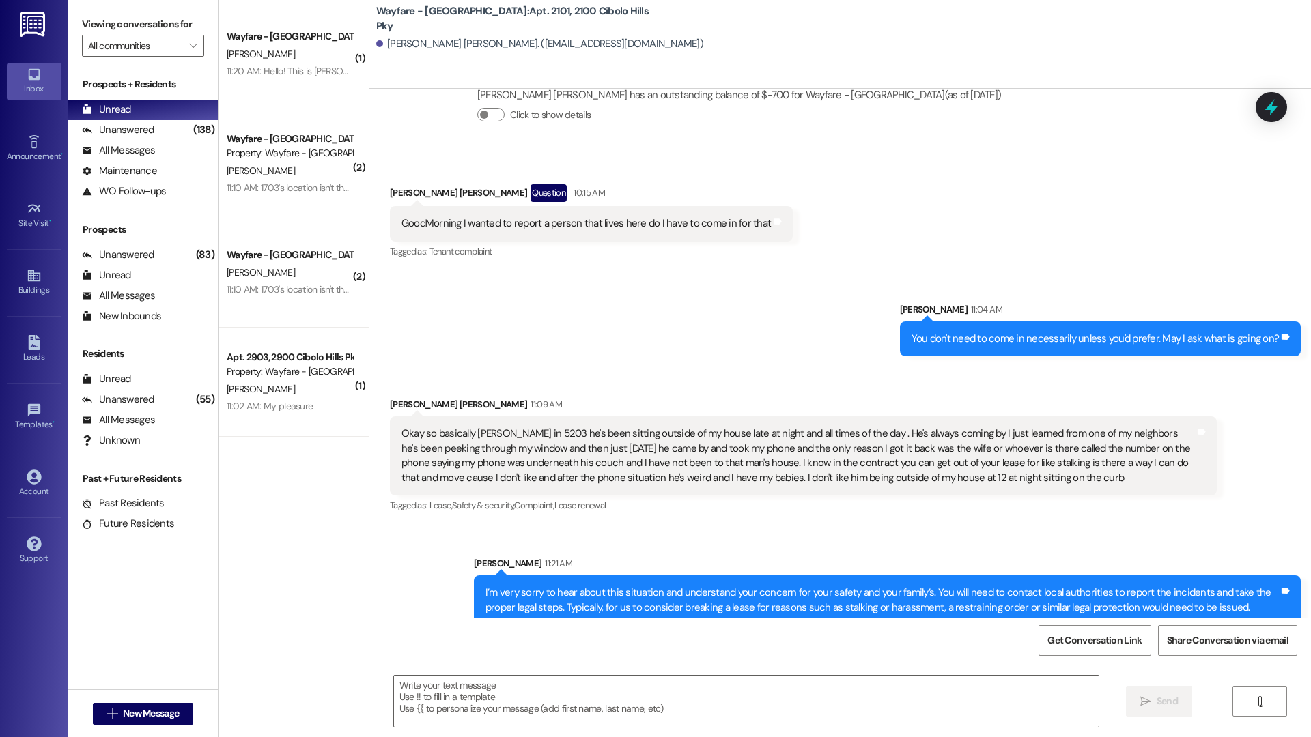
scroll to position [15526, 0]
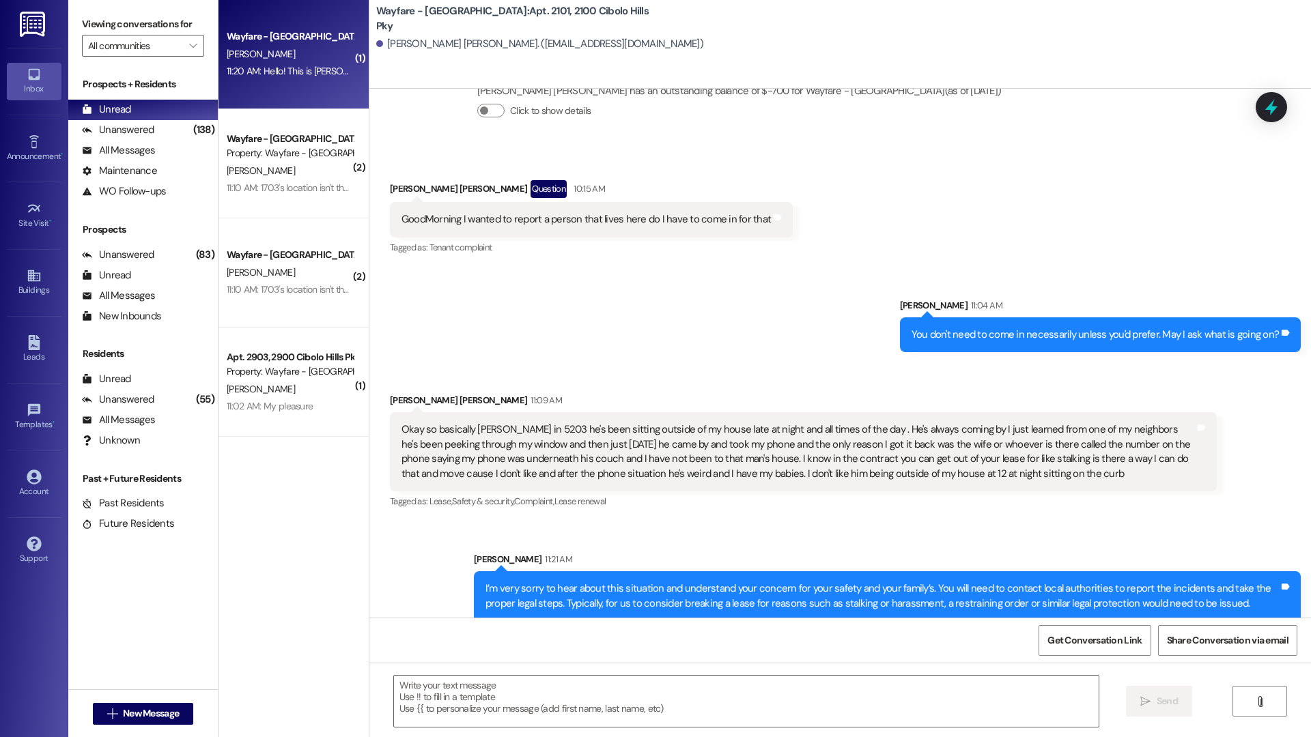
click at [322, 94] on div "Wayfare - Cibolo Hills Prospect B. Dominguez 11:20 AM: Hello! This is Breanna o…" at bounding box center [293, 54] width 150 height 109
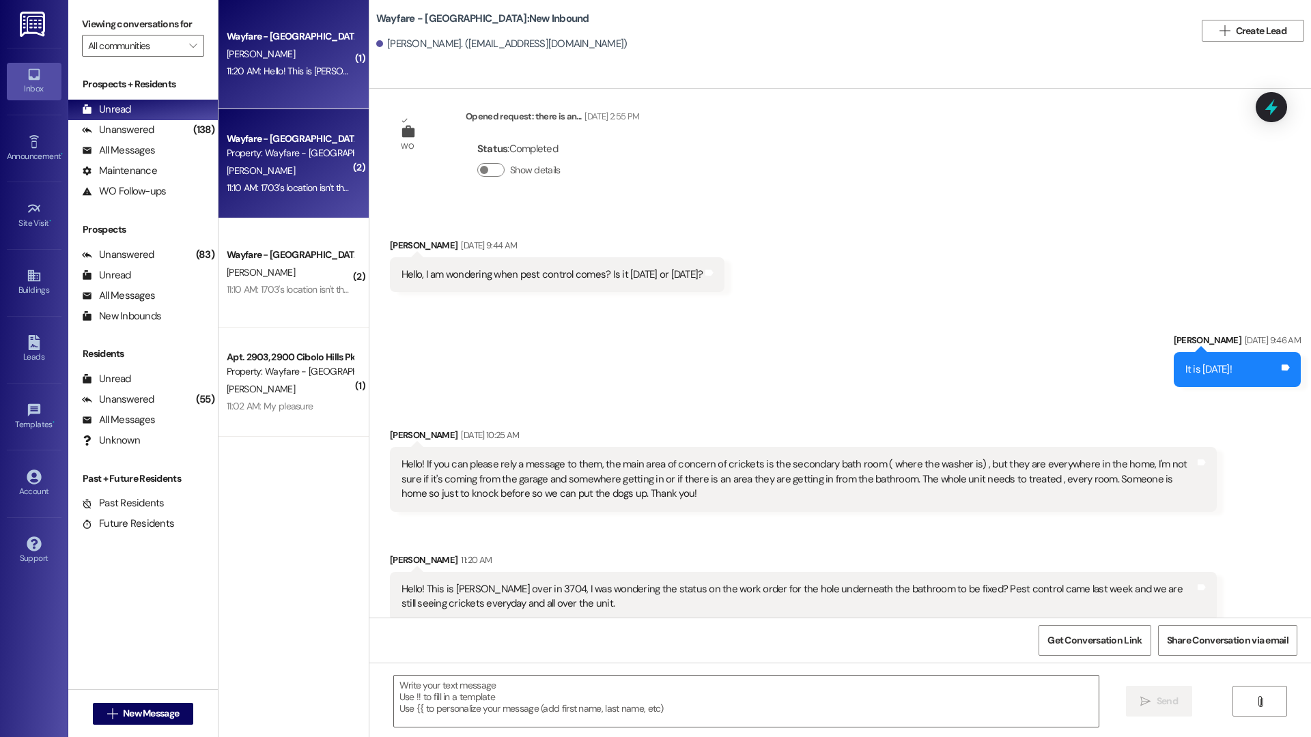
click at [299, 187] on div "11:10 AM: 1703's location isn't the best after thinking about it. I know a leak…" at bounding box center [632, 188] width 811 height 12
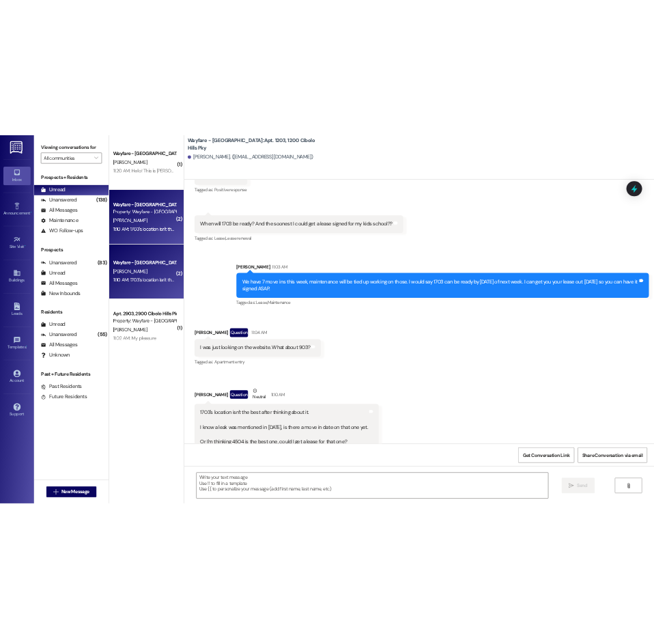
scroll to position [51659, 0]
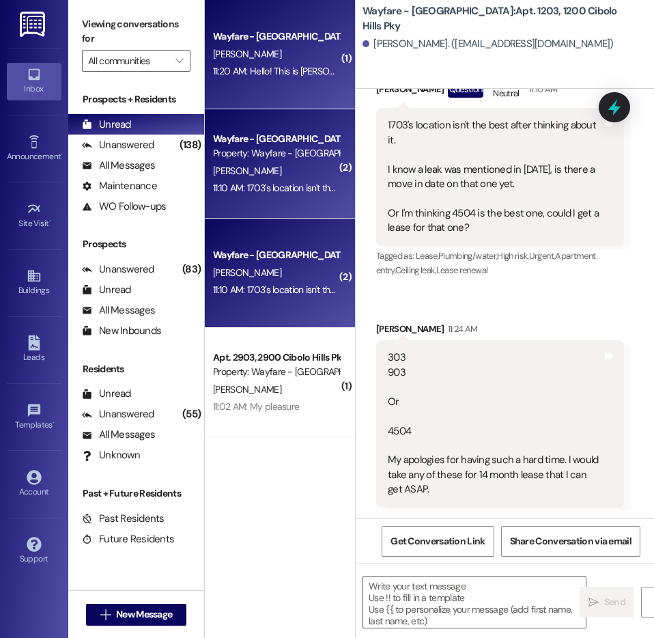
click at [240, 81] on div "Wayfare - Cibolo Hills Prospect B. Dominguez 11:20 AM: Hello! This is Breanna o…" at bounding box center [280, 54] width 150 height 109
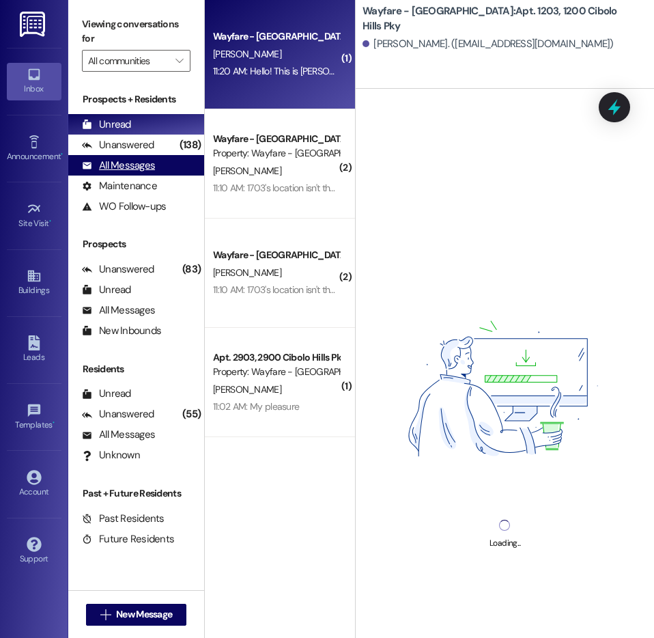
click at [137, 168] on div "All Messages" at bounding box center [118, 165] width 73 height 14
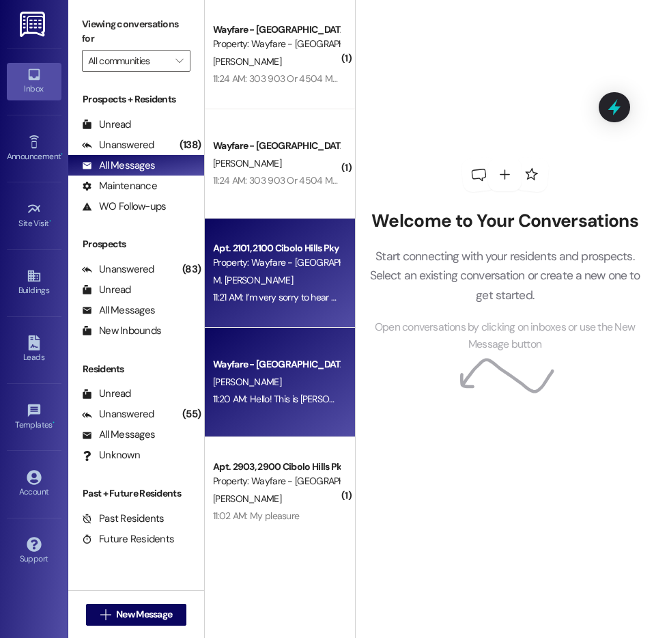
click at [293, 307] on div "Apt. 2101, 2100 Cibolo Hills Pky Property: Wayfare - Cibolo Hills M. Durante Ga…" at bounding box center [280, 272] width 150 height 109
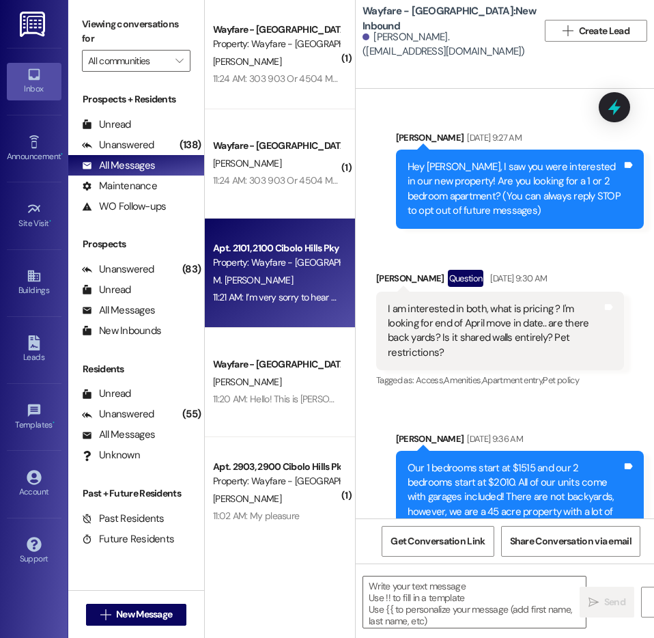
scroll to position [12028, 0]
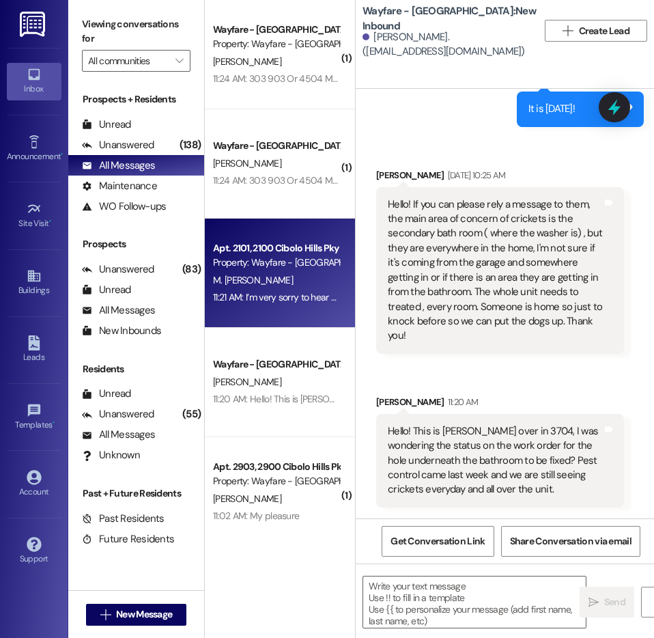
click at [253, 264] on div "Property: Wayfare - Cibolo Hills" at bounding box center [276, 262] width 126 height 14
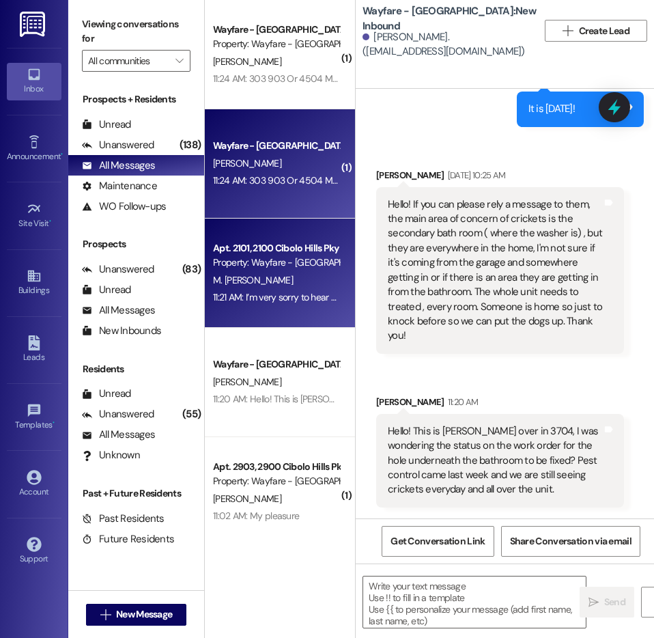
click at [306, 208] on div "Wayfare - Cibolo Hills Prospect C. Hart 11:24 AM: 303 903 Or 4504 My apologies …" at bounding box center [280, 163] width 150 height 109
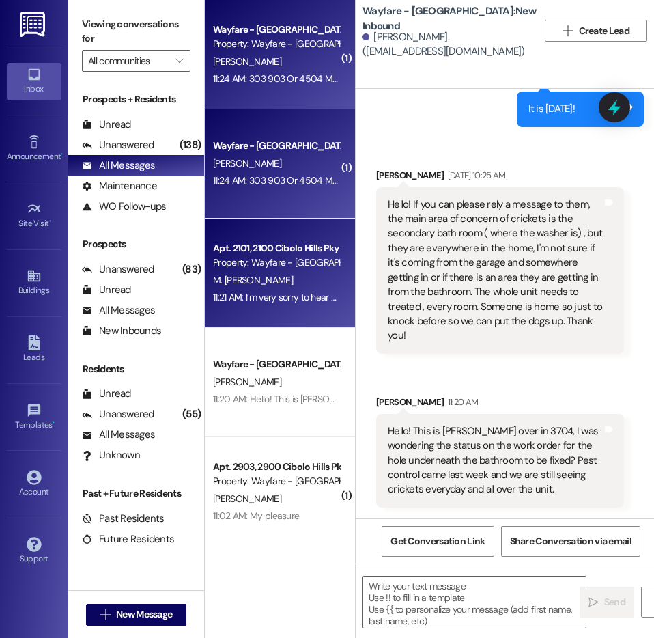
click at [304, 268] on div "Property: Wayfare - Cibolo Hills" at bounding box center [276, 262] width 126 height 14
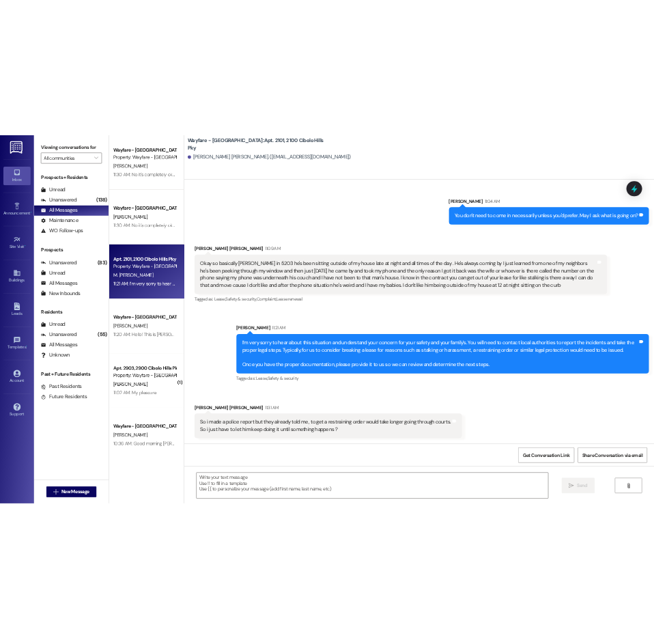
scroll to position [15656, 0]
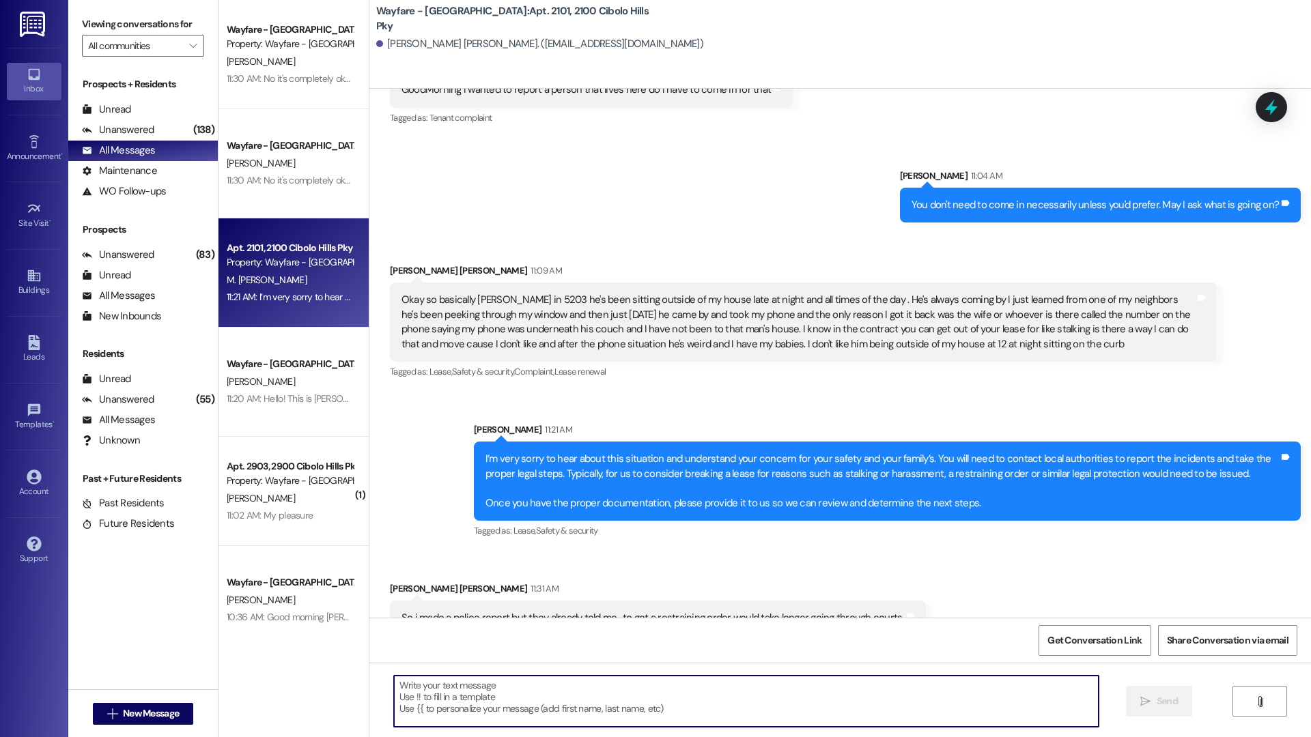
click at [653, 637] on textarea at bounding box center [746, 701] width 704 height 51
type textarea "I"
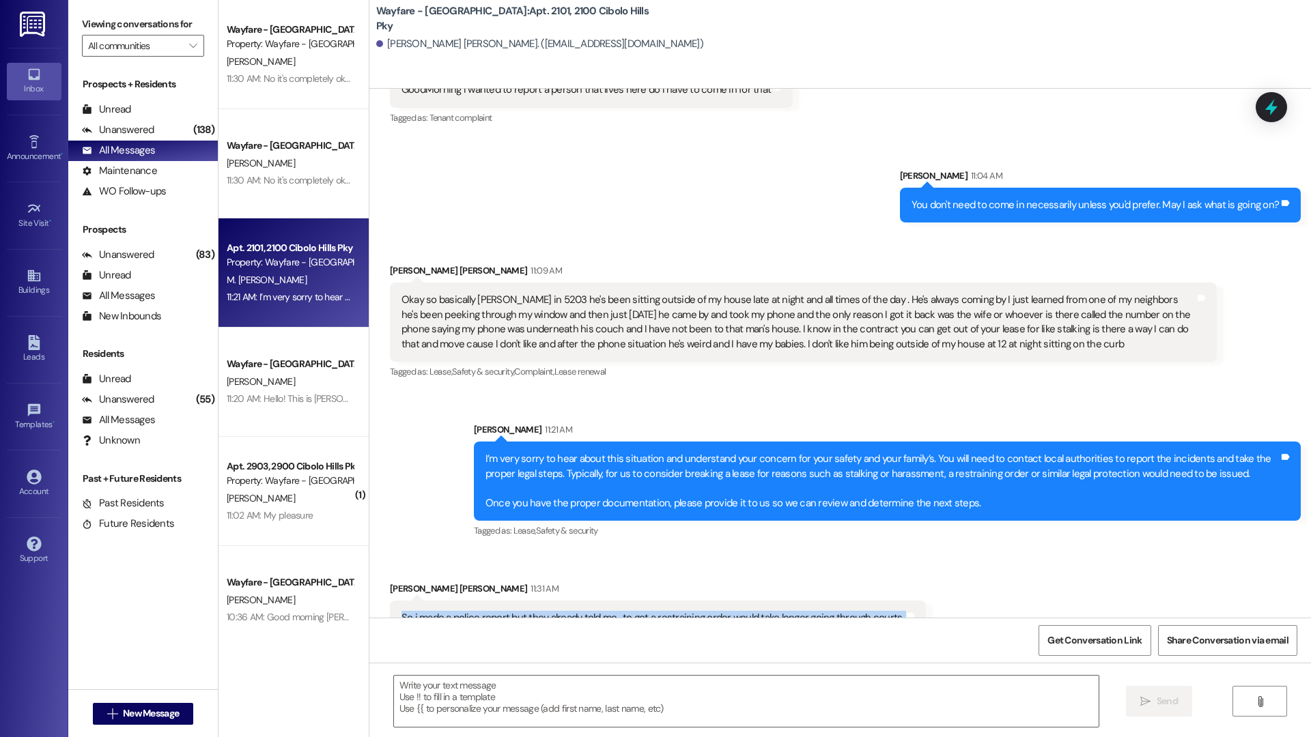
drag, startPoint x: 713, startPoint y: 590, endPoint x: 386, endPoint y: 571, distance: 326.8
click at [390, 601] on div "So i made a police report but they already told me , to get a restraining order…" at bounding box center [658, 626] width 536 height 50
copy div "So i made a police report but they already told me , to get a restraining order…"
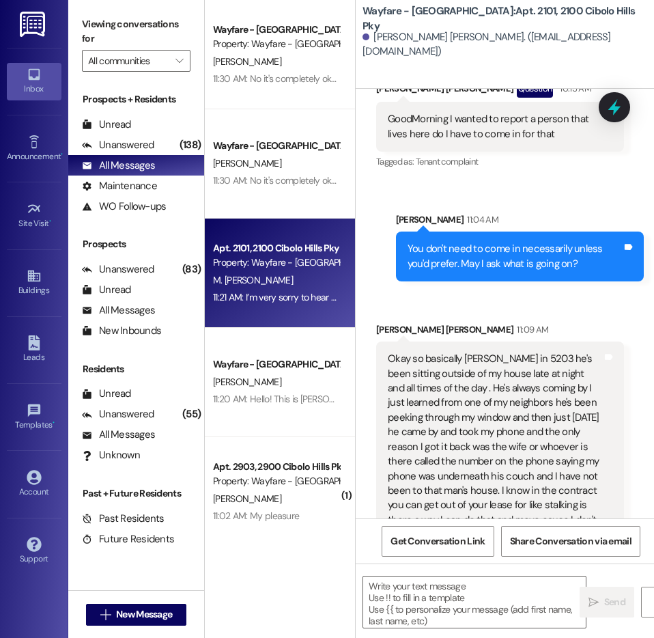
scroll to position [21005, 0]
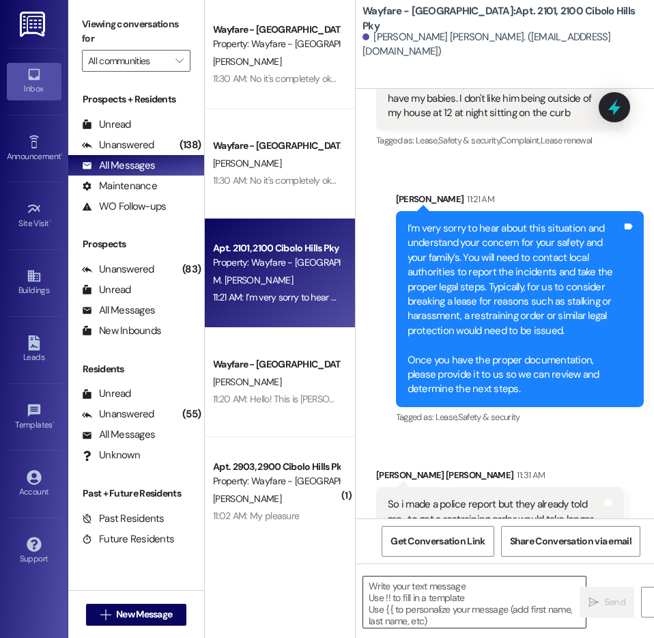
click at [439, 602] on textarea at bounding box center [474, 601] width 223 height 51
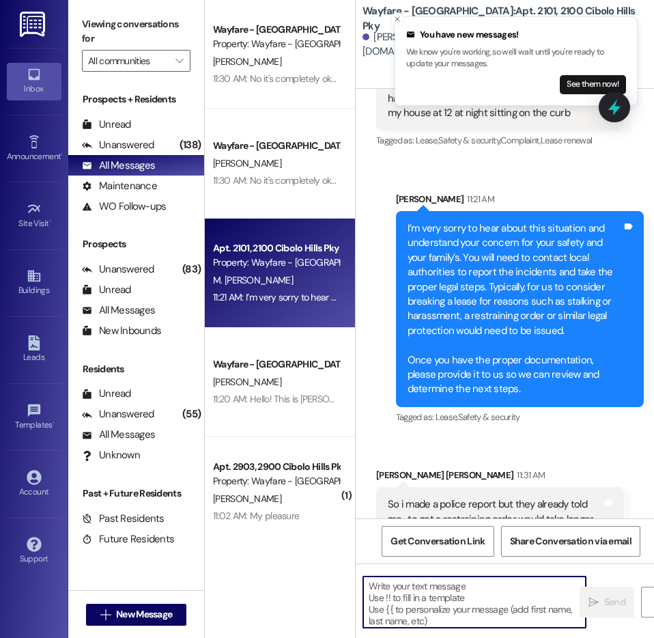
paste textarea "I completely understand how upsetting and frustrating this is. However, because…"
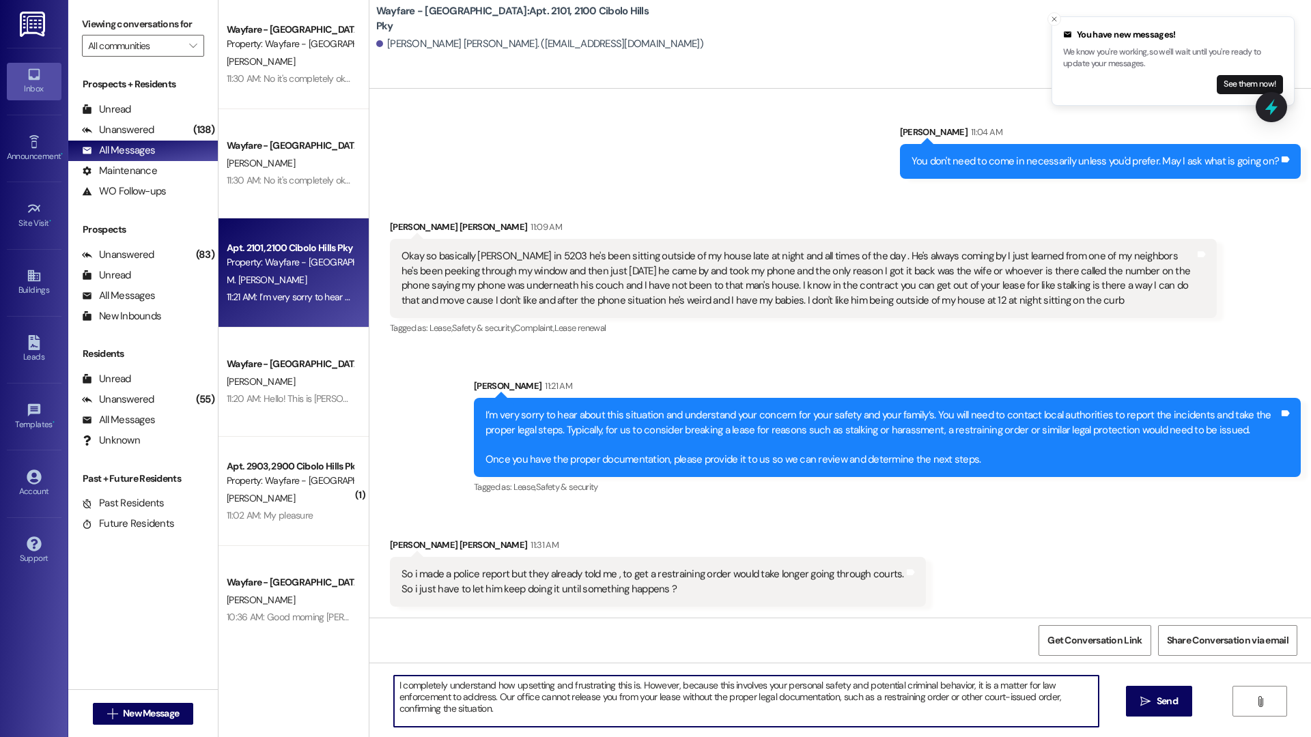
scroll to position [15656, 0]
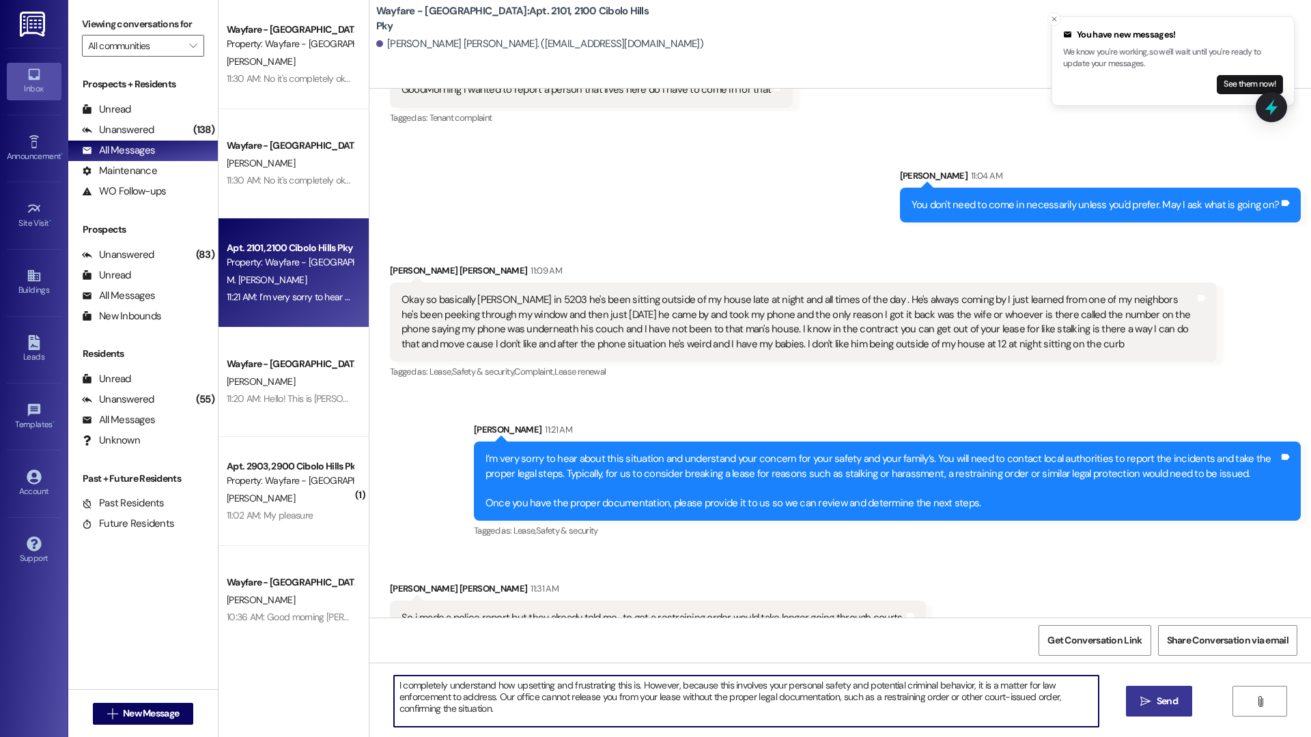
type textarea "I completely understand how upsetting and frustrating this is. However, because…"
click at [653, 637] on span " Send" at bounding box center [1158, 701] width 43 height 14
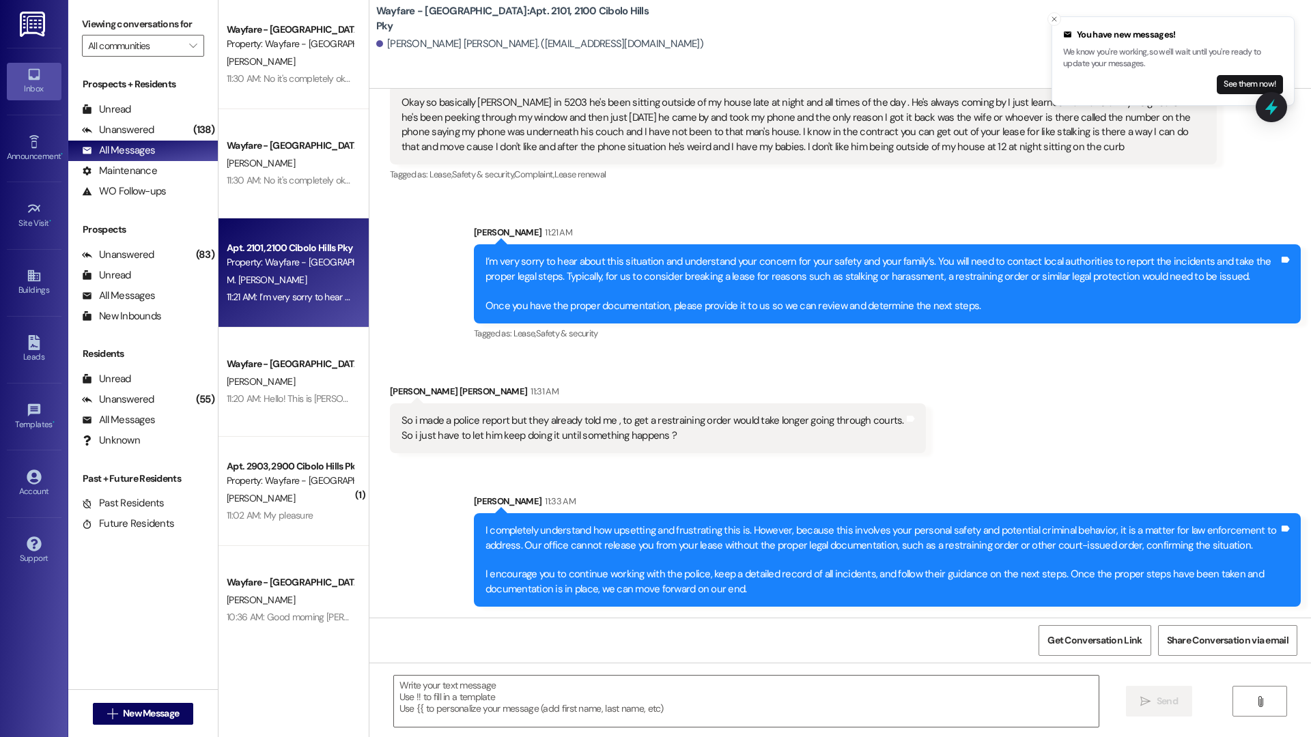
scroll to position [15809, 0]
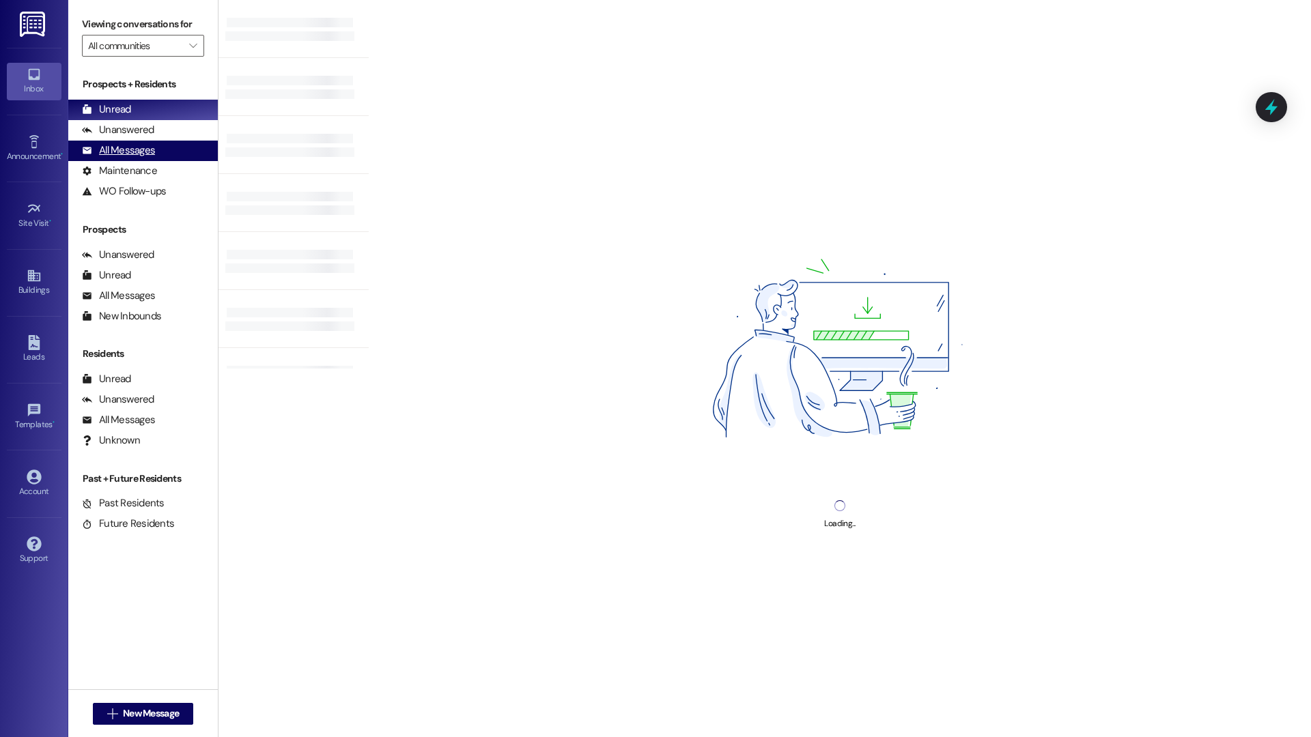
click at [145, 154] on div "All Messages" at bounding box center [118, 150] width 73 height 14
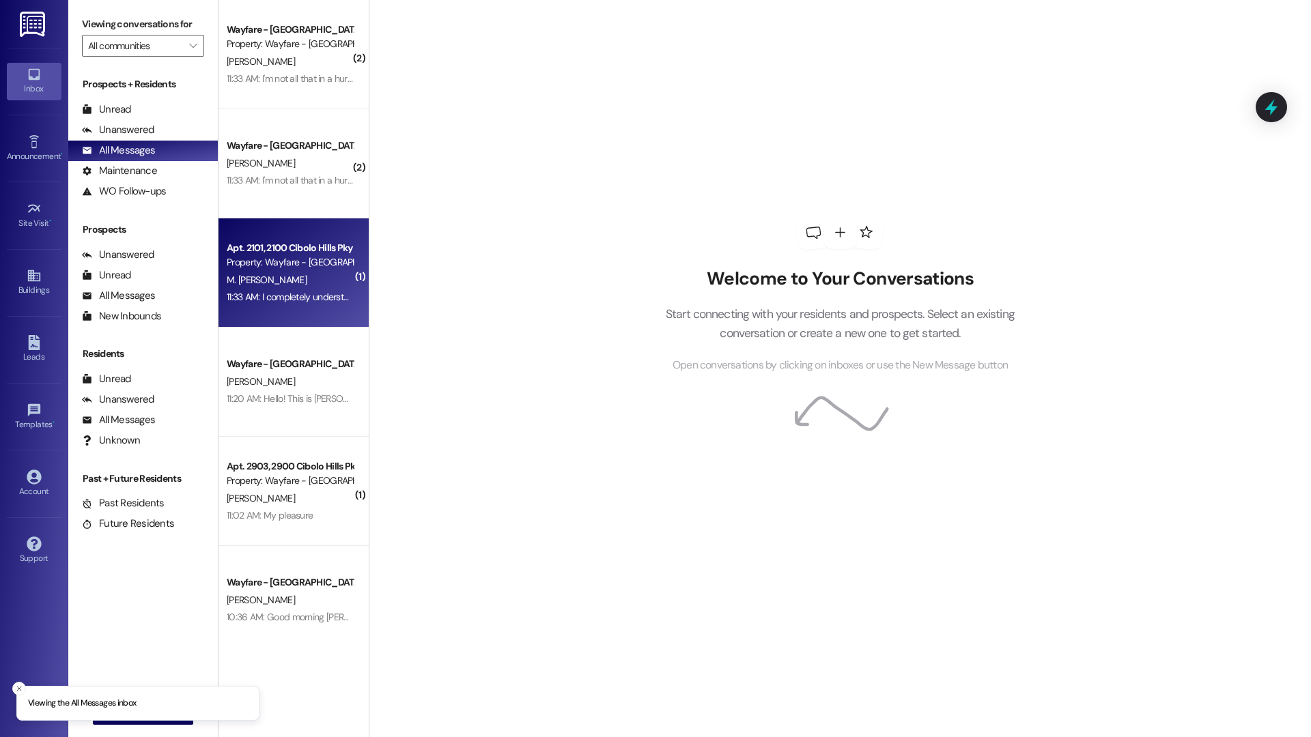
click at [246, 259] on div "Property: Wayfare - [GEOGRAPHIC_DATA]" at bounding box center [290, 262] width 126 height 14
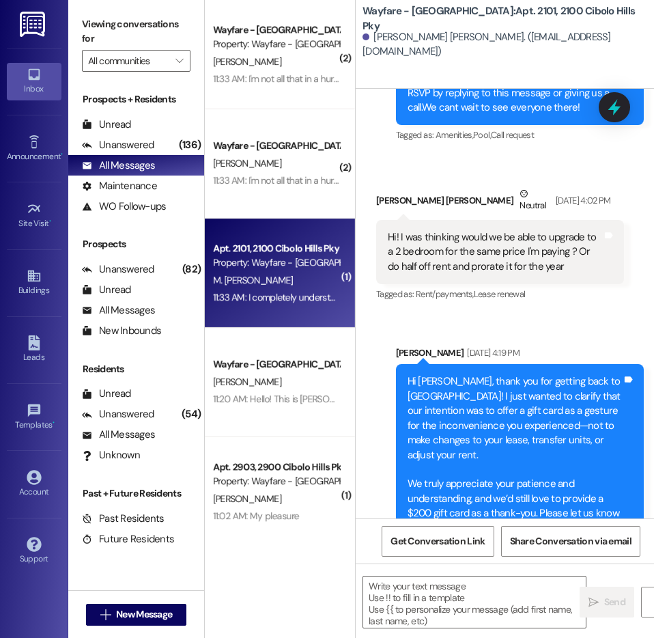
scroll to position [20781, 0]
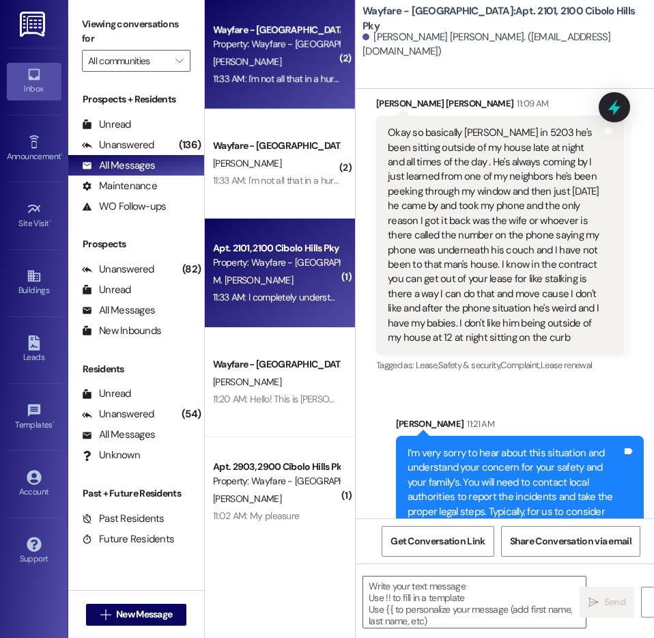
click at [240, 83] on div "11:33 AM: I'm not all that in a hurry to move in. More so worried about a copy …" at bounding box center [385, 78] width 345 height 12
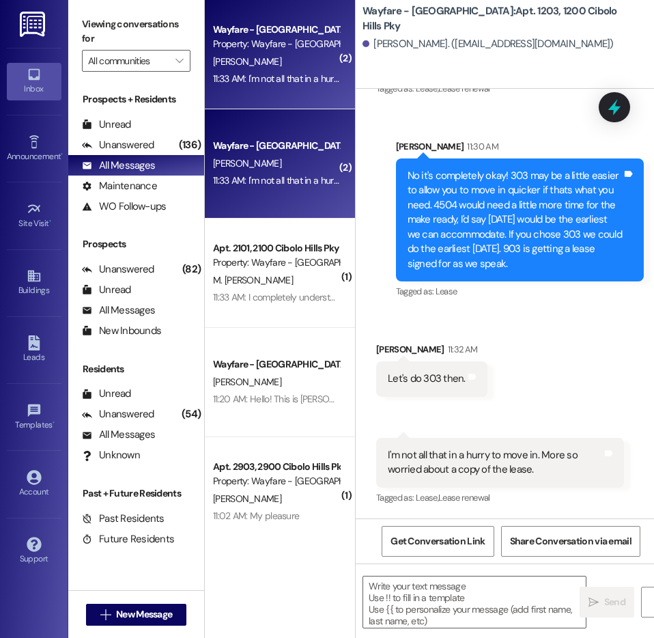
scroll to position [52102, 0]
click at [131, 128] on div "Unread (0)" at bounding box center [136, 124] width 136 height 20
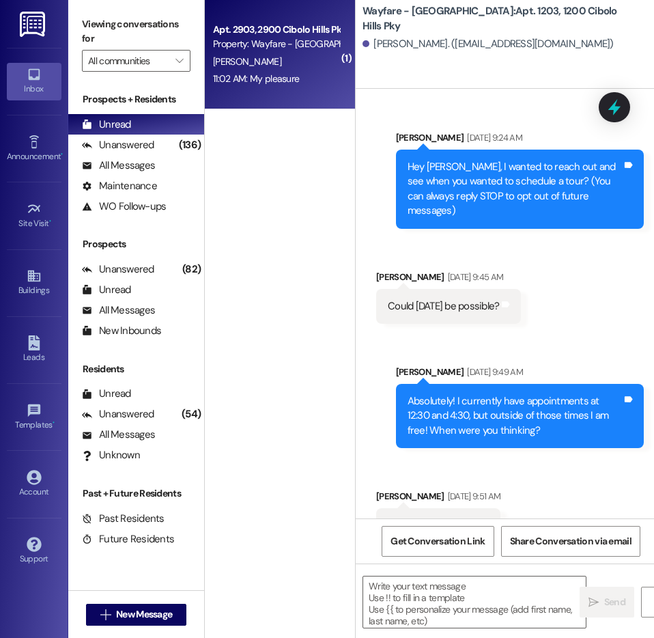
scroll to position [52101, 0]
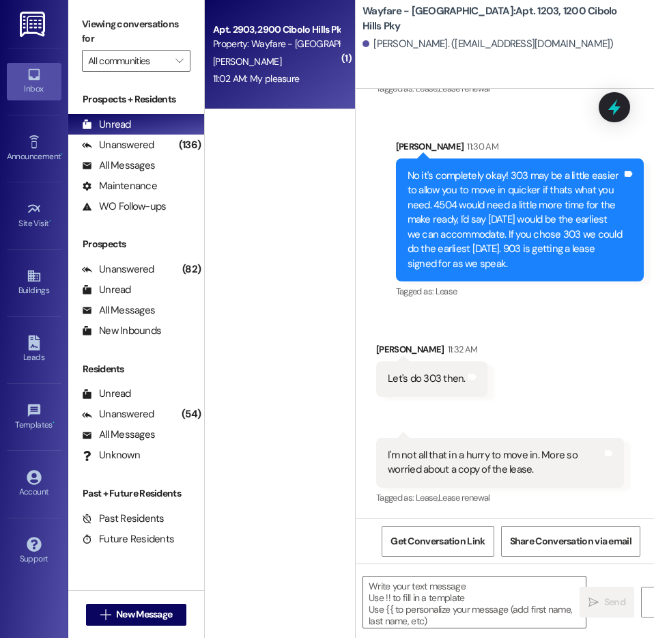
click at [236, 95] on div "Apt. 2903, 2900 Cibolo Hills Pky Property: Wayfare - Cibolo Hills M. Cordice 11…" at bounding box center [280, 54] width 150 height 109
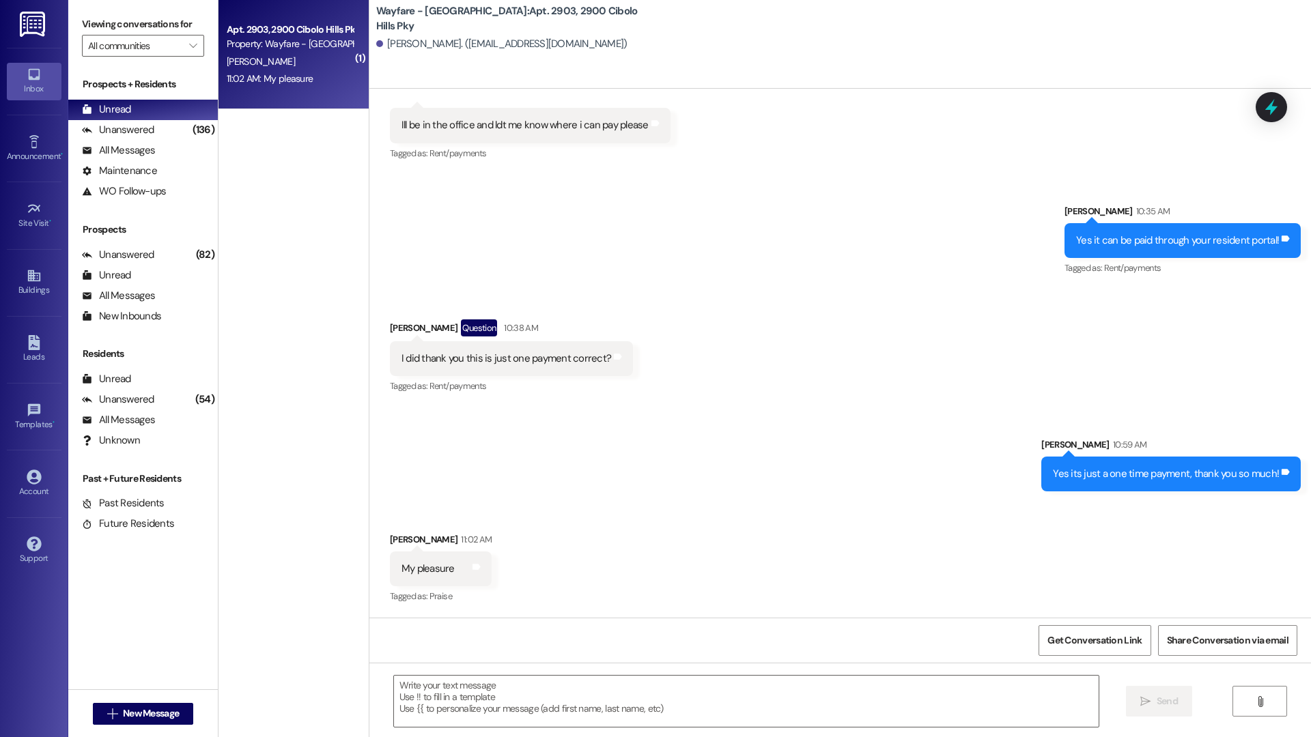
scroll to position [7901, 0]
